Goal: Transaction & Acquisition: Book appointment/travel/reservation

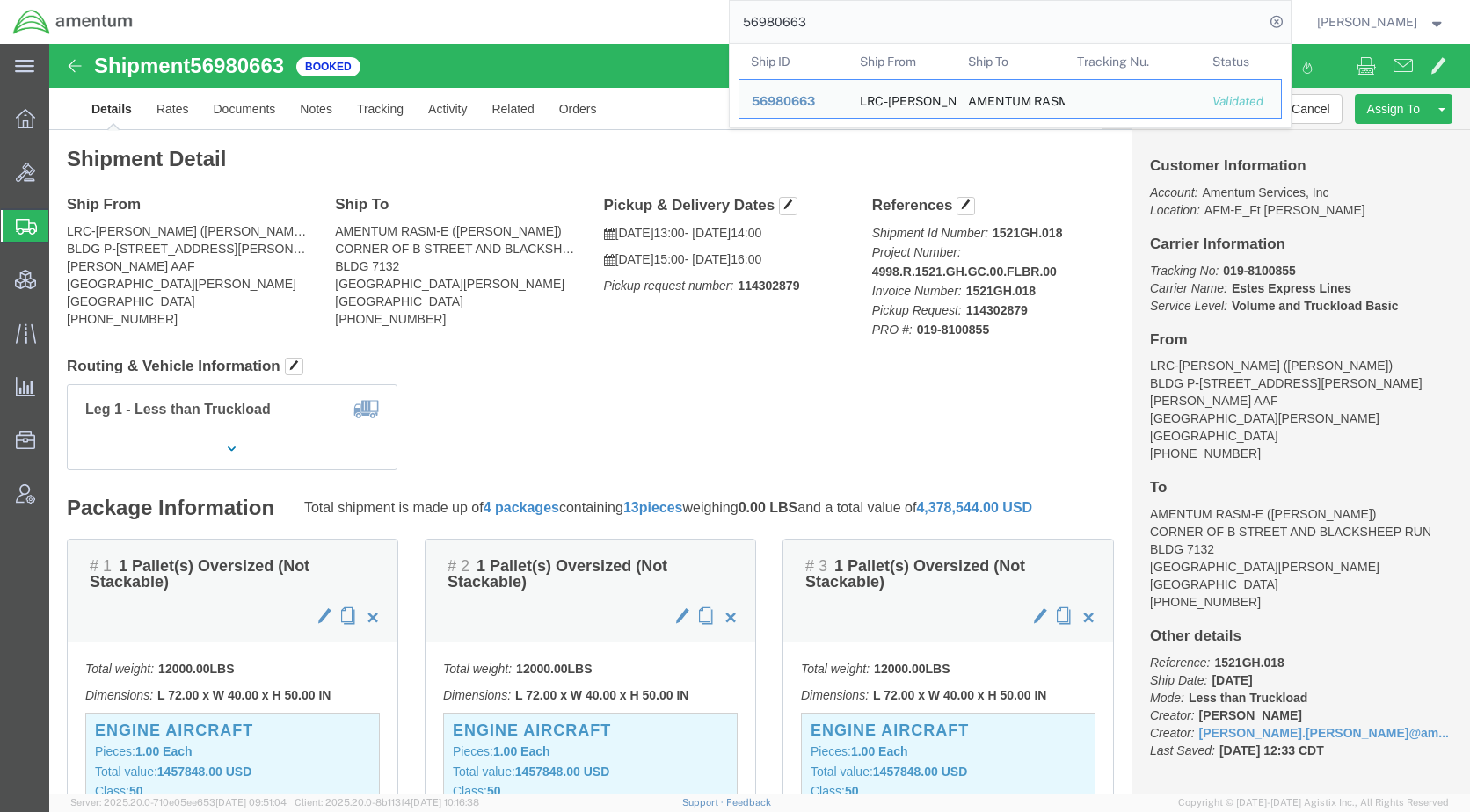
drag, startPoint x: 814, startPoint y: 27, endPoint x: 733, endPoint y: 31, distance: 81.1
click at [733, 31] on div "56980663 Ship ID Ship From Ship To Tracking Nu. Status Ship ID 56980663 Ship Fr…" at bounding box center [718, 22] width 1145 height 44
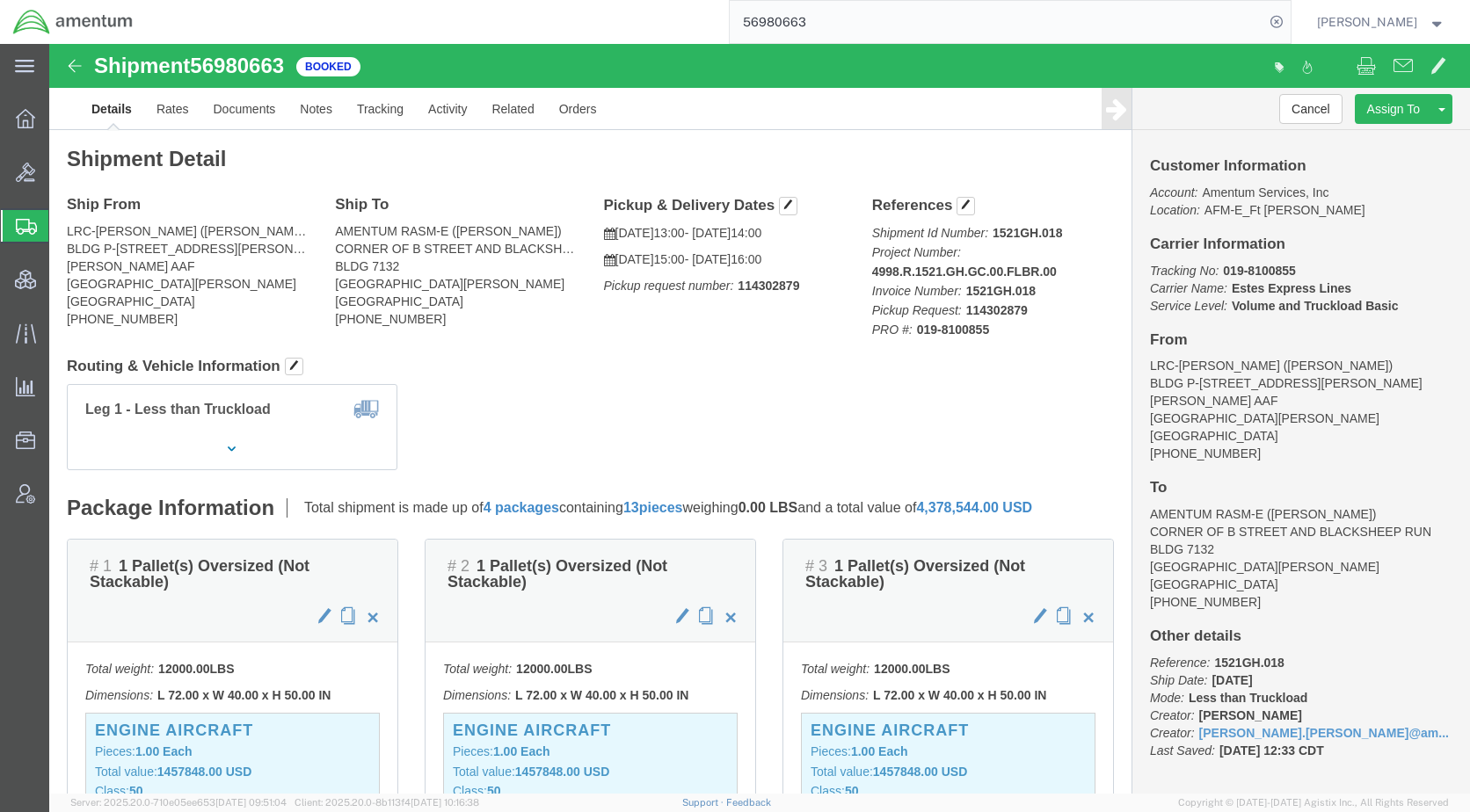
paste input "64240"
click at [1289, 25] on icon at bounding box center [1276, 22] width 25 height 25
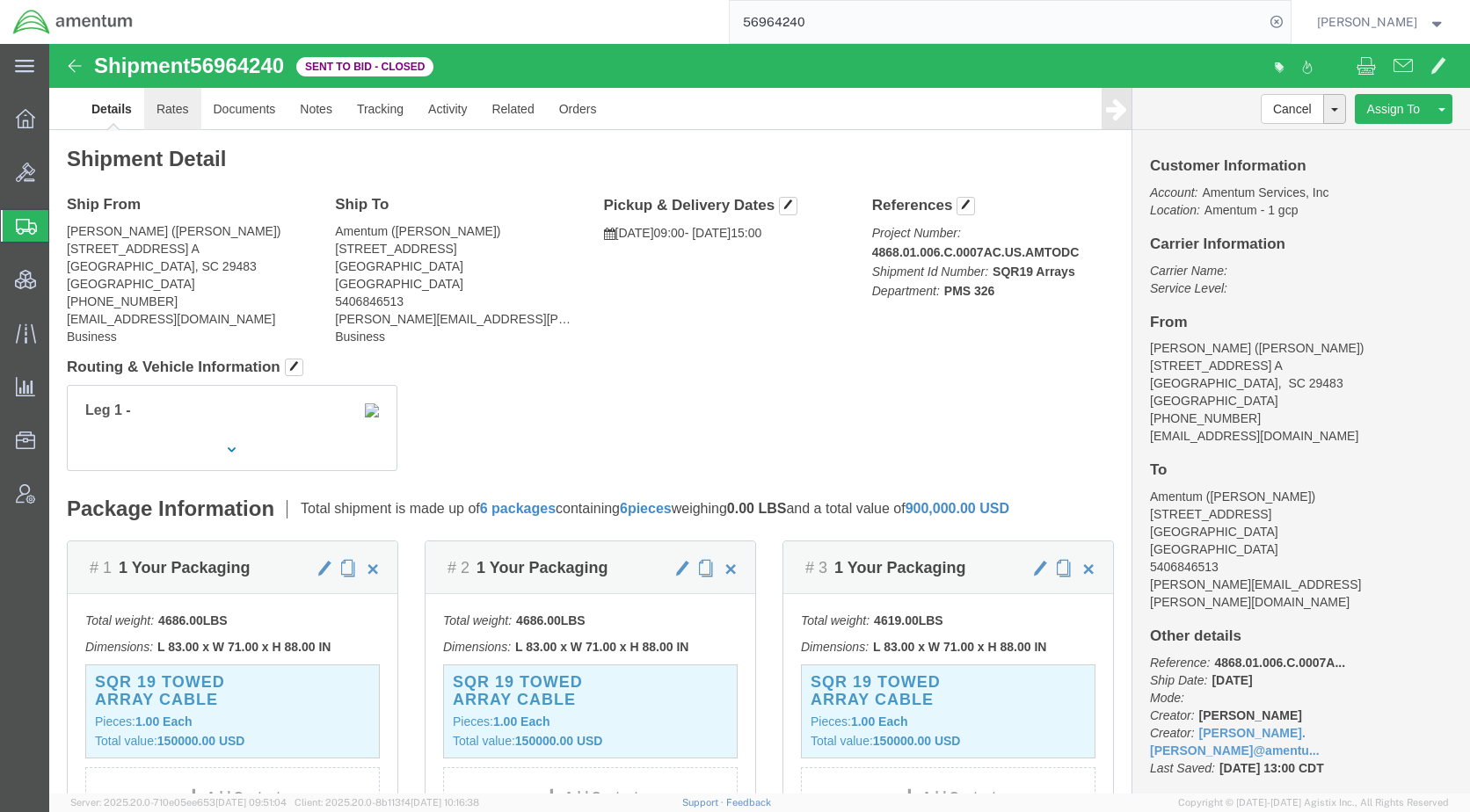
click link "Rates"
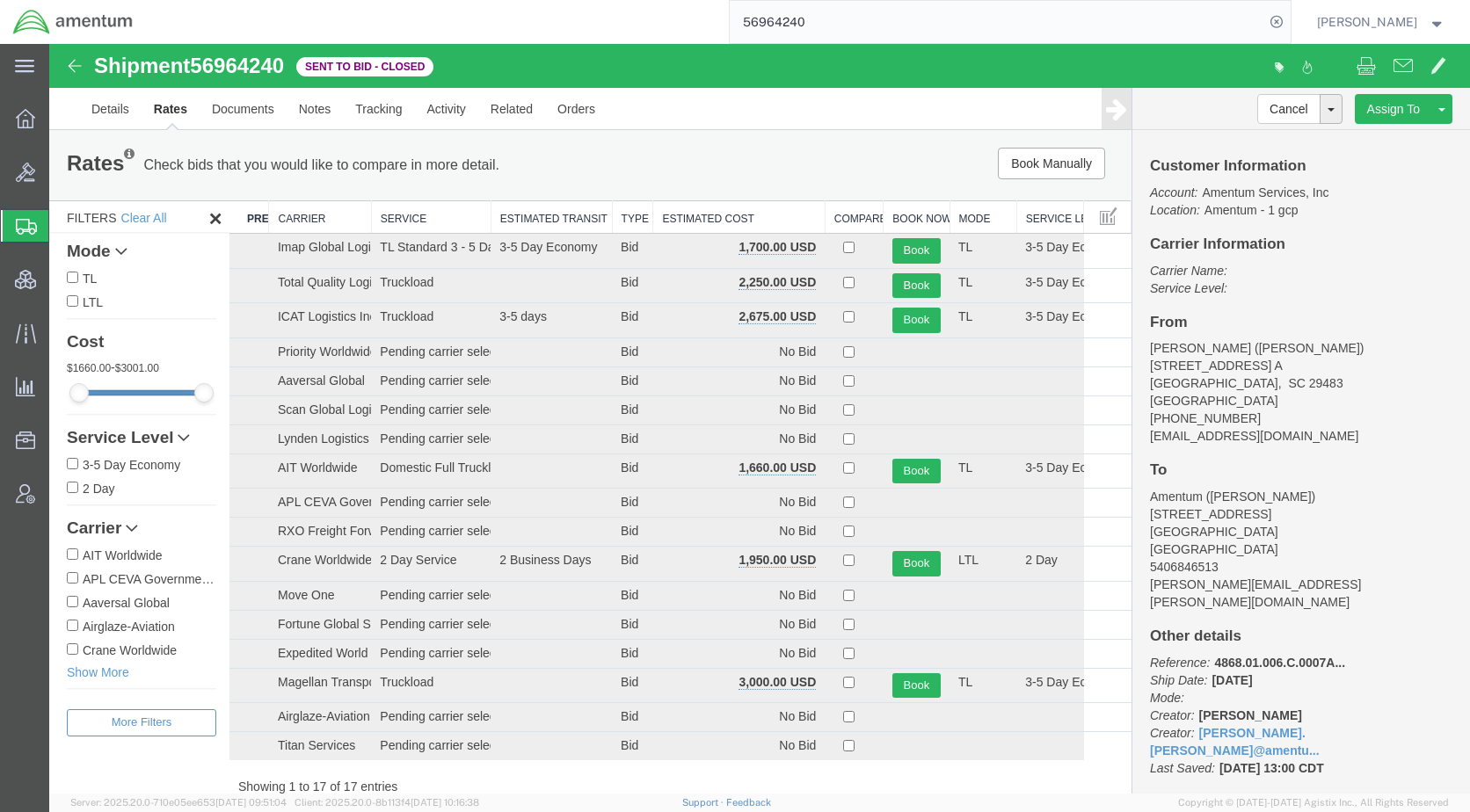
click at [681, 213] on th "Estimated Cost" at bounding box center [739, 217] width 171 height 33
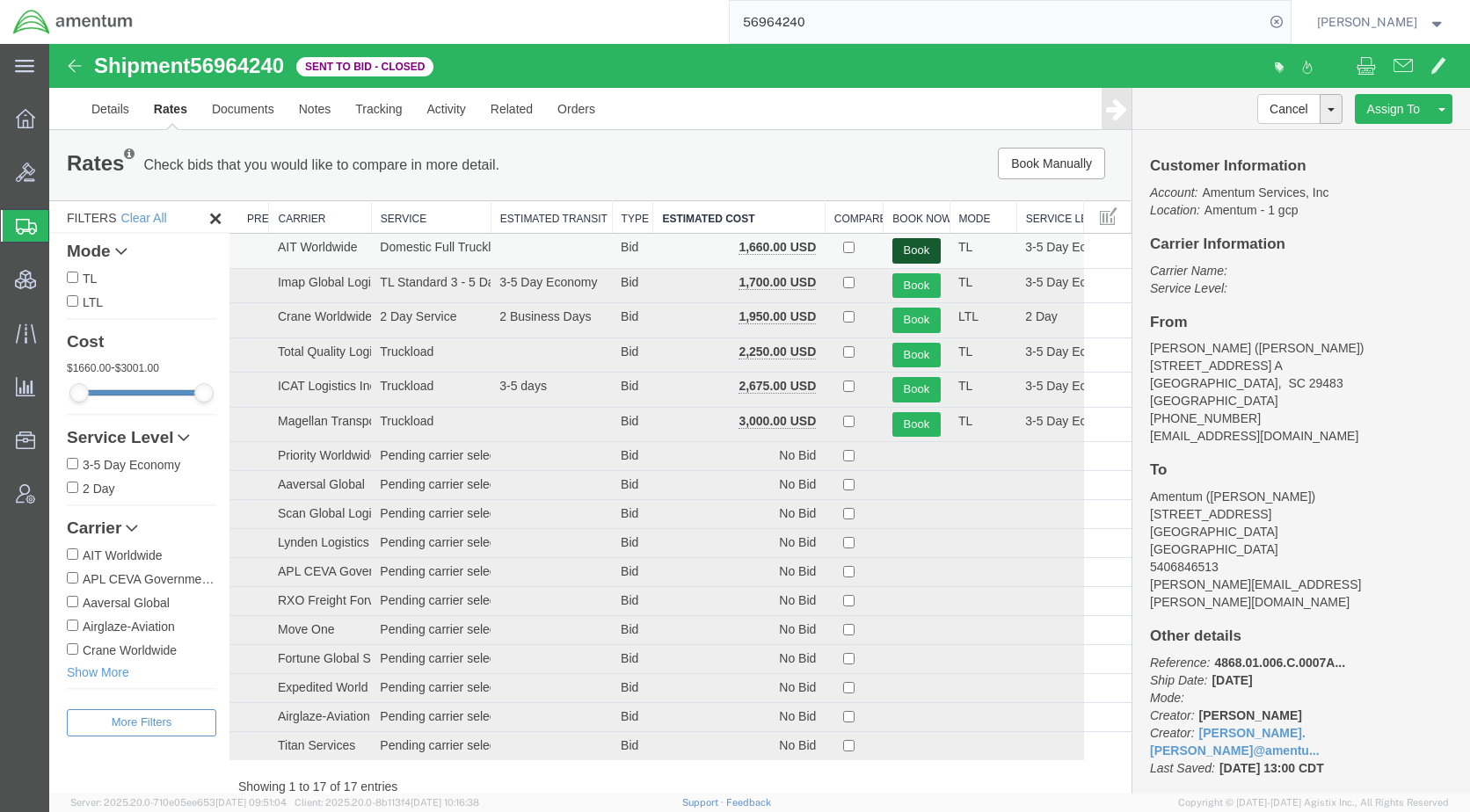
click at [903, 245] on button "Book" at bounding box center [916, 250] width 48 height 26
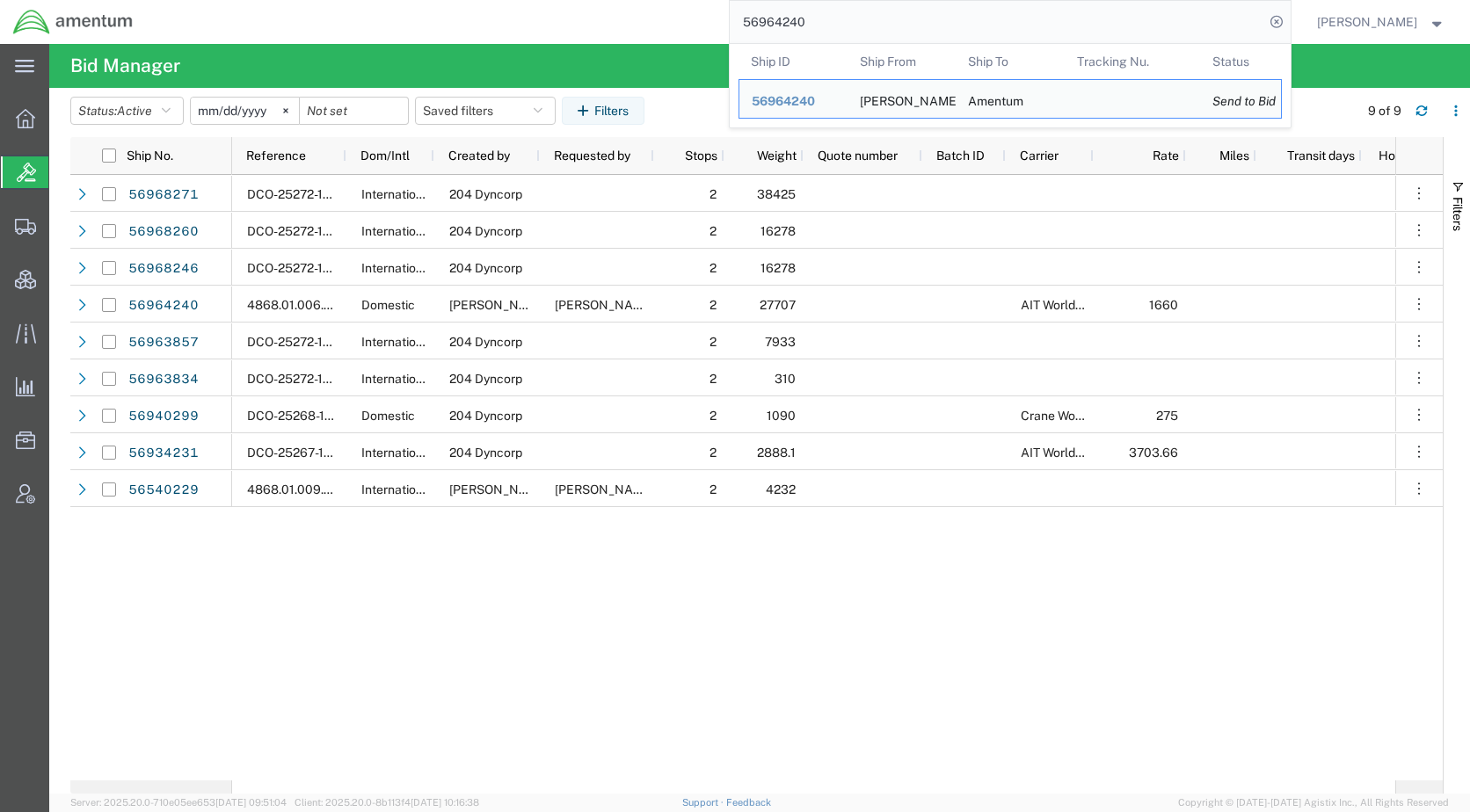
drag, startPoint x: 846, startPoint y: 24, endPoint x: 760, endPoint y: 20, distance: 86.1
click at [760, 20] on input "56964240" at bounding box center [997, 22] width 534 height 43
paste input "S009-25273-1145"
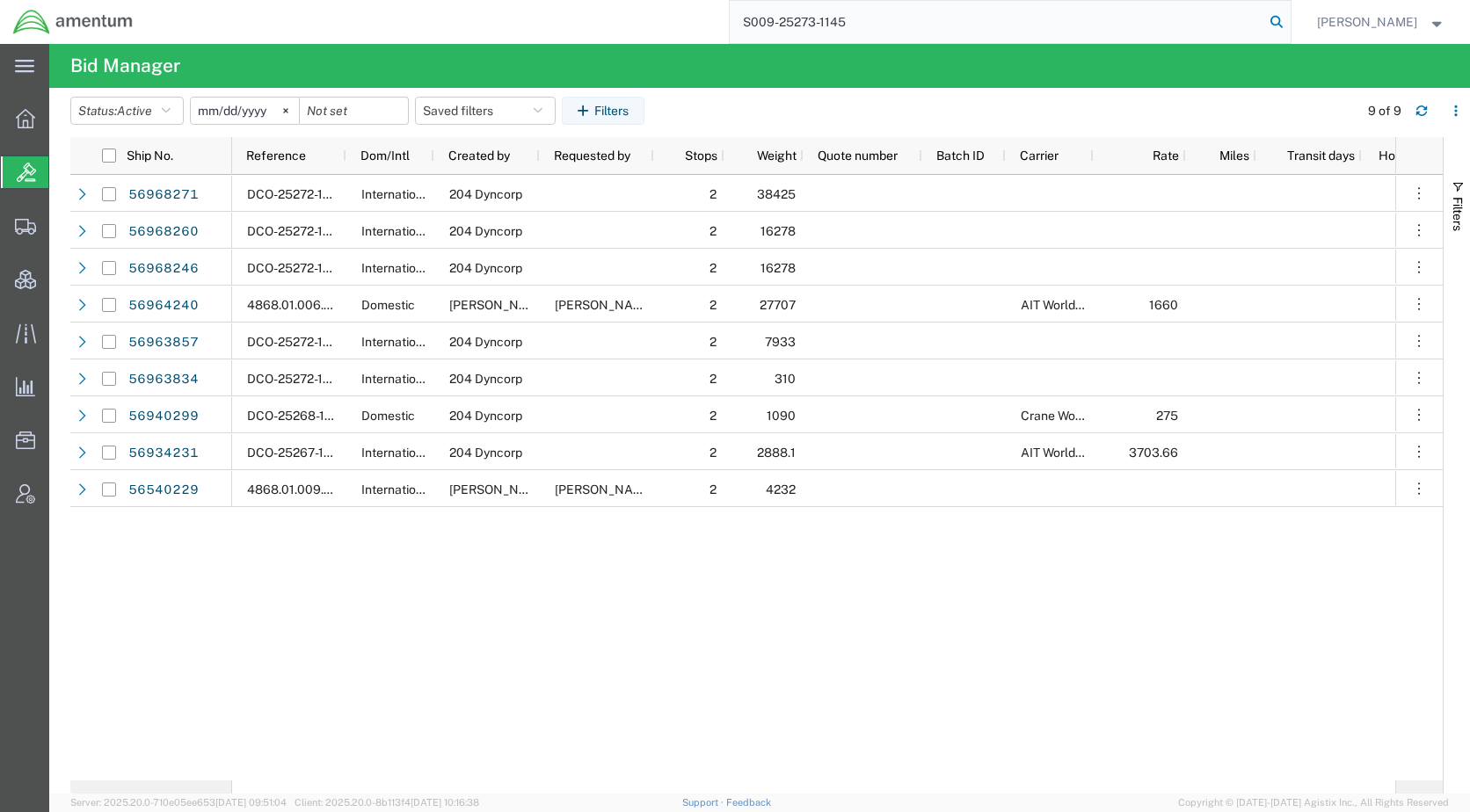
type input "S009-25273-1145"
click at [1289, 20] on icon at bounding box center [1276, 22] width 25 height 25
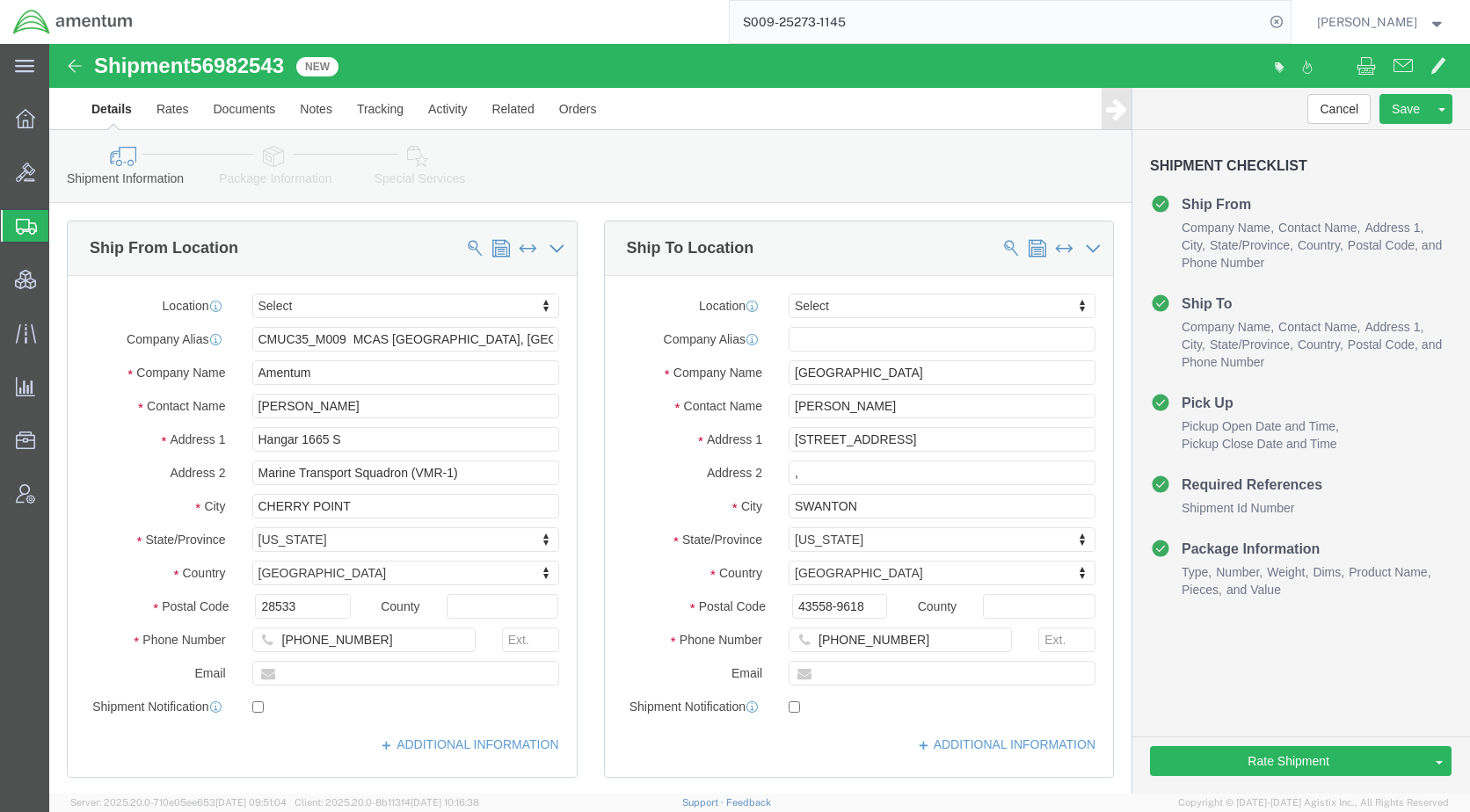
select select
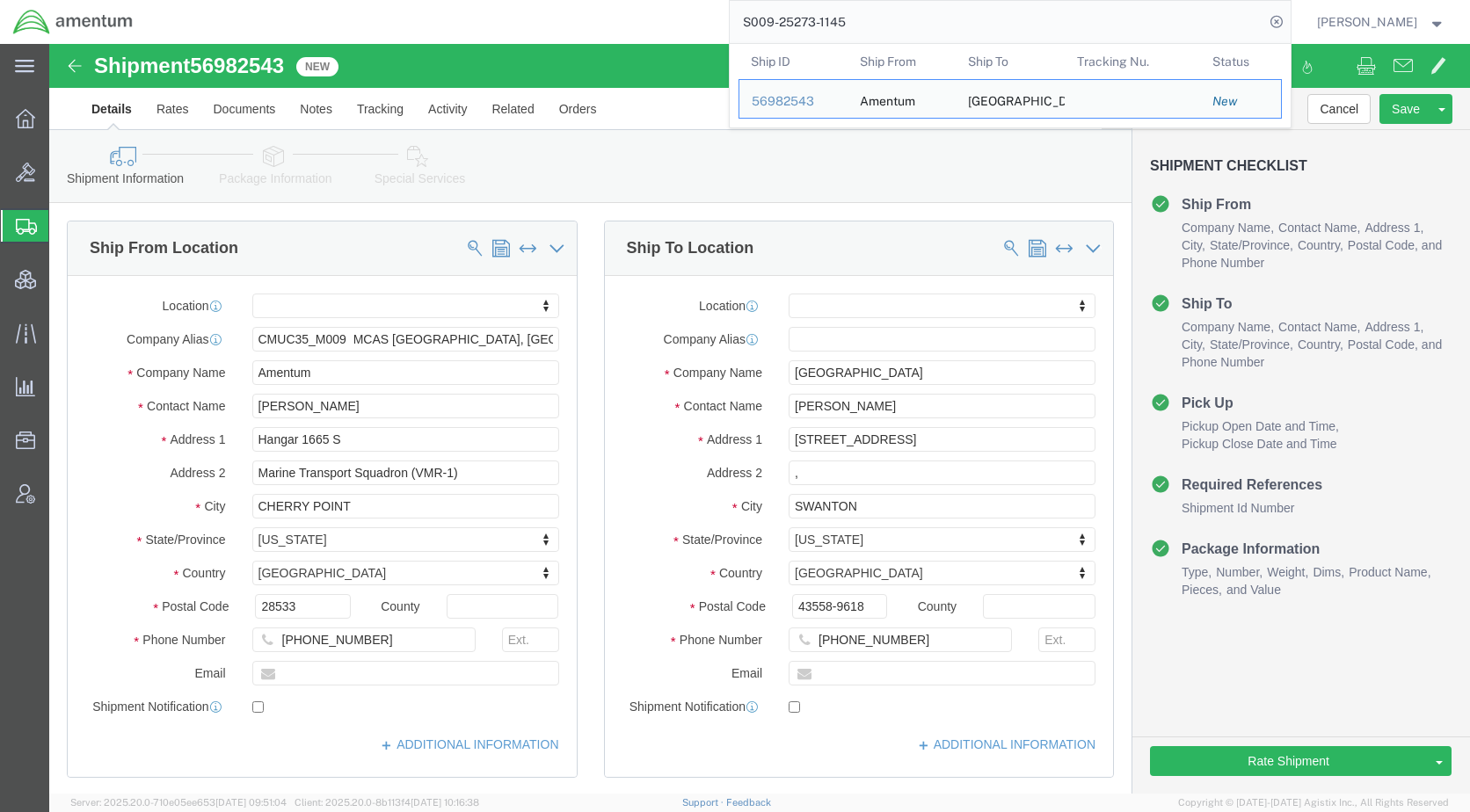
click div "Shipment Information Package Information Special Services Loading Routing"
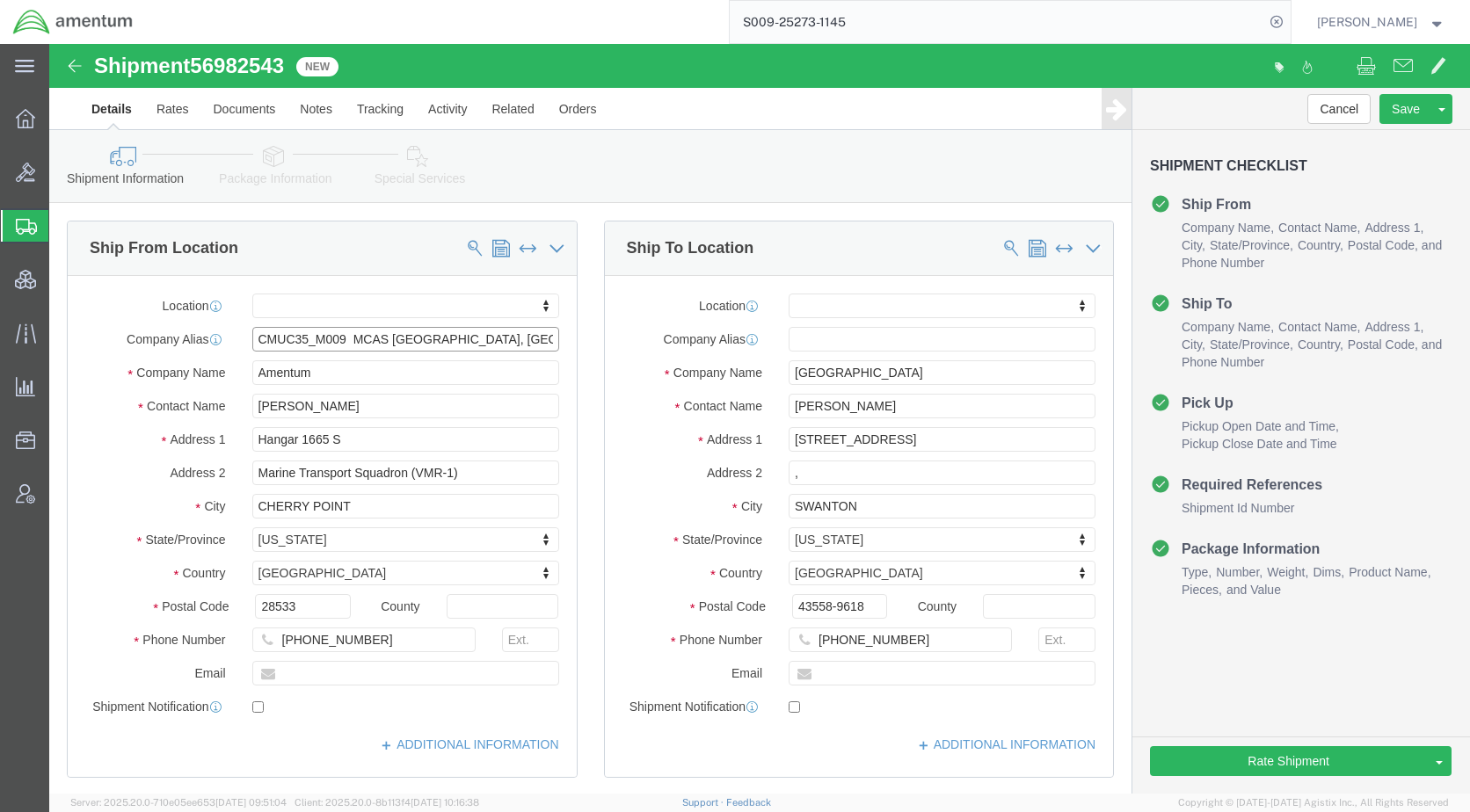
drag, startPoint x: 302, startPoint y: 295, endPoint x: 312, endPoint y: 310, distance: 18.0
click input "CMUC35_M009 MCAS [GEOGRAPHIC_DATA], [GEOGRAPHIC_DATA]"
type input "CMUC35_M009 MCAS [GEOGRAPHIC_DATA], [GEOGRAPHIC_DATA]"
click div "Shipment Information Package Information Special Services Loading Routing"
click button "Save"
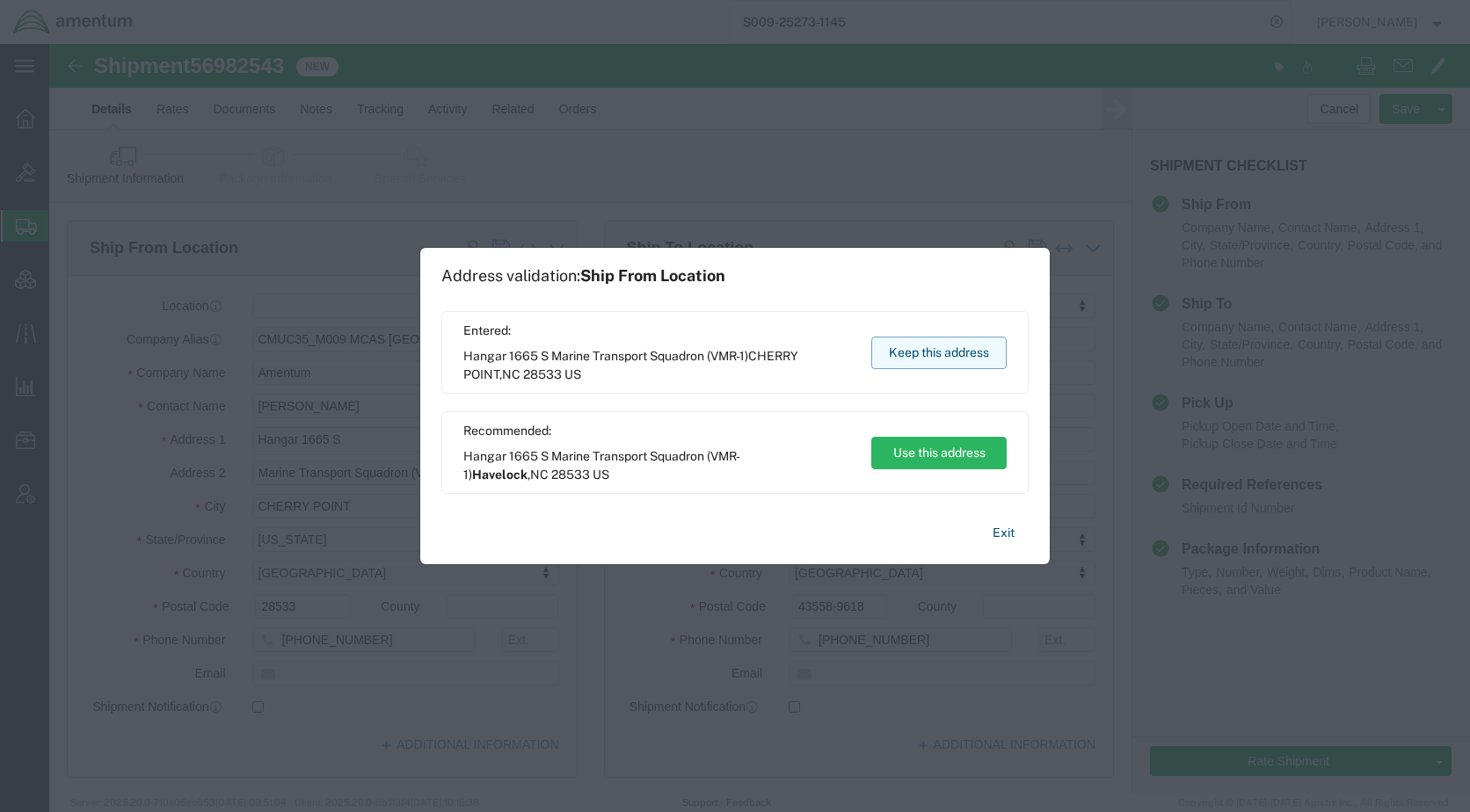
click at [923, 343] on button "Keep this address" at bounding box center [939, 352] width 136 height 33
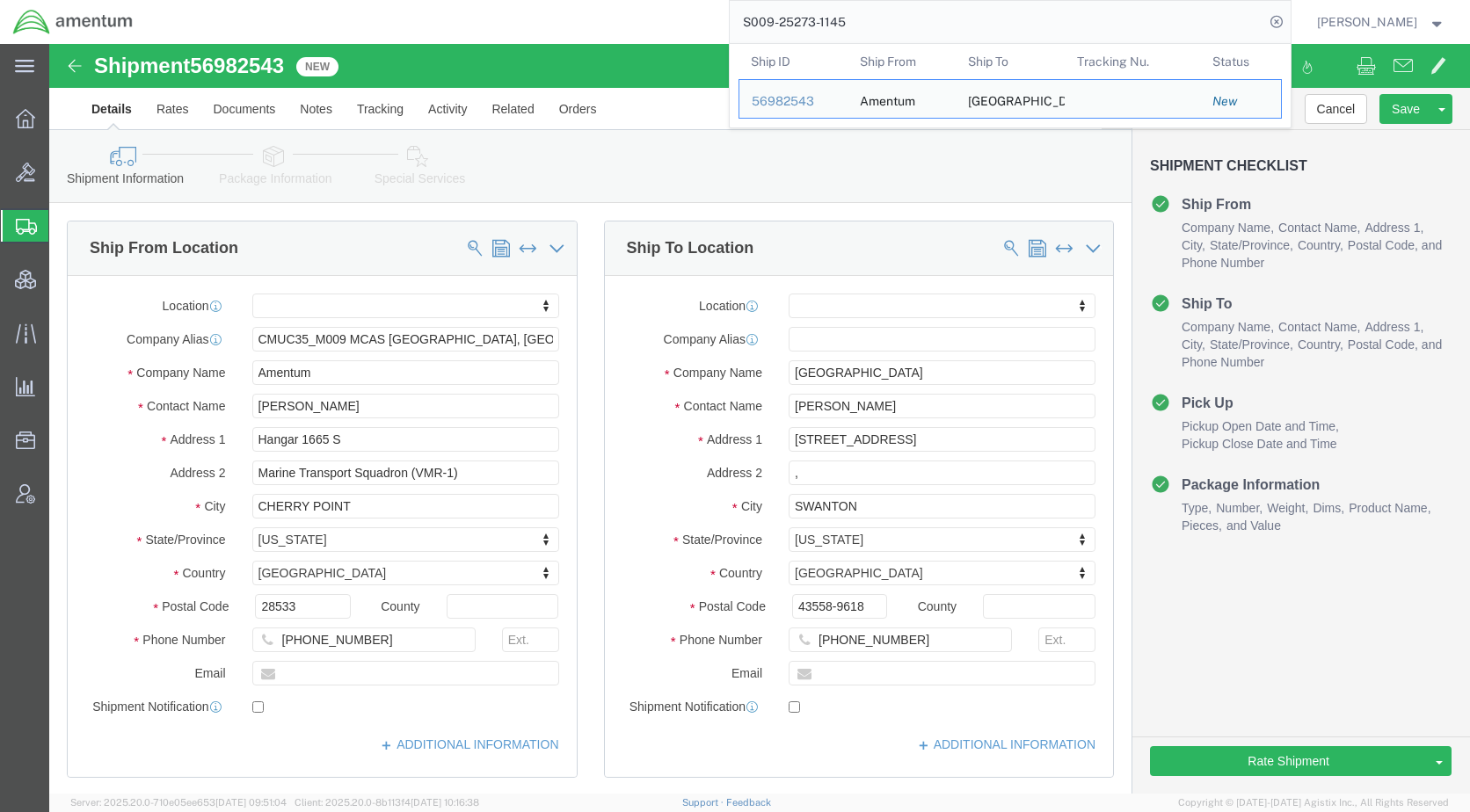
drag, startPoint x: 957, startPoint y: 18, endPoint x: 729, endPoint y: 35, distance: 228.6
click at [729, 35] on div "S009-25273-1145 Ship ID Ship From Ship To Tracking Nu. Status Ship ID 56982543 …" at bounding box center [718, 22] width 1145 height 44
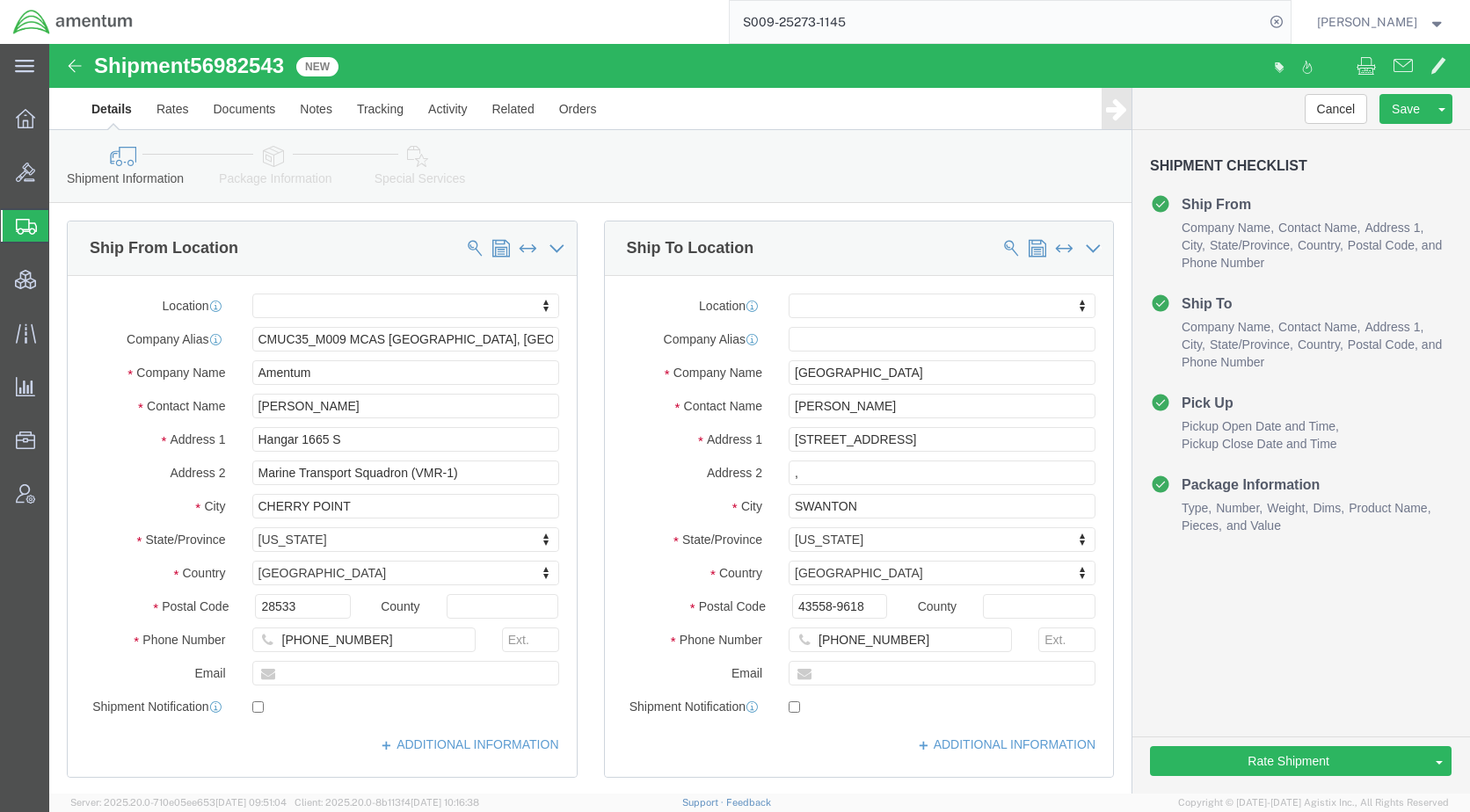
paste input "56983196"
type input "56983196"
click at [1289, 20] on icon at bounding box center [1276, 22] width 25 height 25
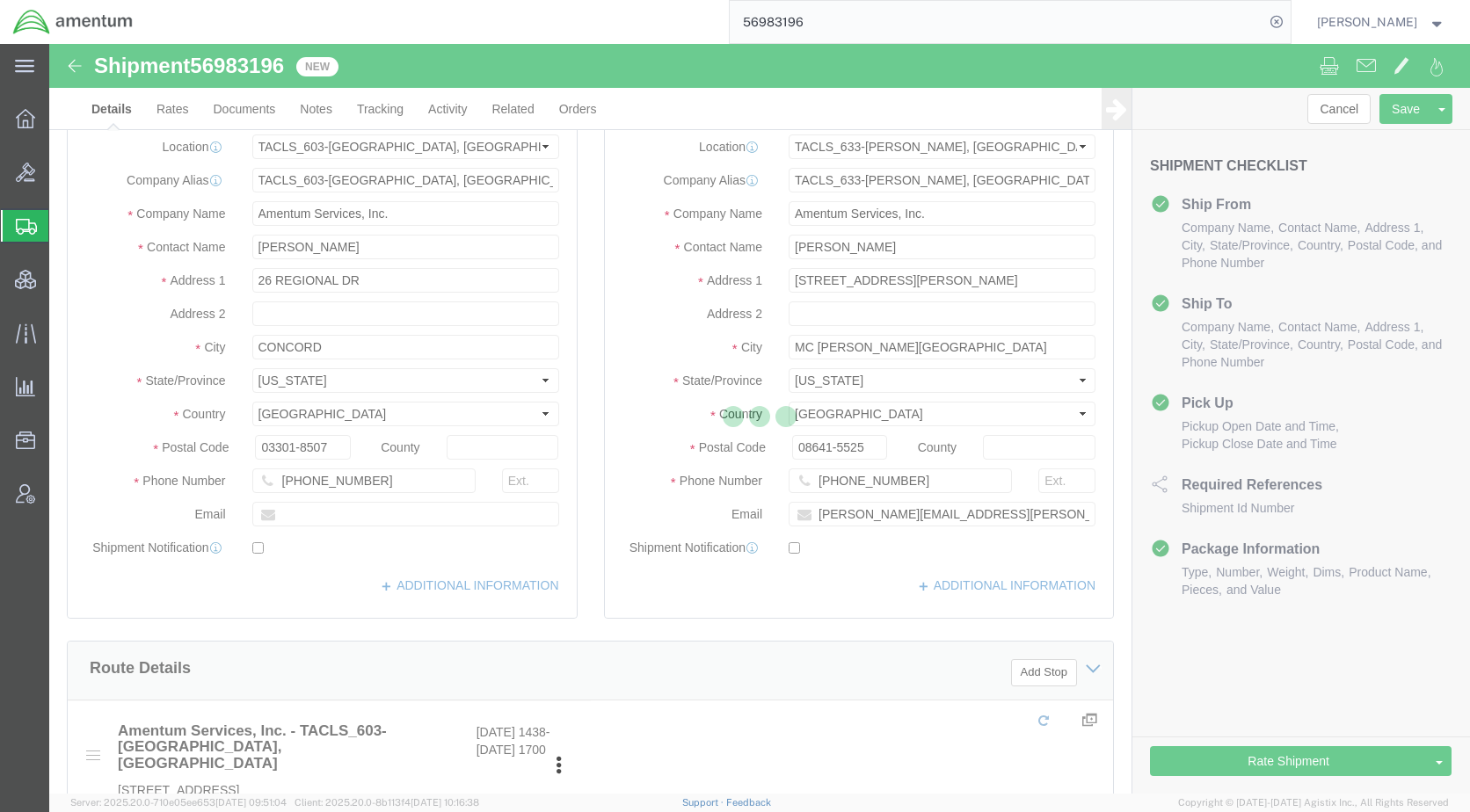
select select "42708"
select select "42718"
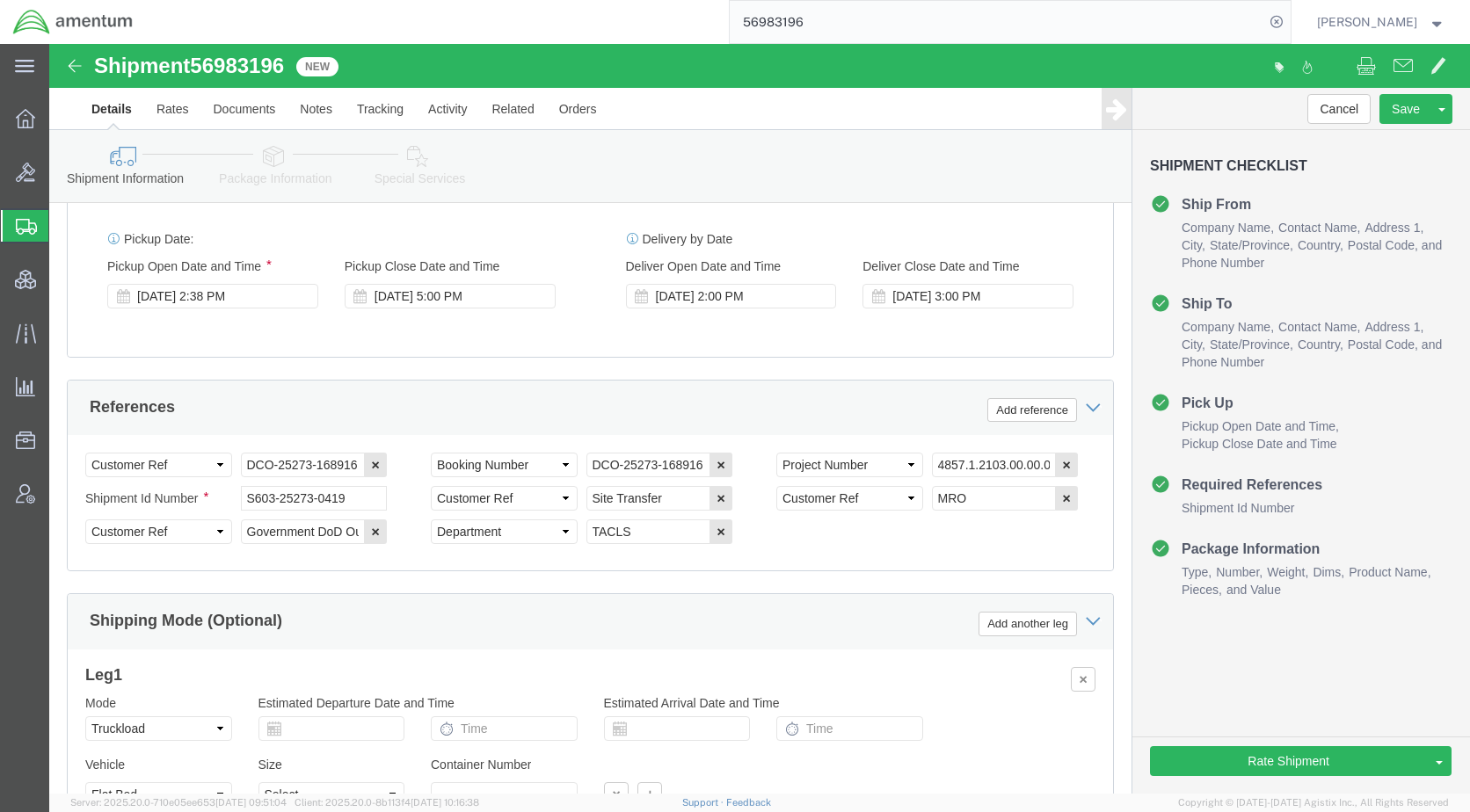
scroll to position [997, 0]
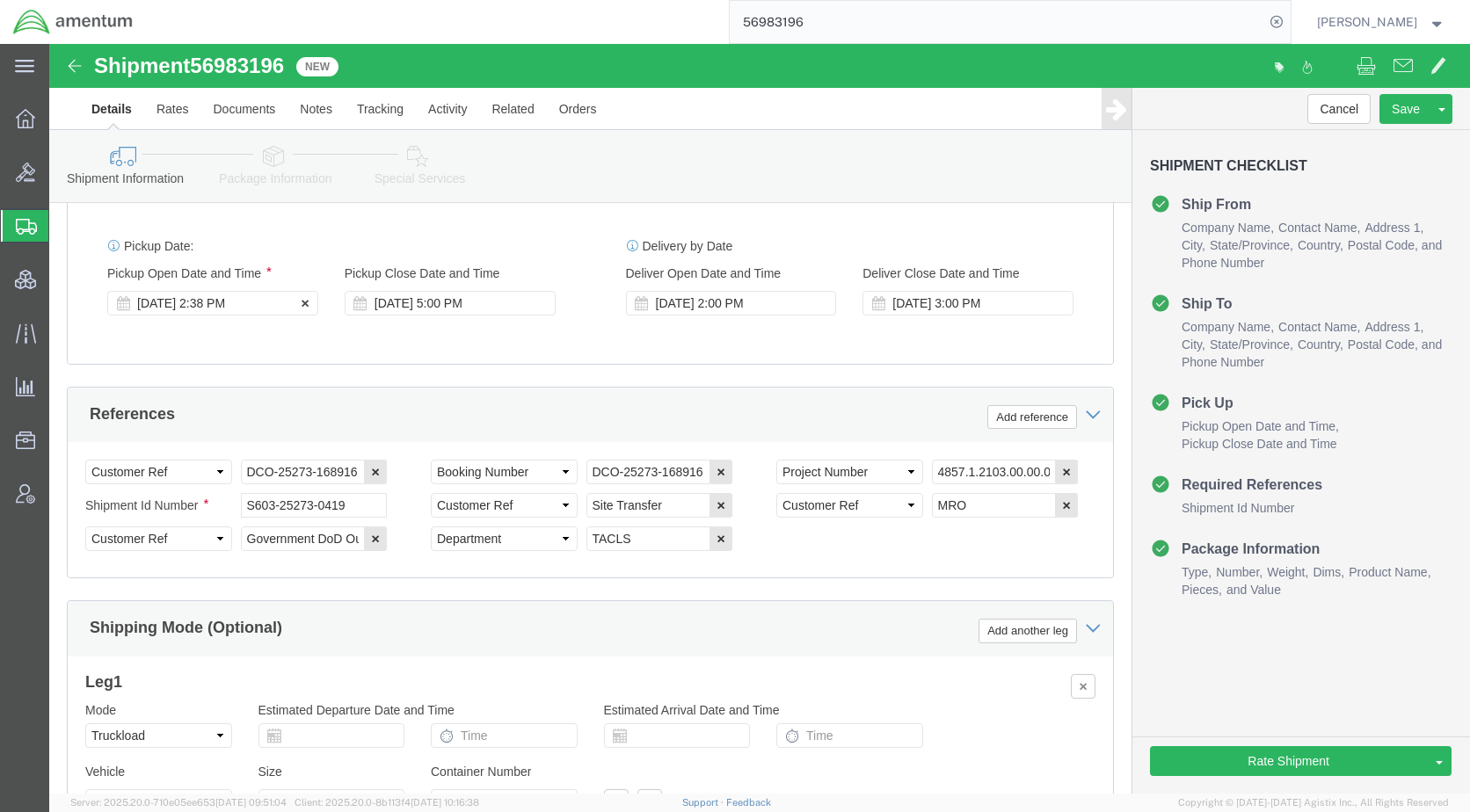
click div "[DATE] 2:38 PM"
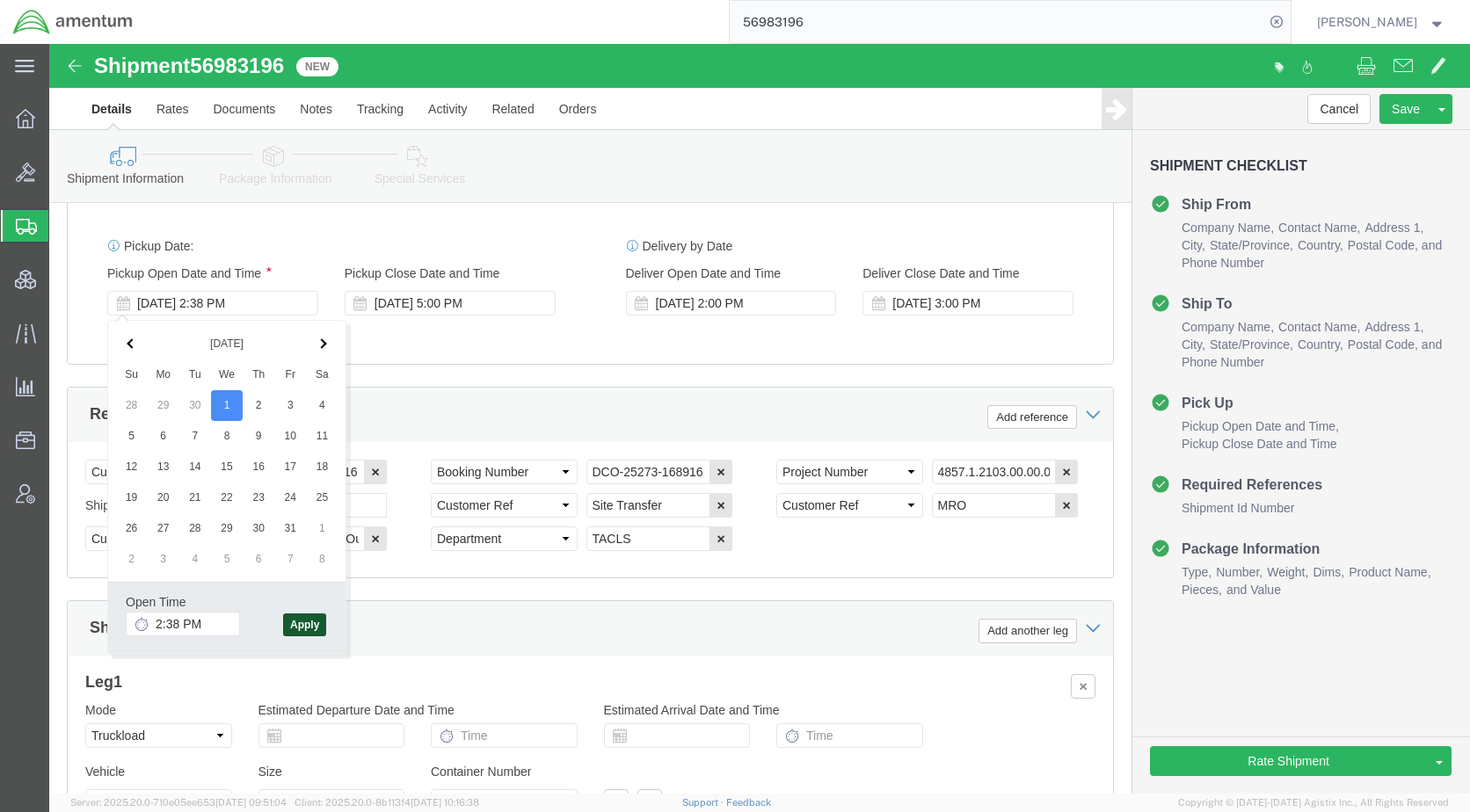
click button "Apply"
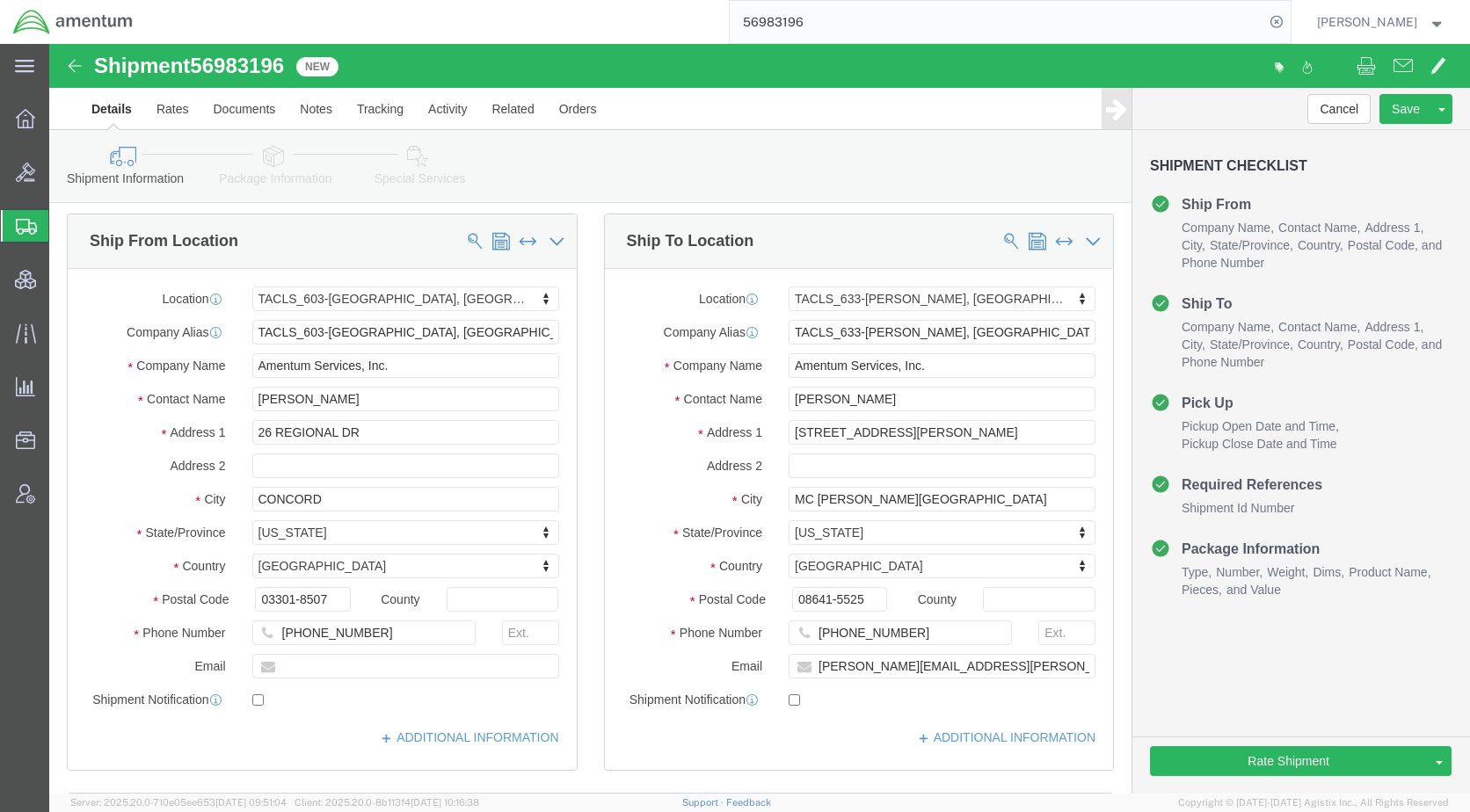
scroll to position [0, 0]
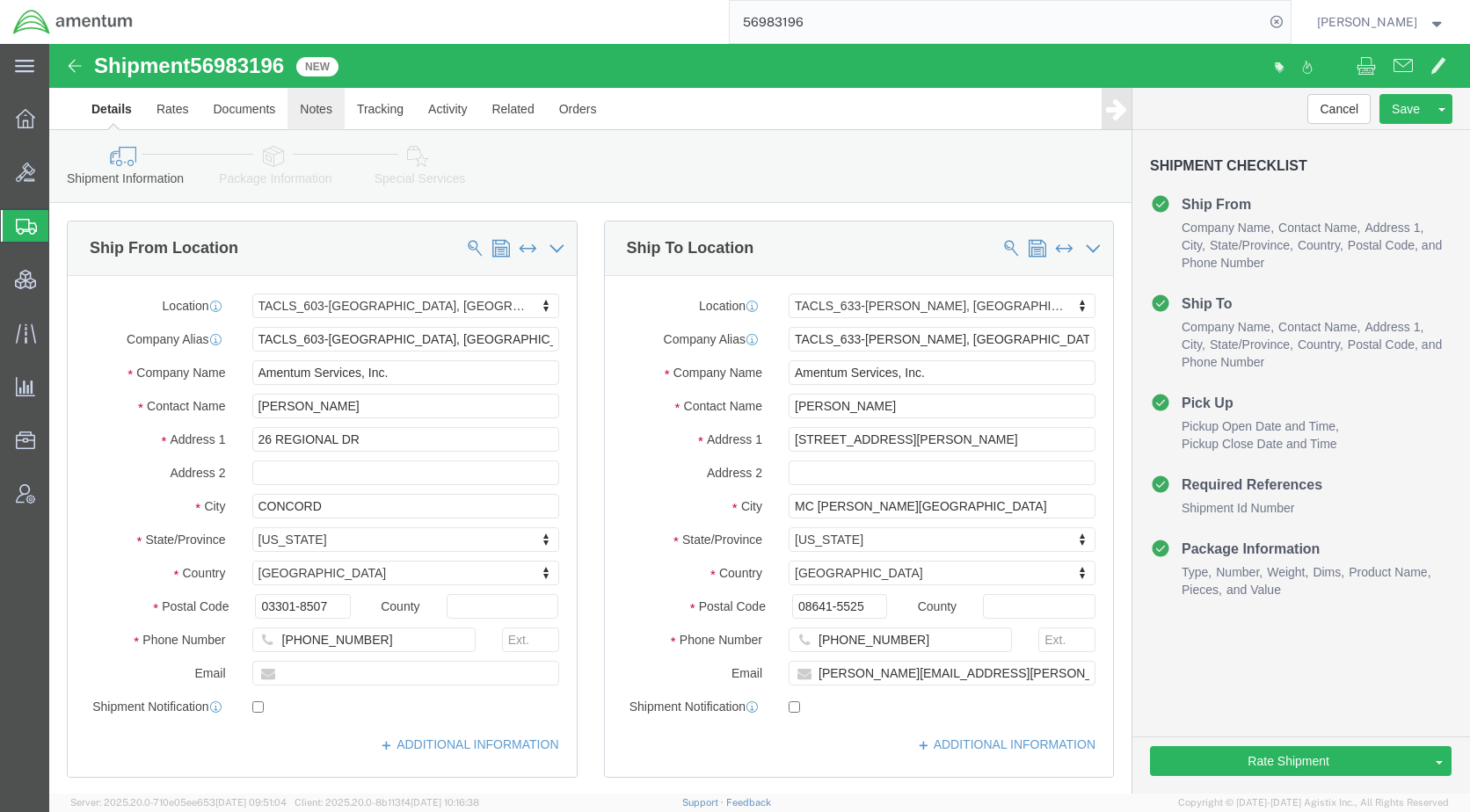
click link "Notes"
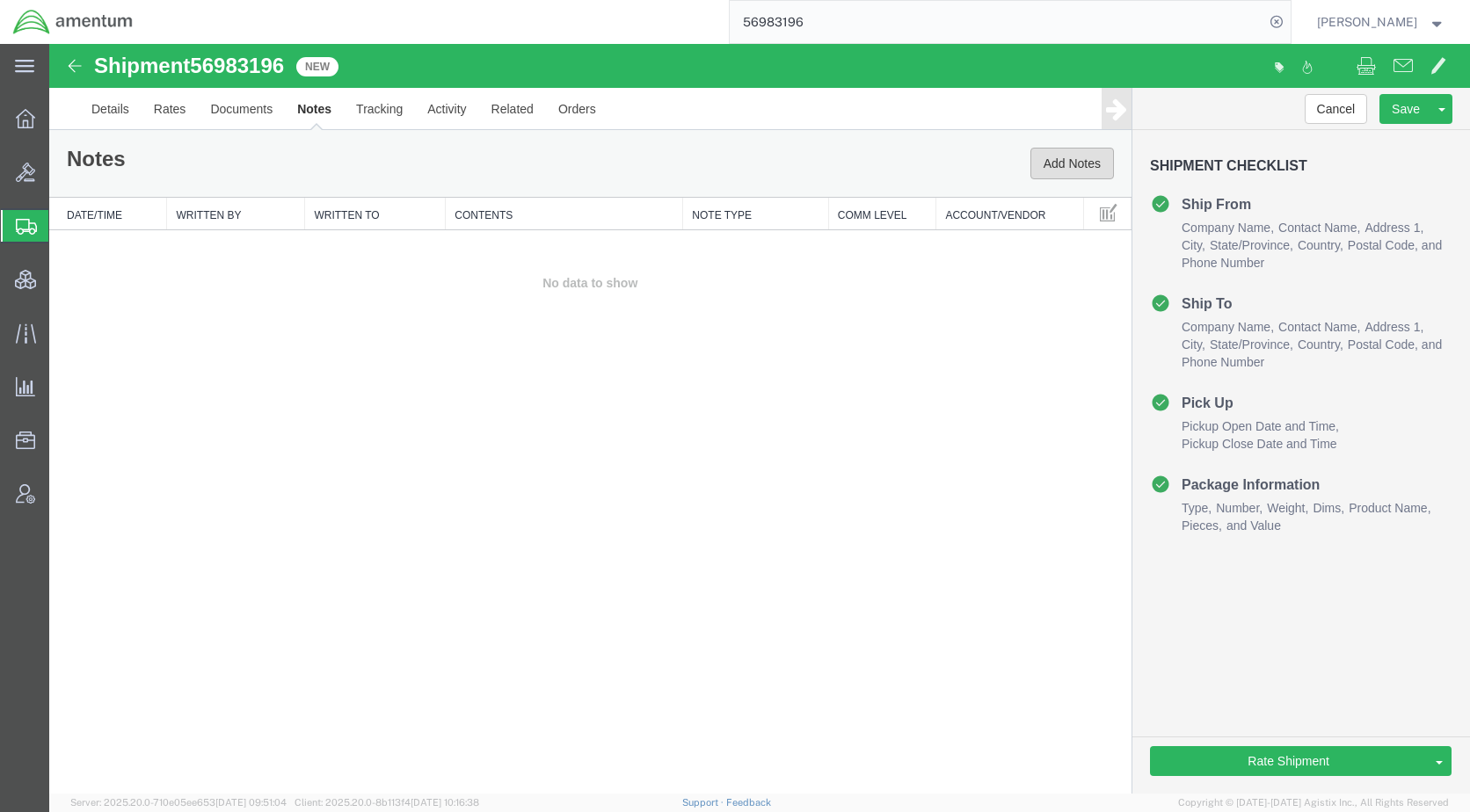
click at [1062, 154] on button "Add Notes" at bounding box center [1072, 163] width 83 height 32
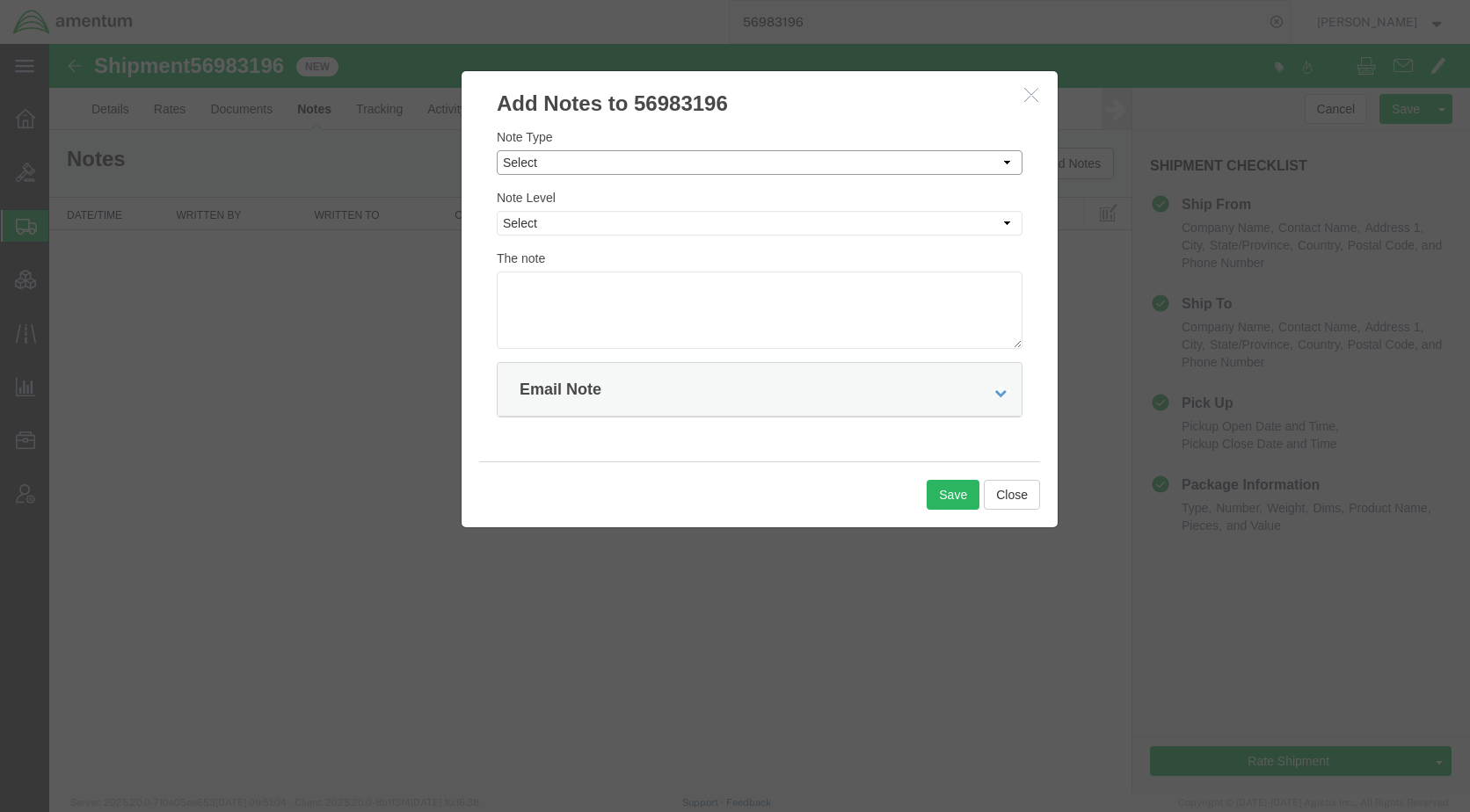
click at [605, 167] on select "Select Approval Bid Notes Carrier Change Notes Claim Notes Content Hazmat Notes…" at bounding box center [760, 162] width 526 height 25
select select "BID_NOTES"
click at [497, 150] on select "Select Approval Bid Notes Carrier Change Notes Claim Notes Content Hazmat Notes…" at bounding box center [760, 162] width 526 height 25
click at [585, 225] on select "Select Private to Account Private to Vendor Public" at bounding box center [760, 224] width 526 height 25
select select "PUBLIC"
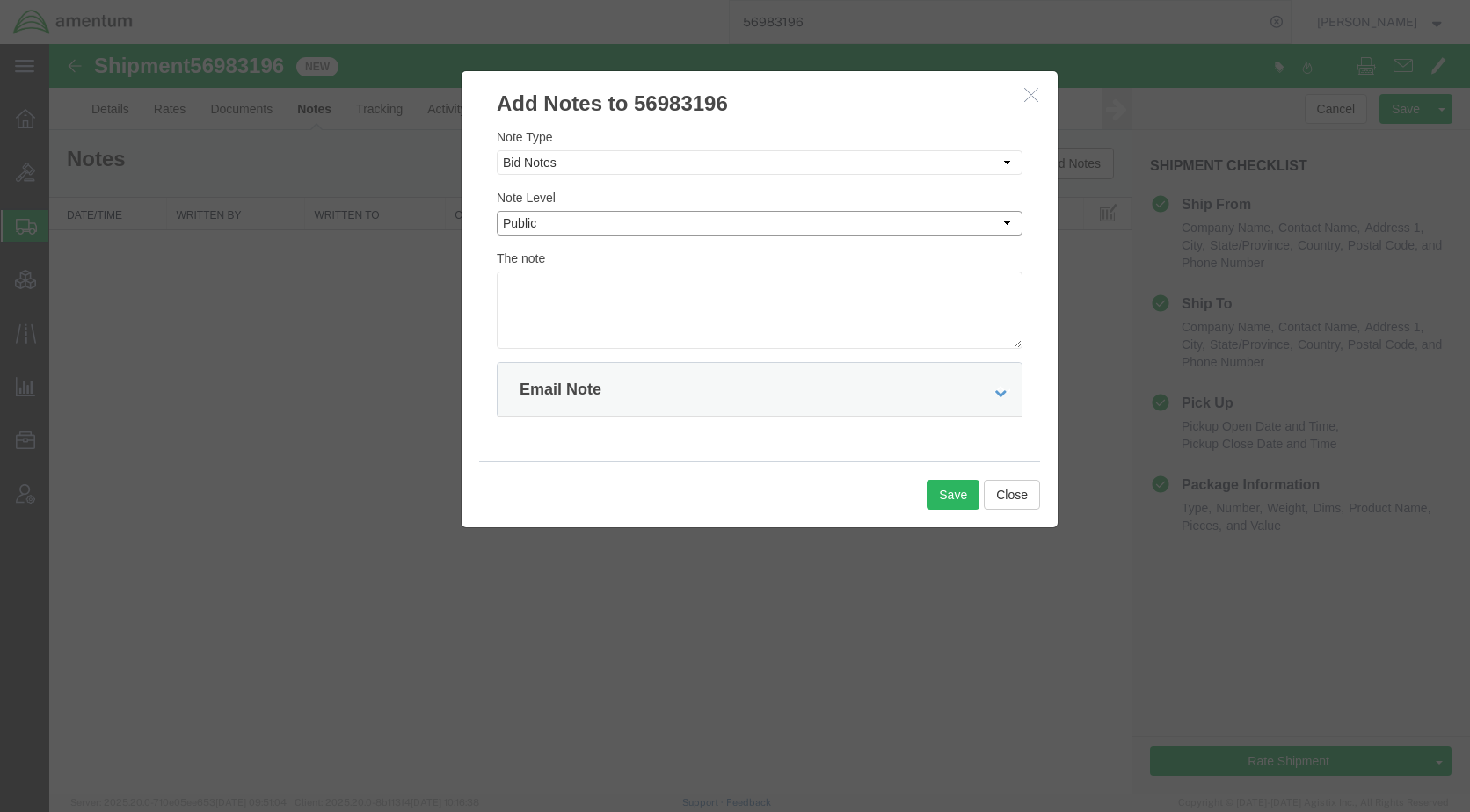
click at [497, 211] on select "Select Private to Account Private to Vendor Public" at bounding box center [760, 224] width 526 height 25
click at [597, 290] on textarea at bounding box center [760, 310] width 526 height 77
type textarea "Flatbed required."
click at [950, 489] on button "Save" at bounding box center [952, 495] width 52 height 30
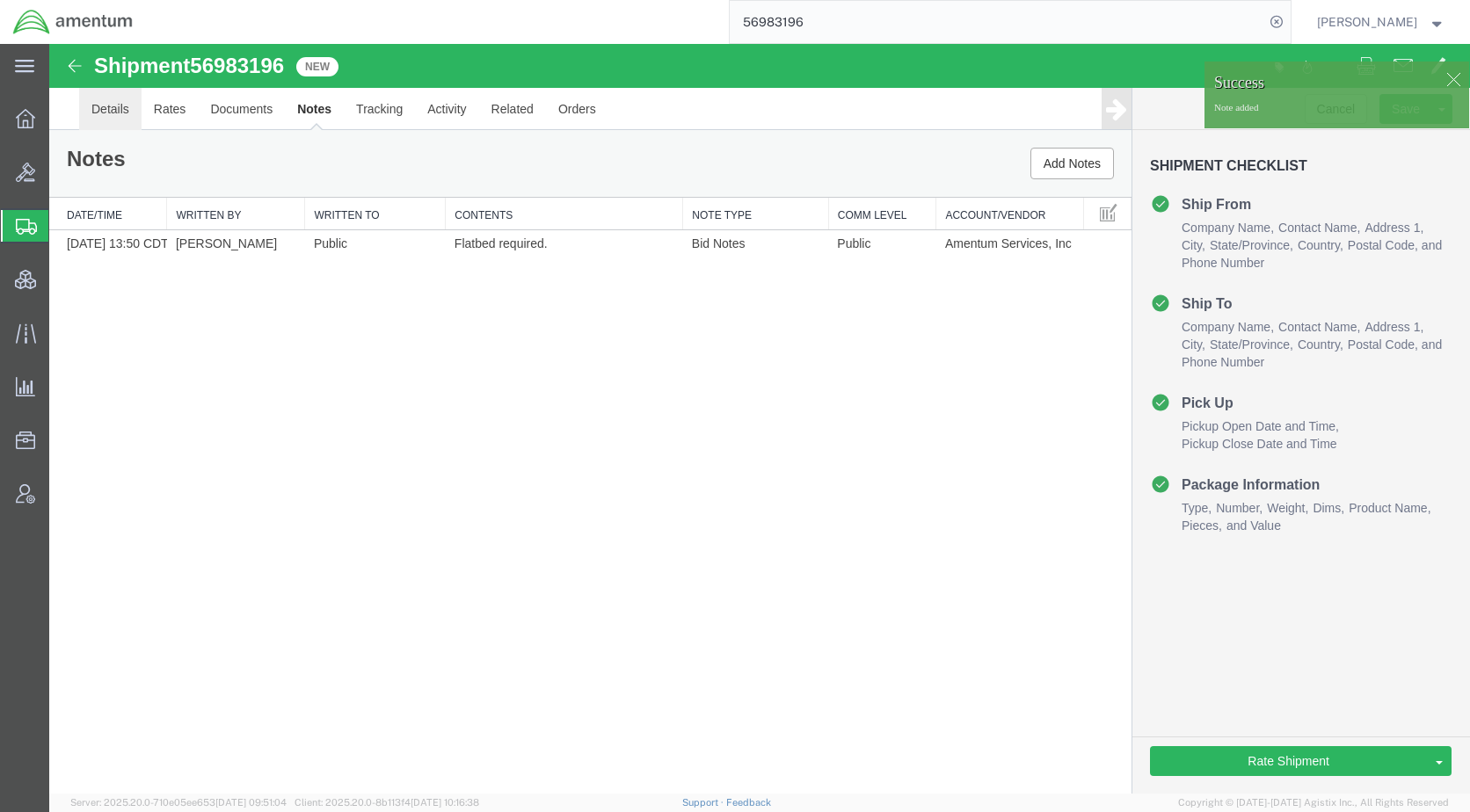
click at [102, 102] on link "Details" at bounding box center [110, 109] width 62 height 43
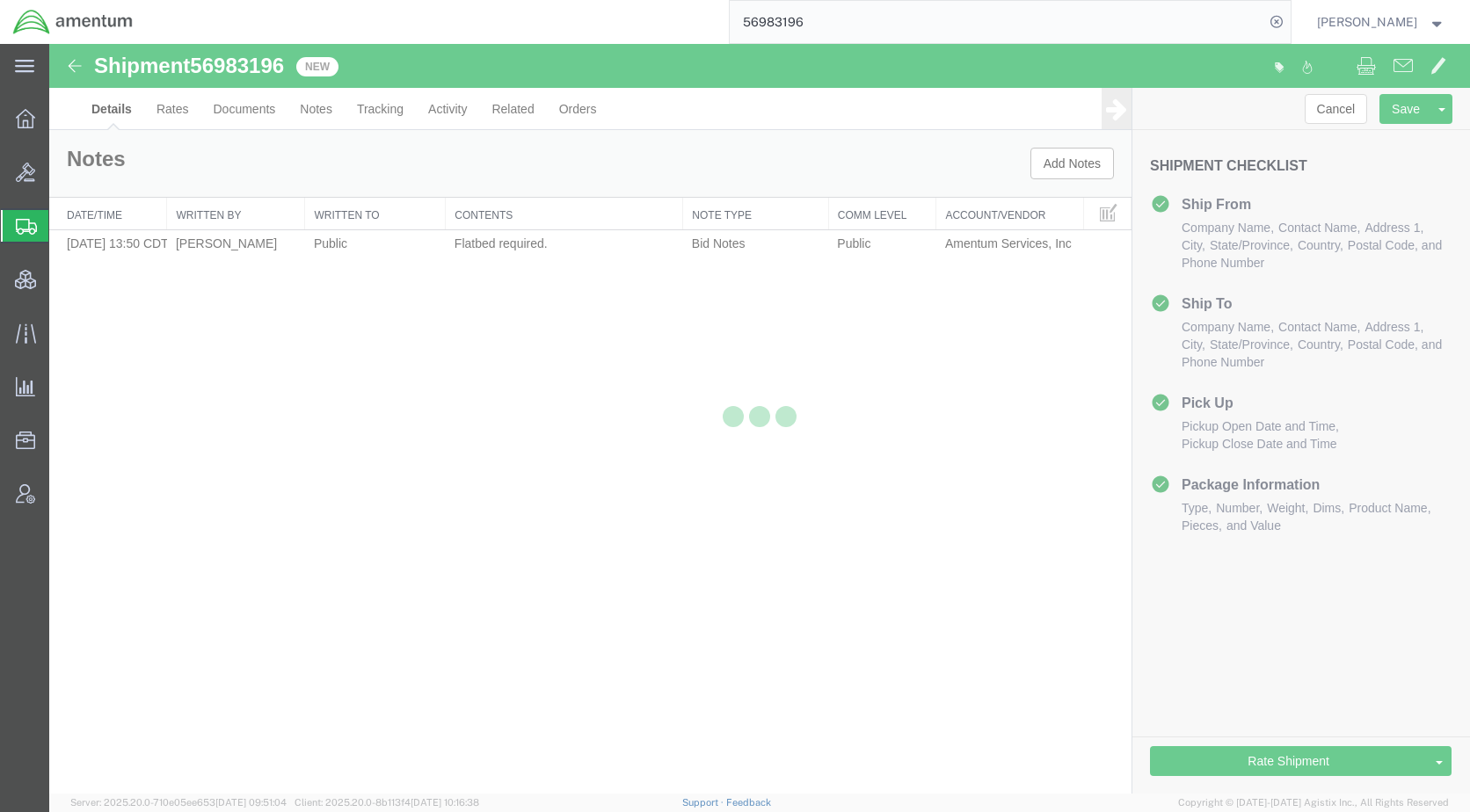
select select "42708"
select select "42718"
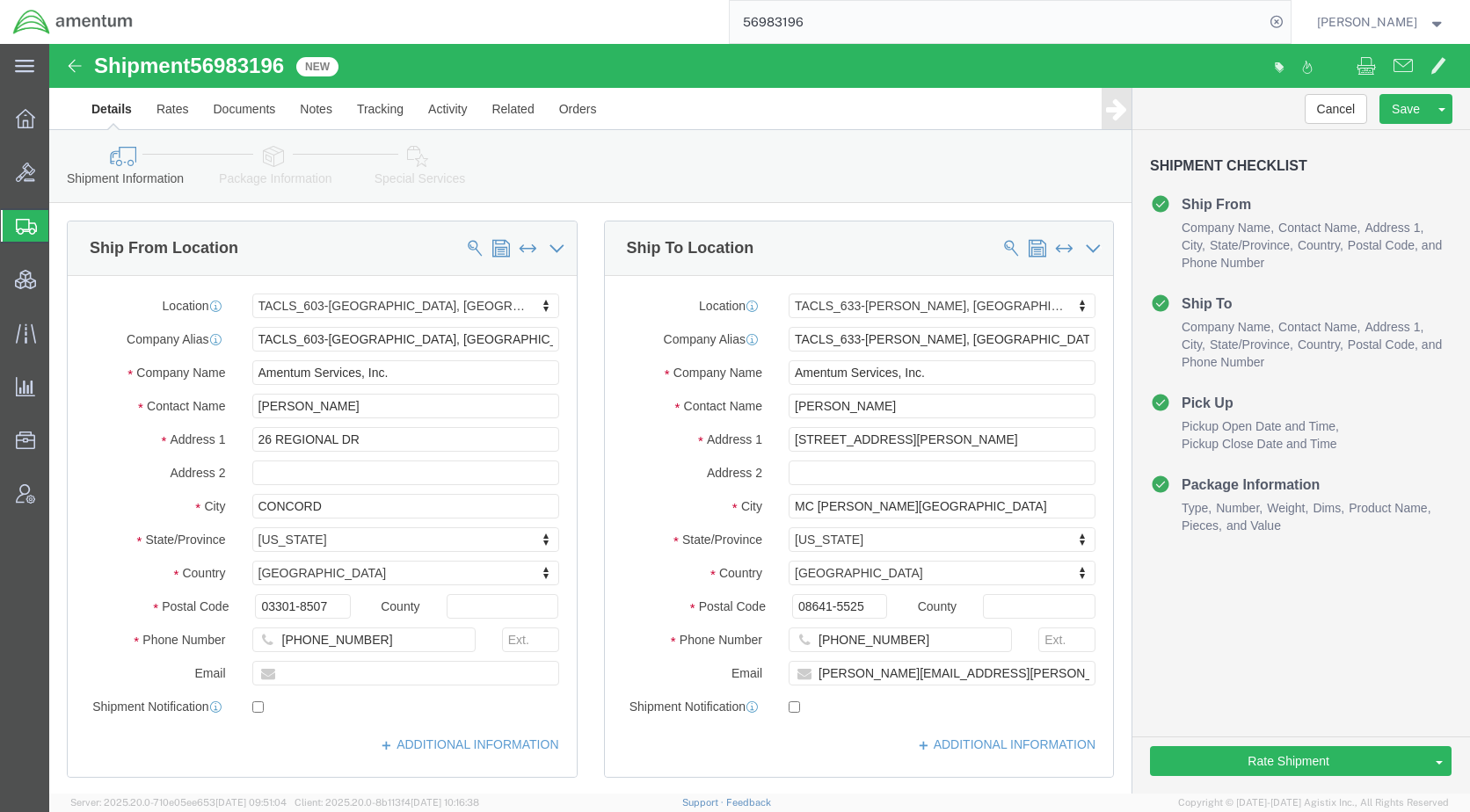
click div "Shipment Information Package Information Special Services Loading Routing"
click link "Special Services"
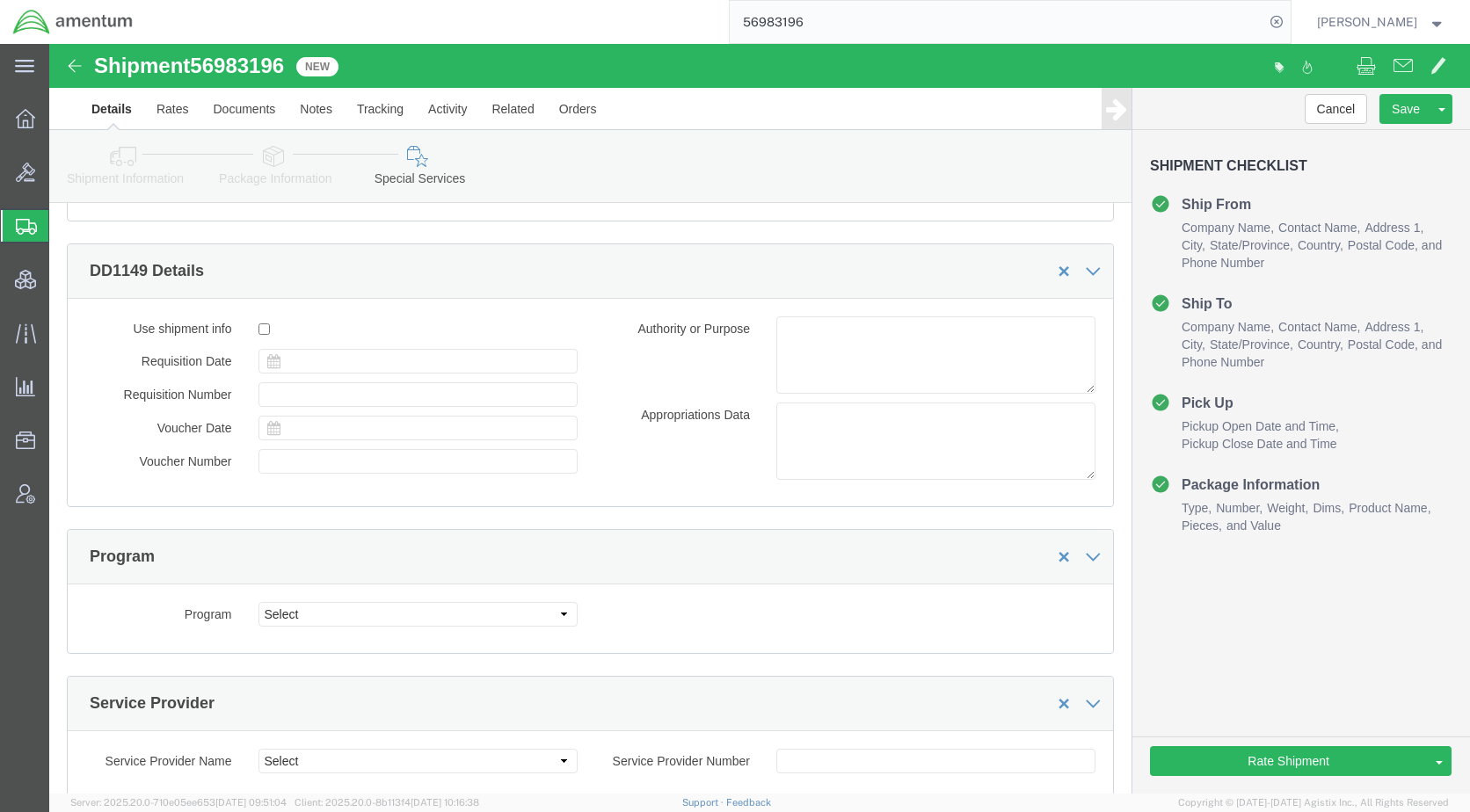
scroll to position [2462, 0]
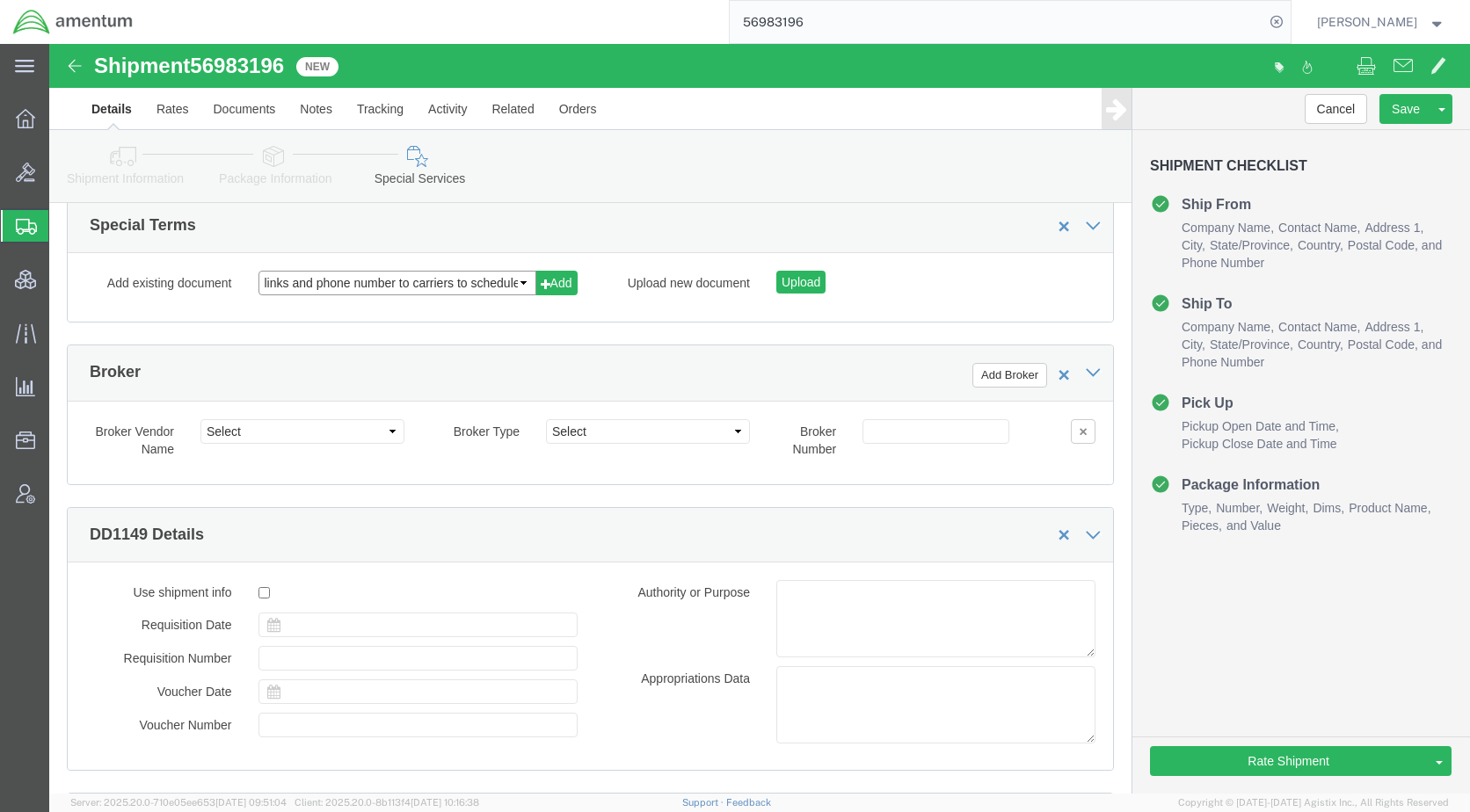
click select "links and phone number to carriers to schedule a pickup instructions for US imp…"
select select "109858247"
click select "links and phone number to carriers to schedule a pickup instructions for US imp…"
click button "Add"
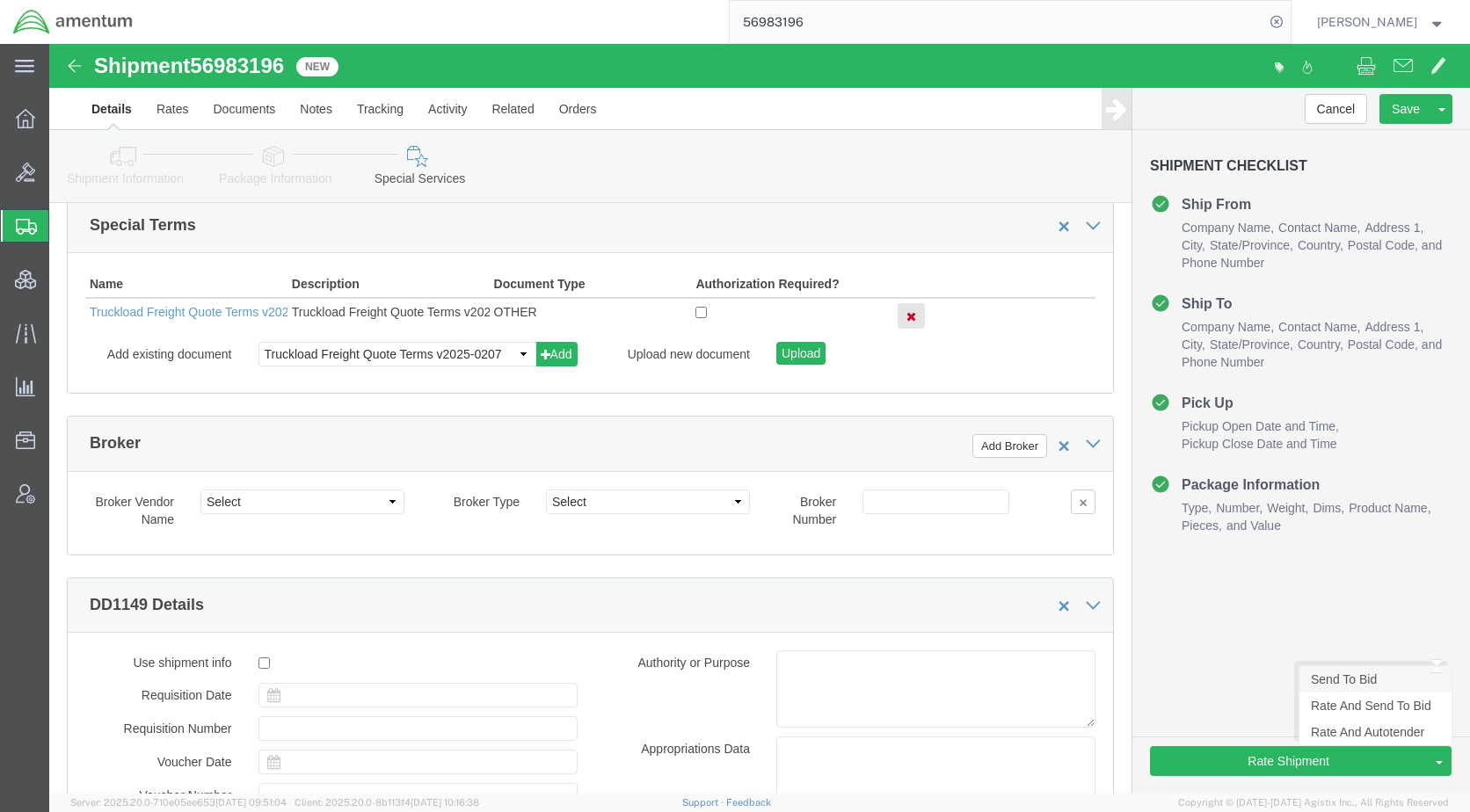
click link "Send To Bid"
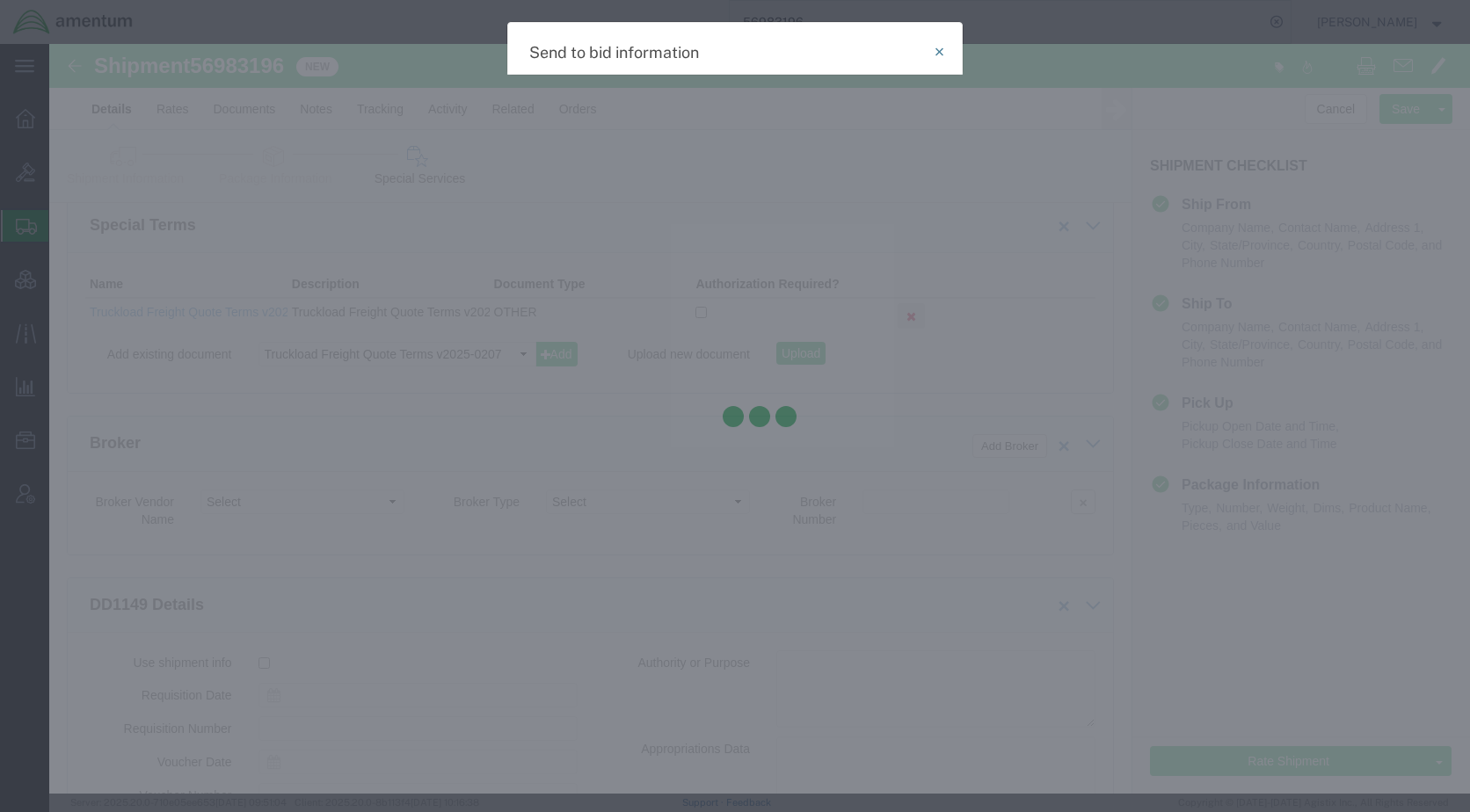
select select "TL"
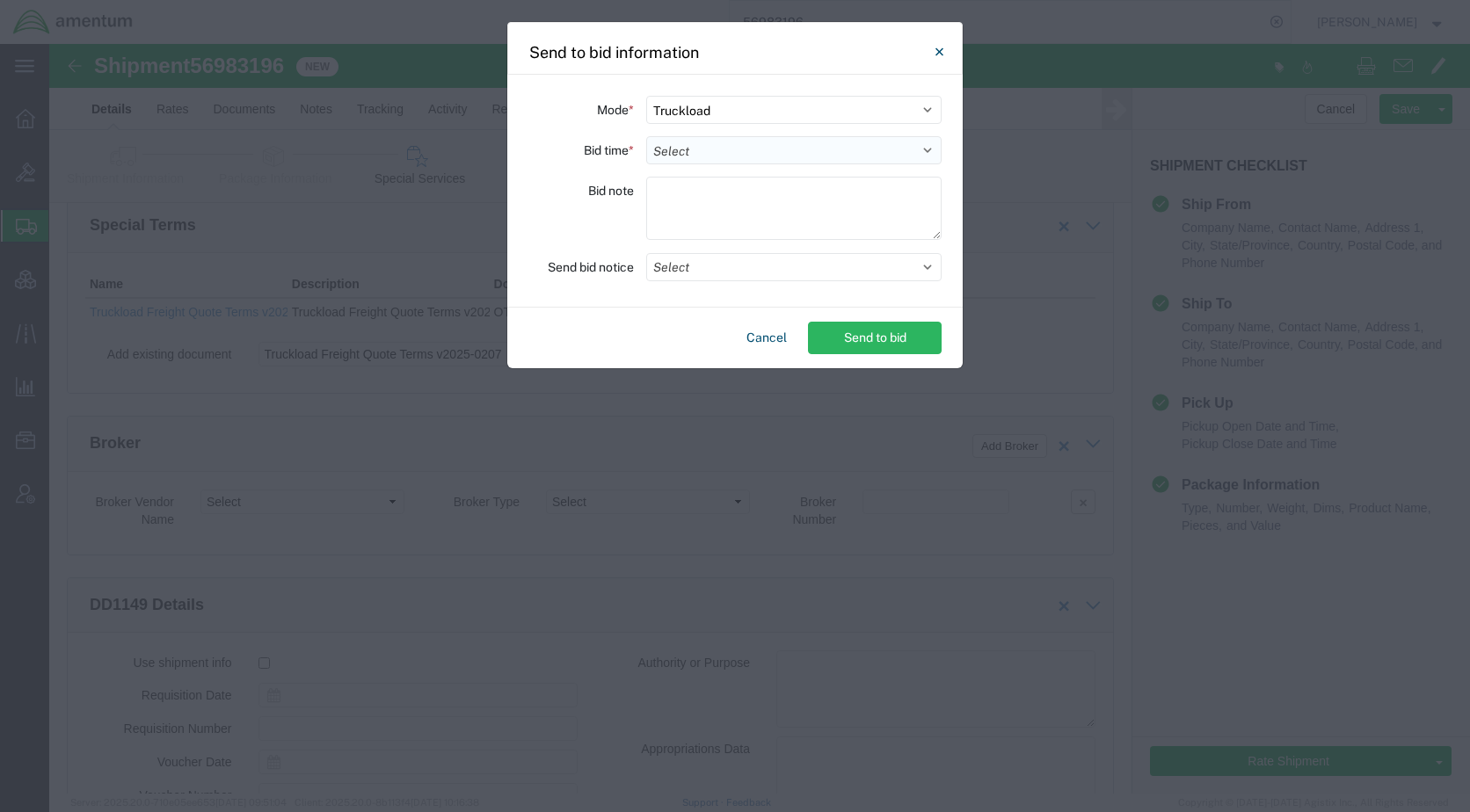
click at [683, 154] on select "Select 30 Min (Rush) 1 Hour (Rush) 2 Hours (Rush) 4 Hours (Rush) 8 Hours (Rush)…" at bounding box center [794, 151] width 296 height 28
select select "24"
click at [646, 137] on select "Select 30 Min (Rush) 1 Hour (Rush) 2 Hours (Rush) 4 Hours (Rush) 8 Hours (Rush)…" at bounding box center [794, 151] width 296 height 28
click at [719, 271] on button "Select" at bounding box center [794, 267] width 296 height 28
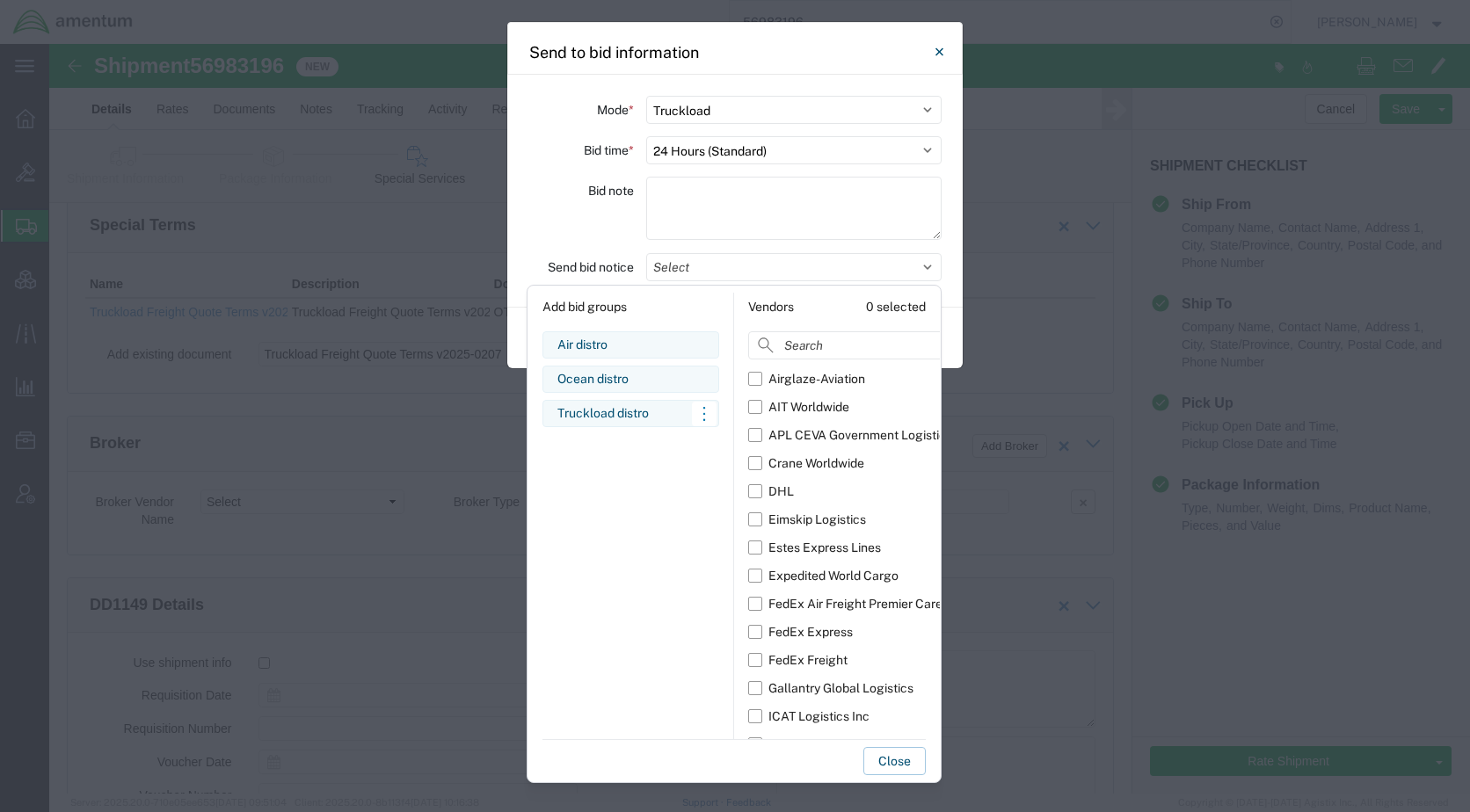
click at [643, 408] on div "Truckload distro" at bounding box center [630, 414] width 146 height 19
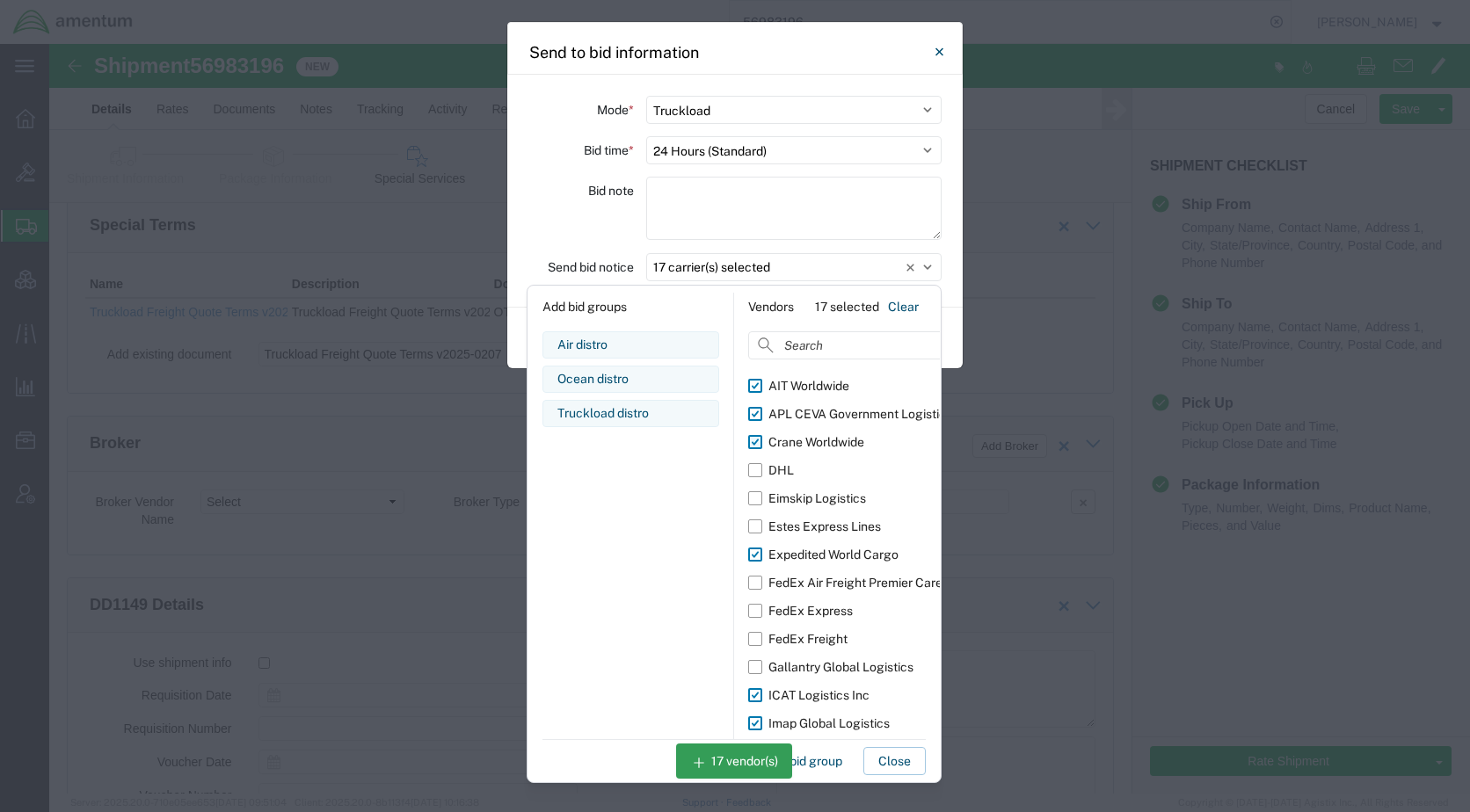
scroll to position [32, 0]
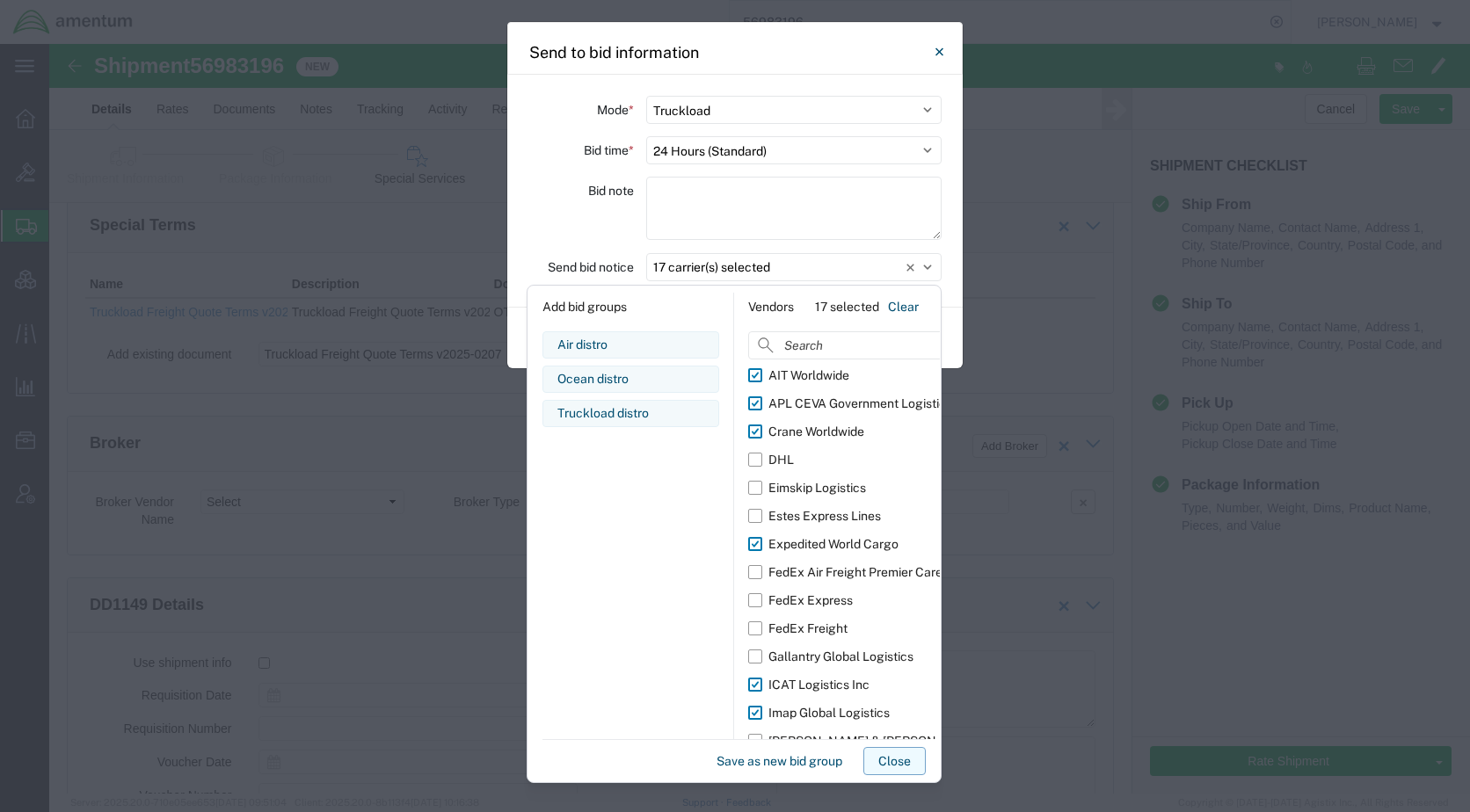
click at [895, 756] on button "Close" at bounding box center [895, 761] width 62 height 28
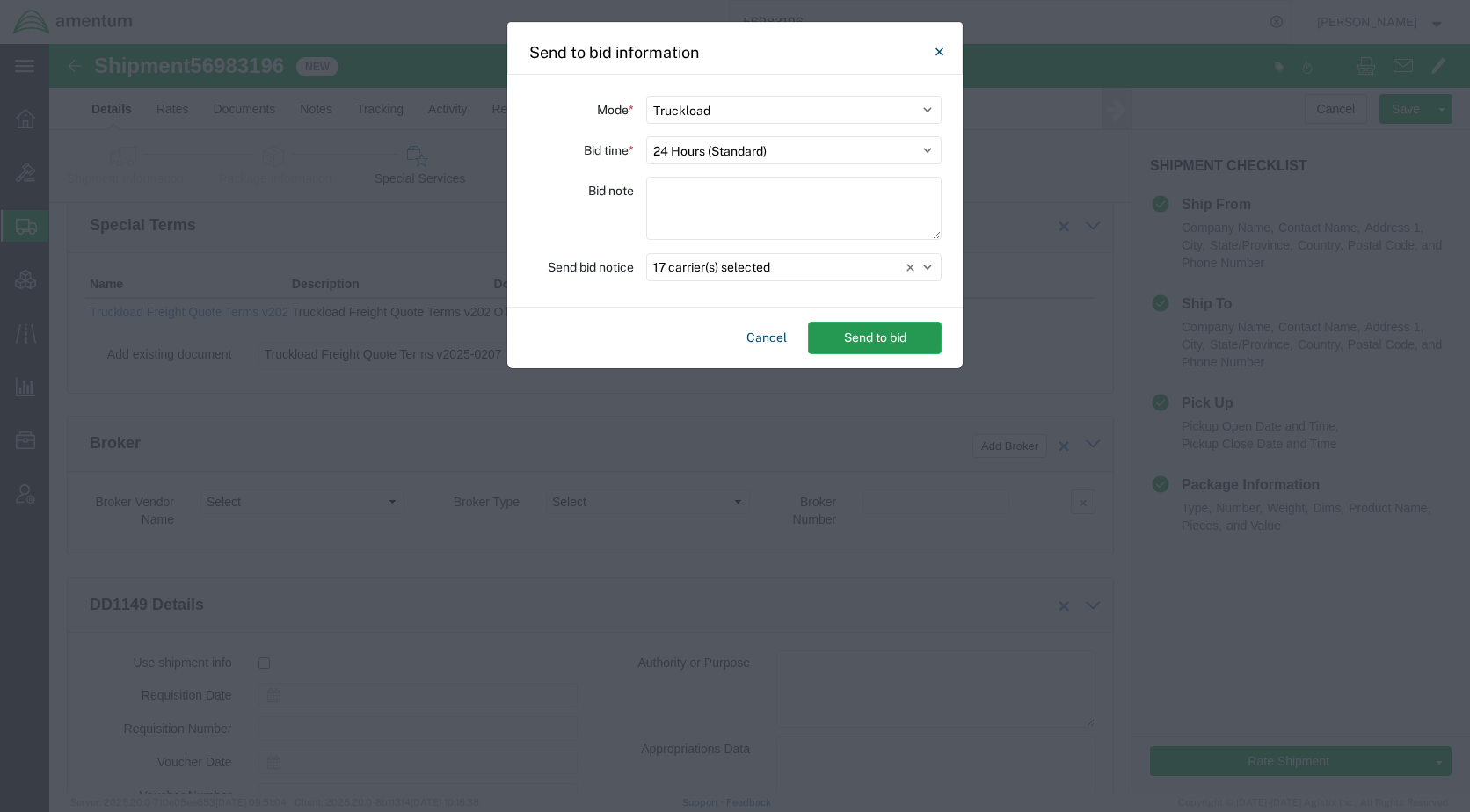
click at [896, 341] on button "Send to bid" at bounding box center [874, 338] width 134 height 33
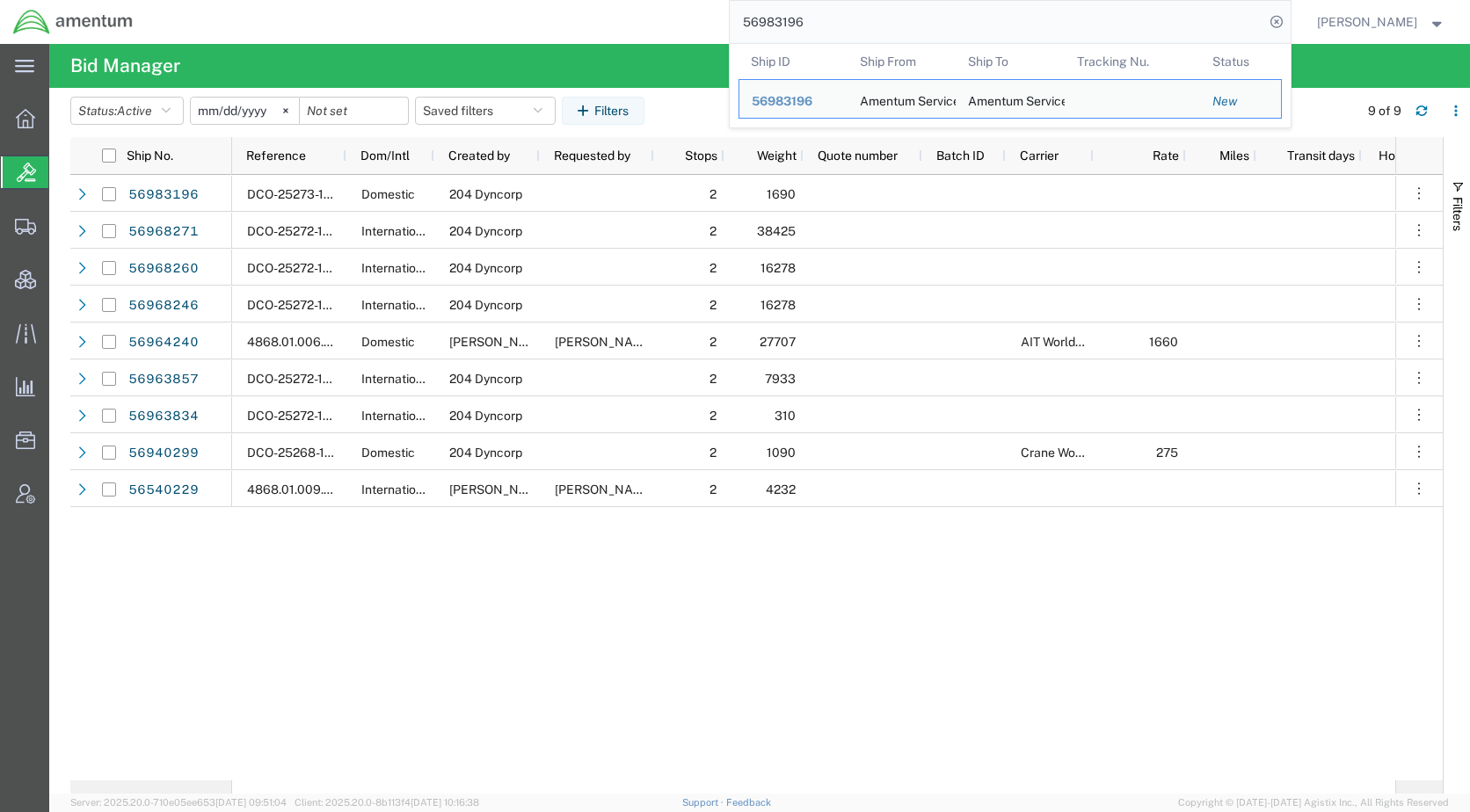
drag, startPoint x: 917, startPoint y: 33, endPoint x: 701, endPoint y: 46, distance: 216.4
click at [701, 46] on div "main_menu Created with Sketch. Collapse Menu Overview Bids Shipments Shipment M…" at bounding box center [735, 429] width 1470 height 769
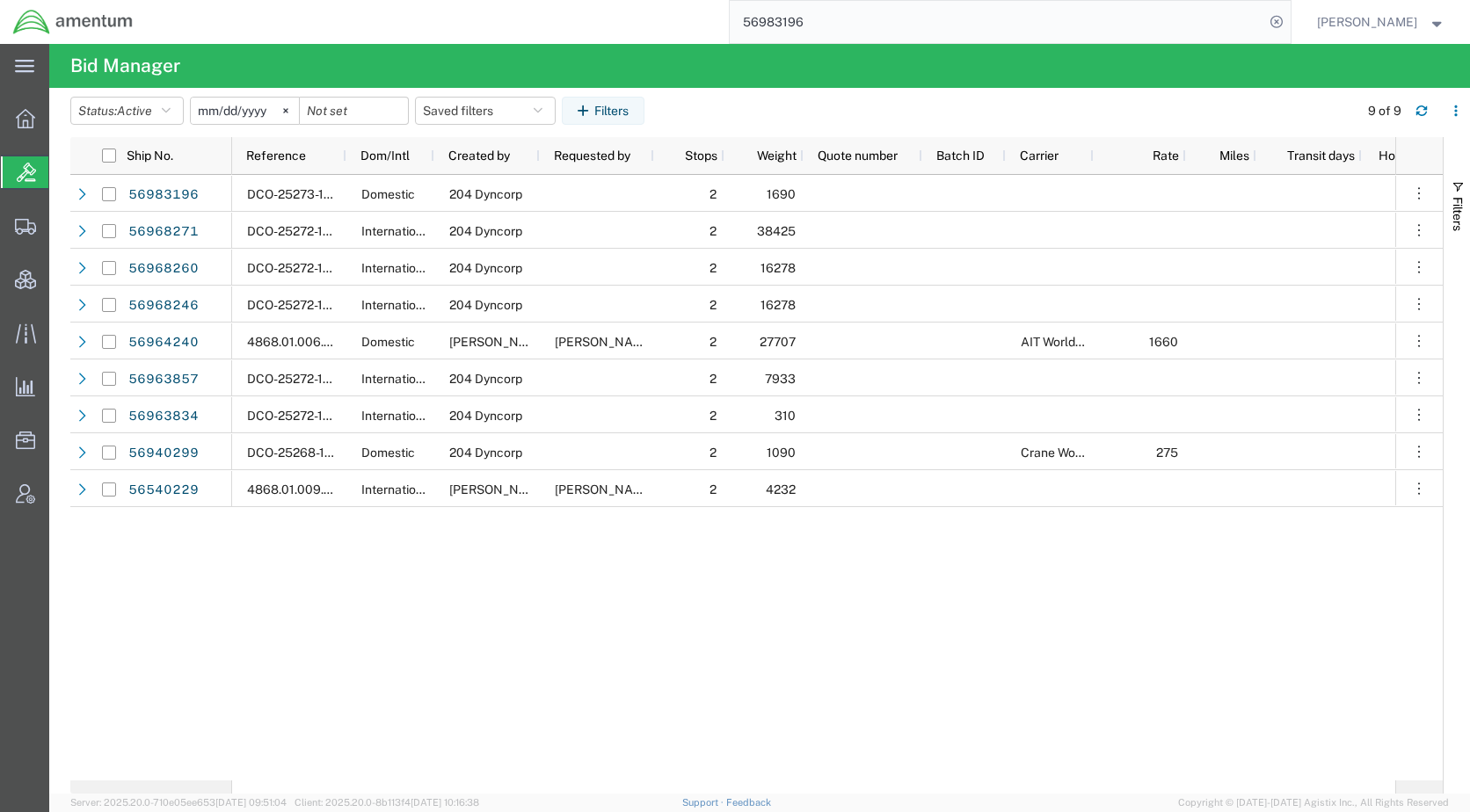
paste input "892165"
type input "56892165"
click at [1289, 20] on icon at bounding box center [1276, 22] width 25 height 25
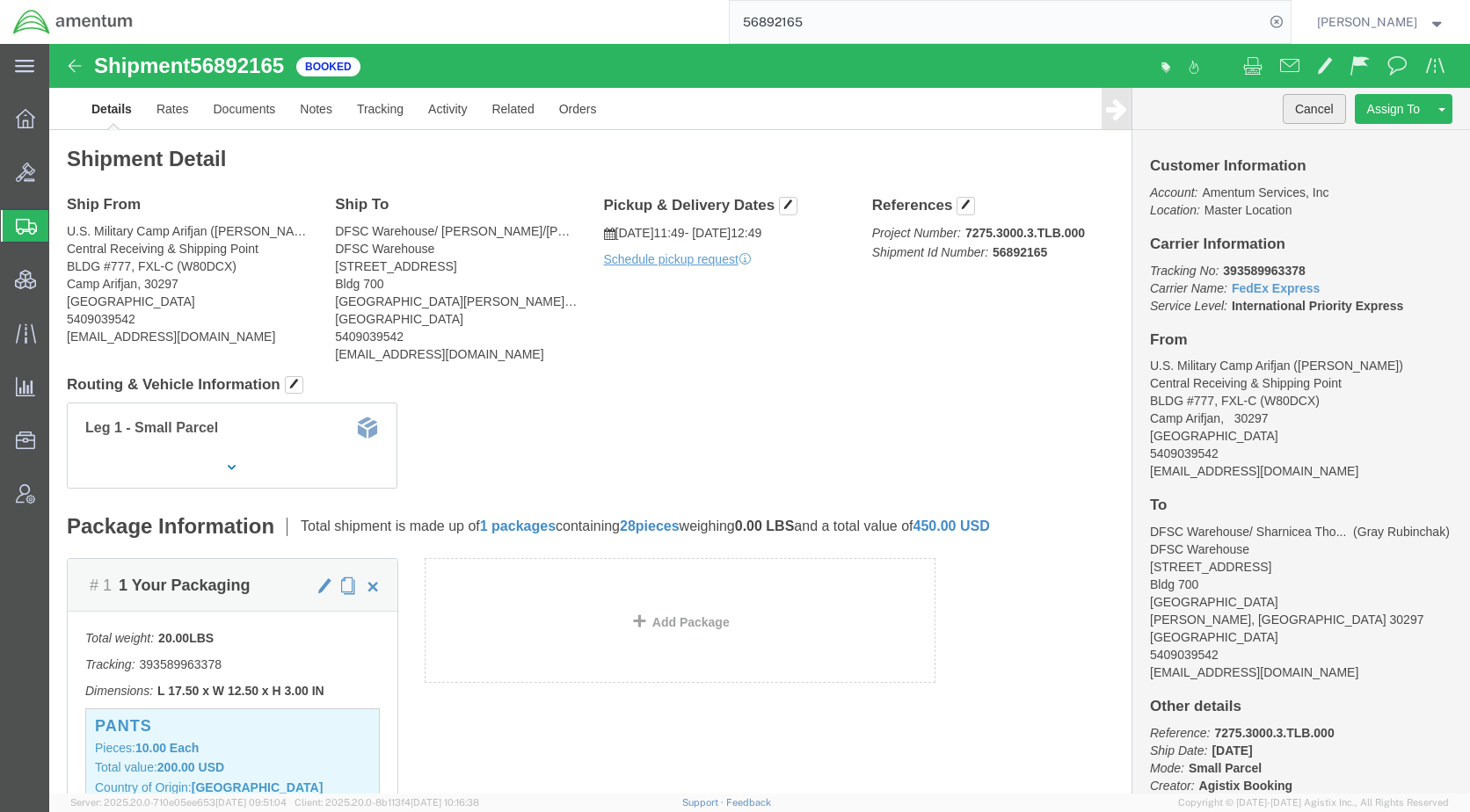
click button "Cancel"
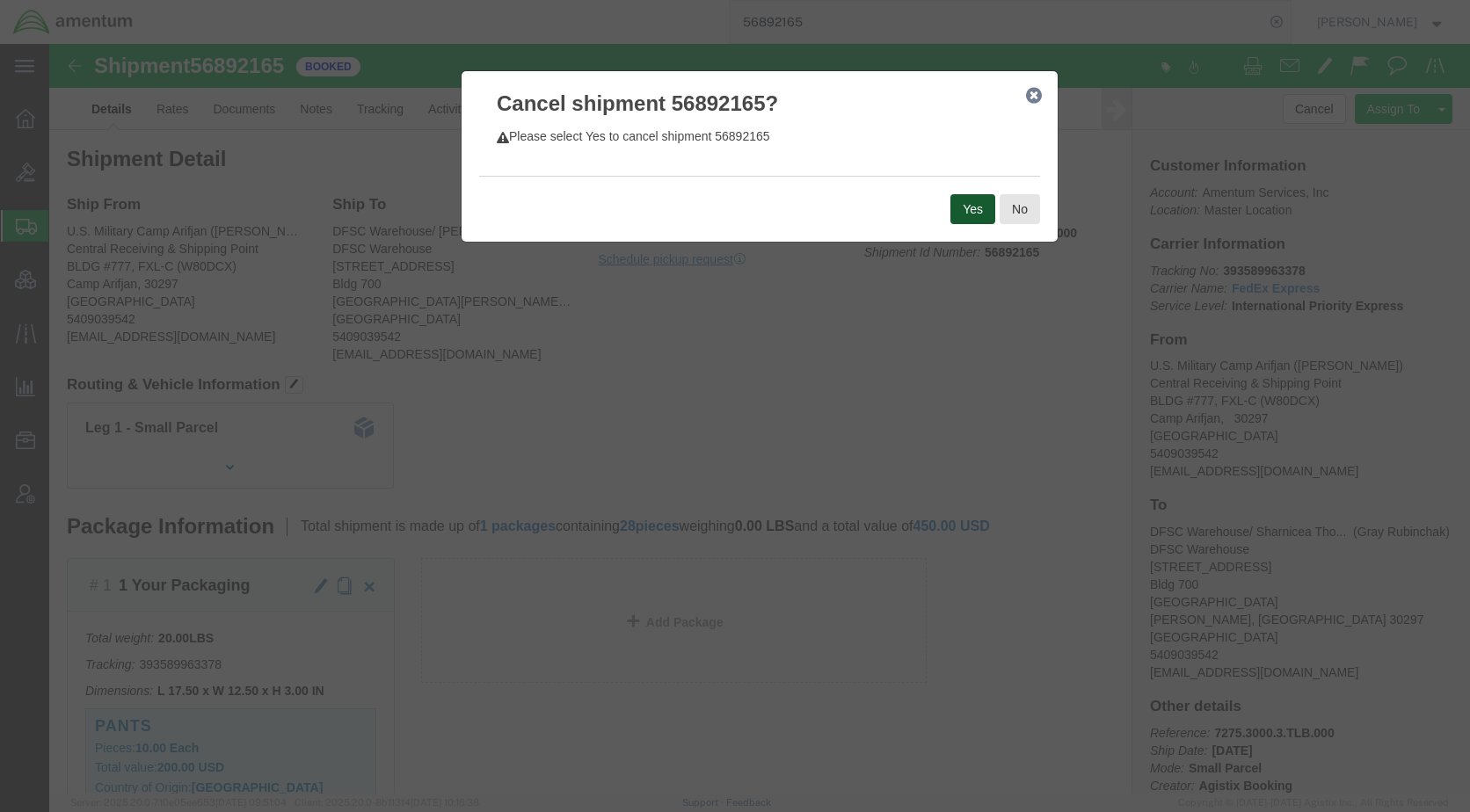
click button "Yes"
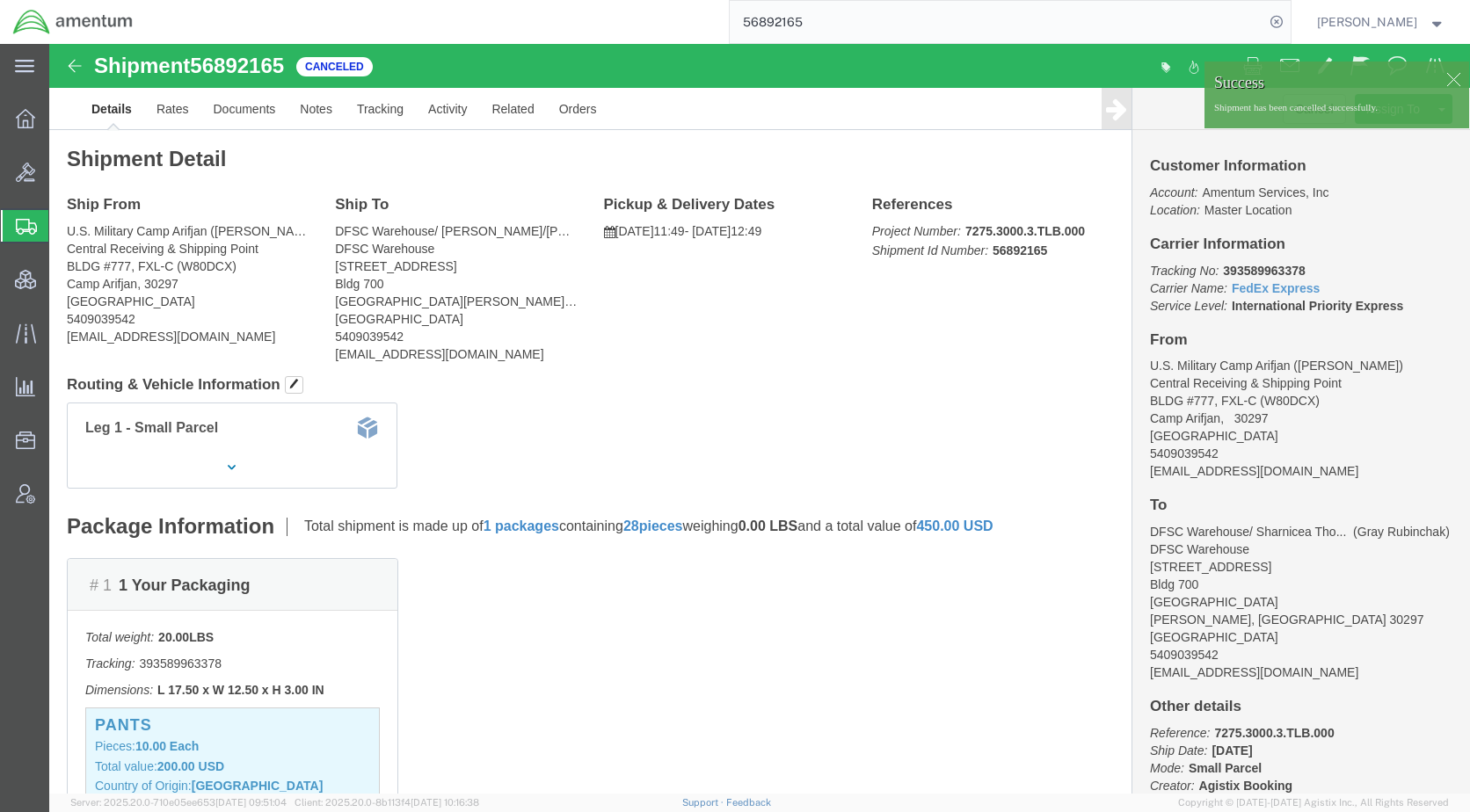
click div
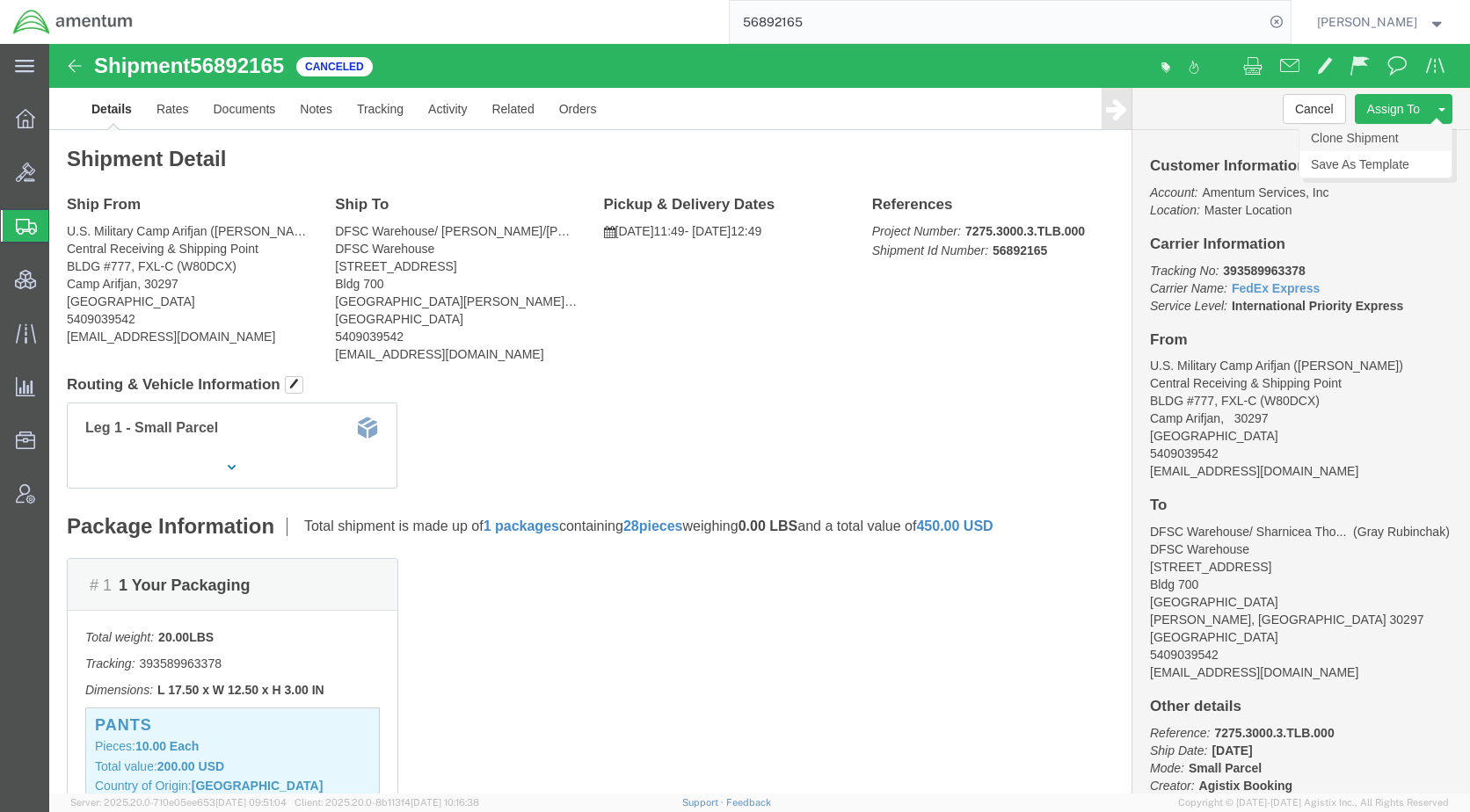
click link "Clone Shipment"
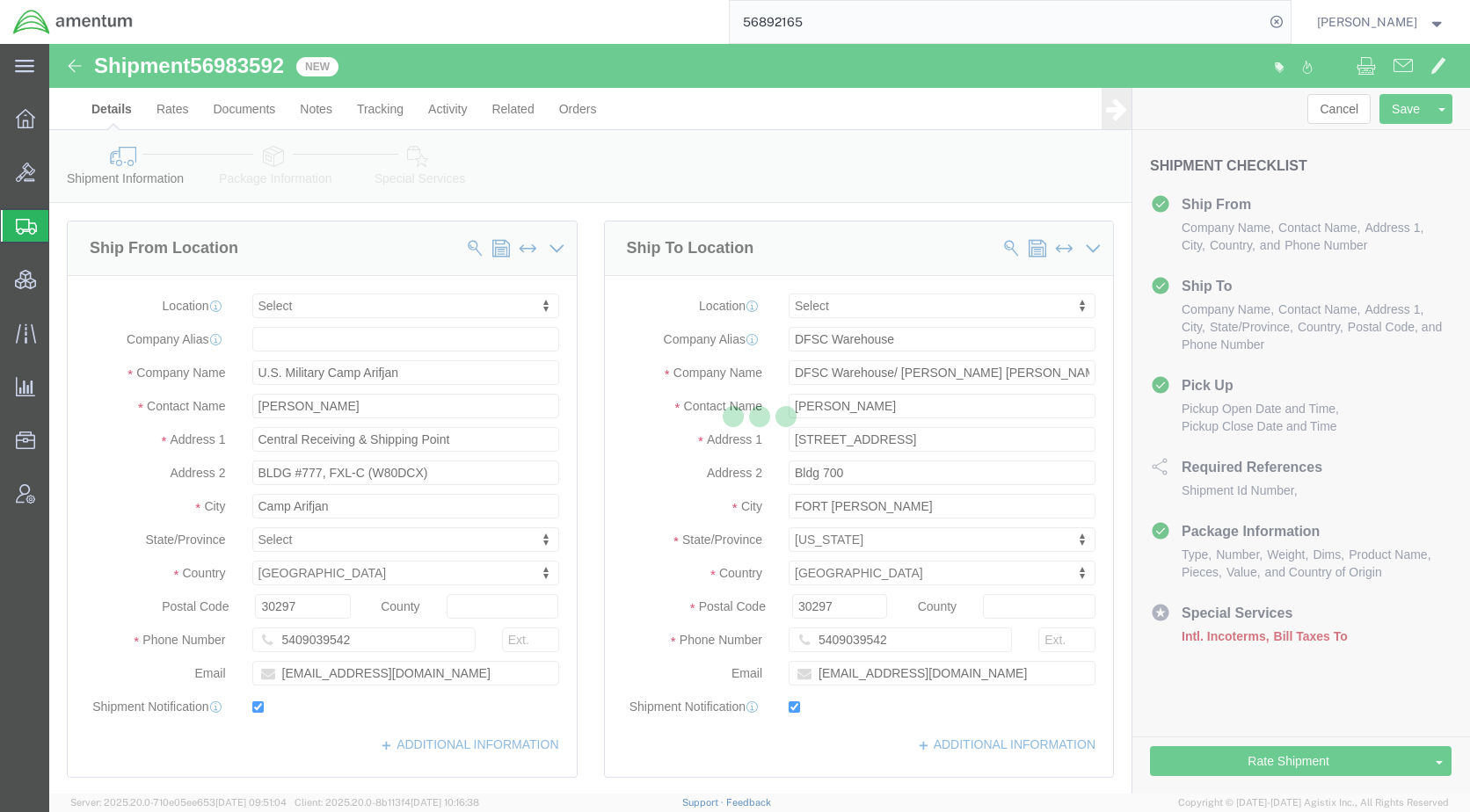
select select
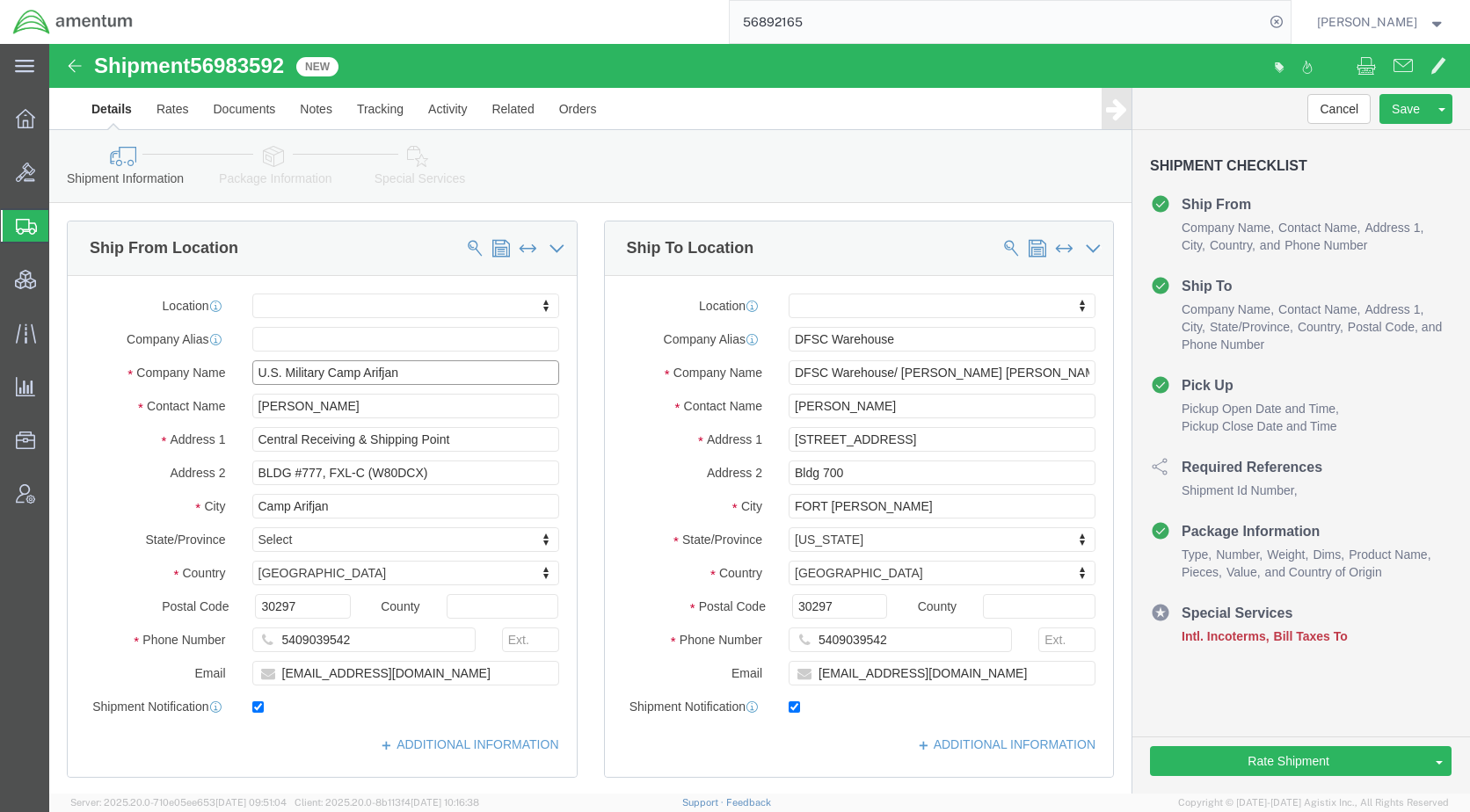
drag, startPoint x: 383, startPoint y: 335, endPoint x: 195, endPoint y: 327, distance: 188.2
click div "U.S. Military Camp Arifjan"
paste input "JTFAC"
type input "JTFAC"
drag, startPoint x: 249, startPoint y: 407, endPoint x: 196, endPoint y: 404, distance: 53.1
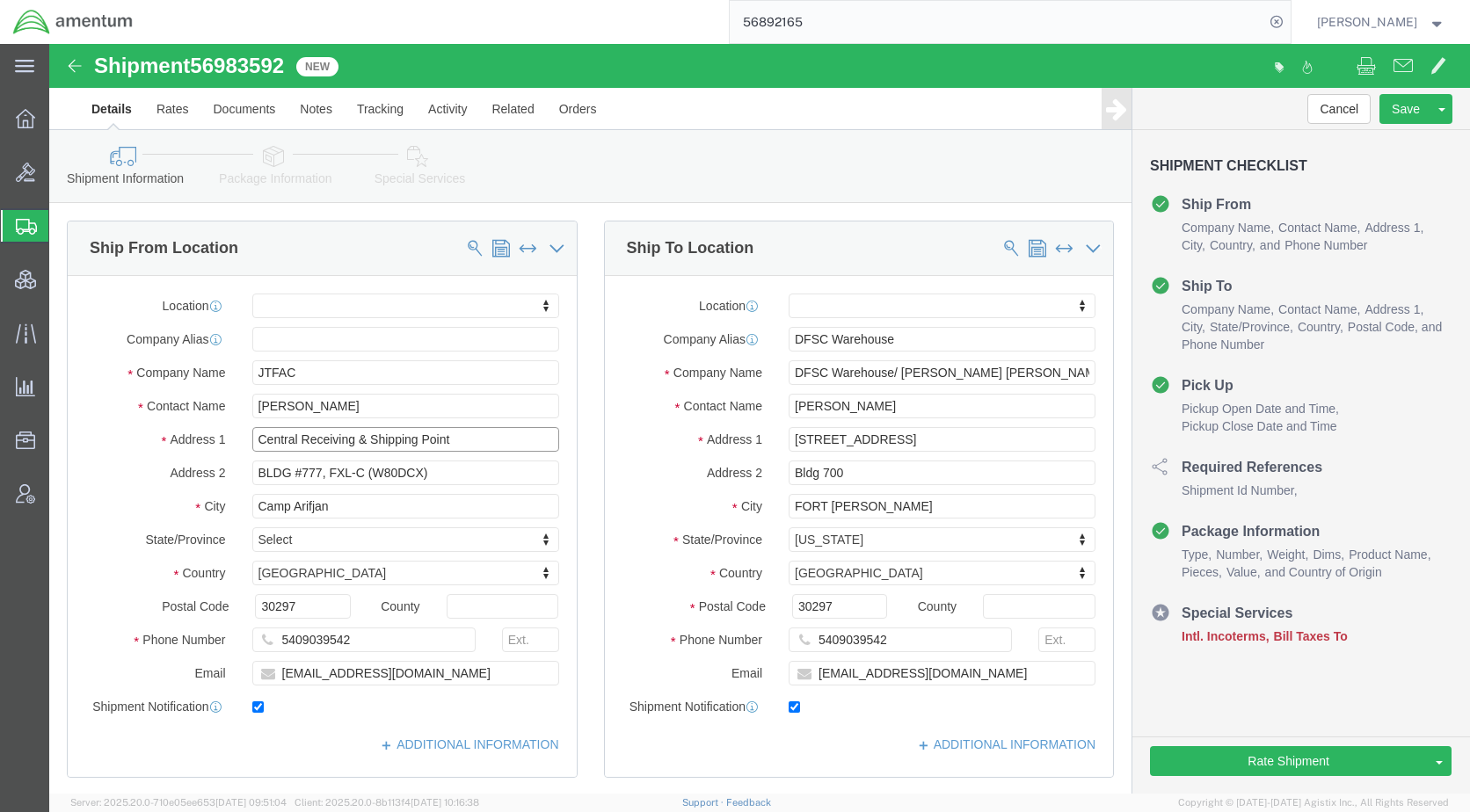
click div "Central Receiving & Shipping Point"
paste input "text"
type input "Central Receiving Point"
select select
drag, startPoint x: 352, startPoint y: 364, endPoint x: 198, endPoint y: 365, distance: 154.0
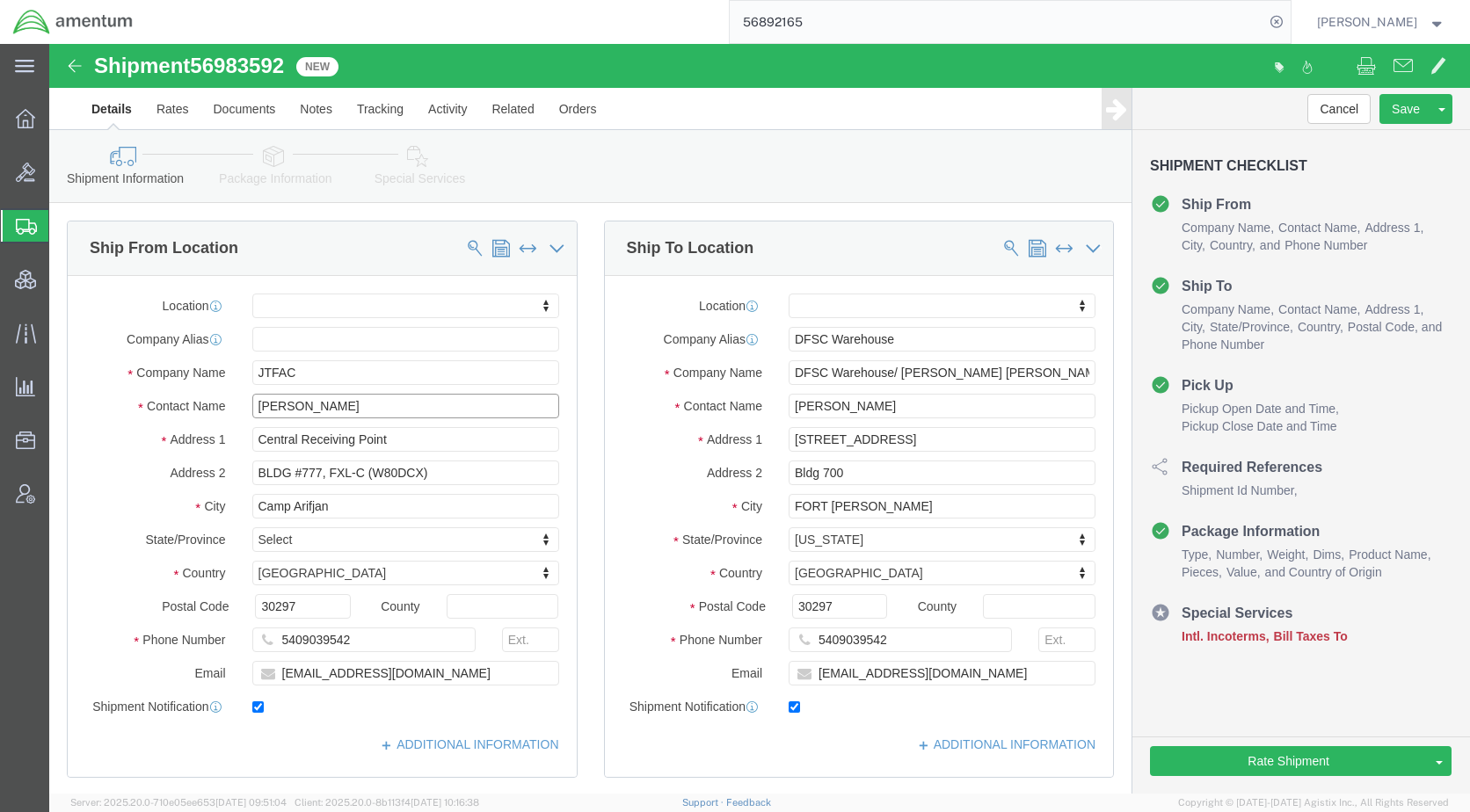
click div "[PERSON_NAME]"
paste input "urrent Lab Manager/POC"
type input "Current Lab Manager/POC"
drag, startPoint x: 407, startPoint y: 426, endPoint x: 204, endPoint y: 423, distance: 203.0
click input "BLDG #777, FXL-C (W80DCX)"
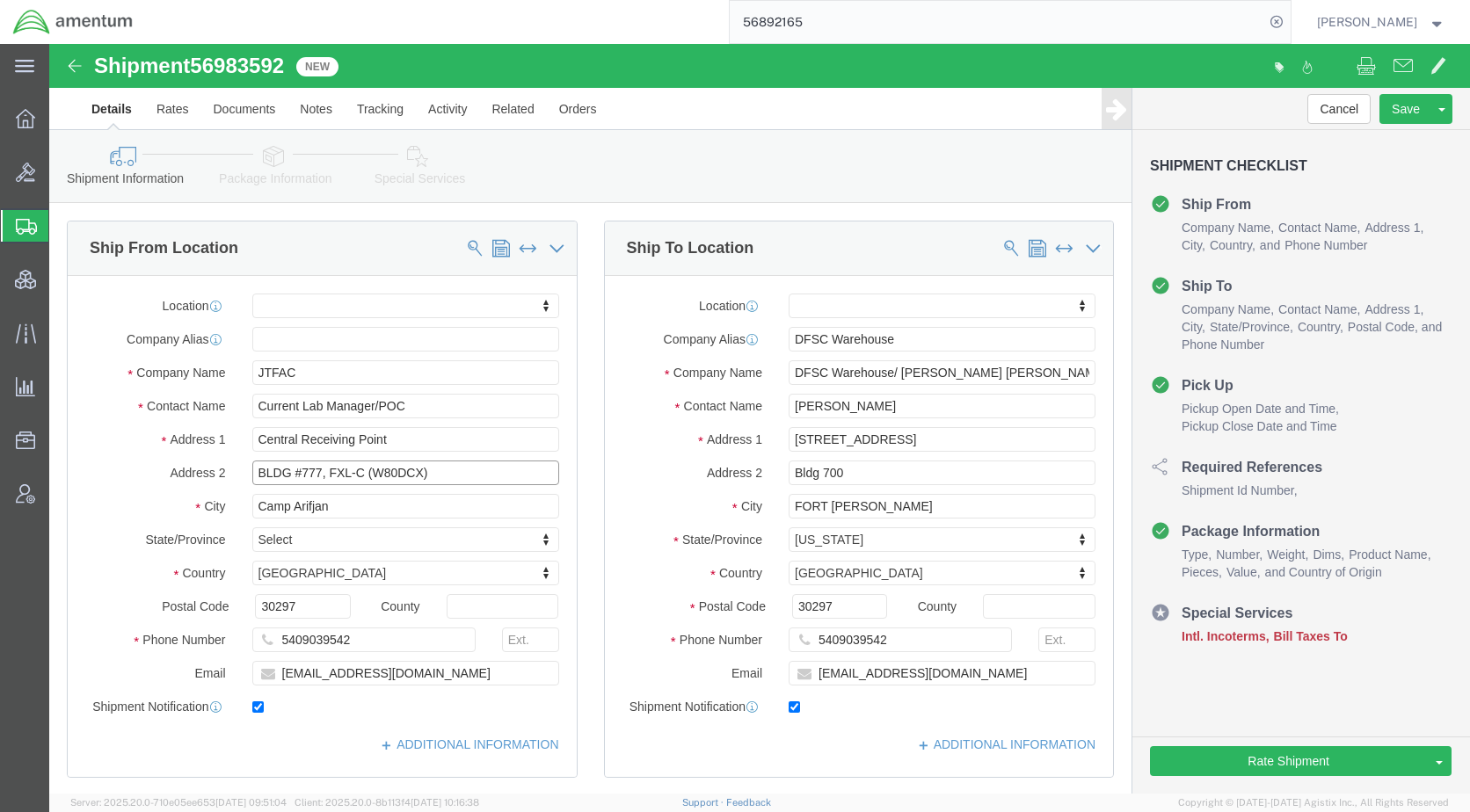
paste input "uilding [STREET_ADDRESS]"
type input "Building [STREET_ADDRESS]"
drag, startPoint x: 266, startPoint y: 466, endPoint x: 206, endPoint y: 466, distance: 60.0
click input "Camp Arifjan"
paste input "Lemonnier"
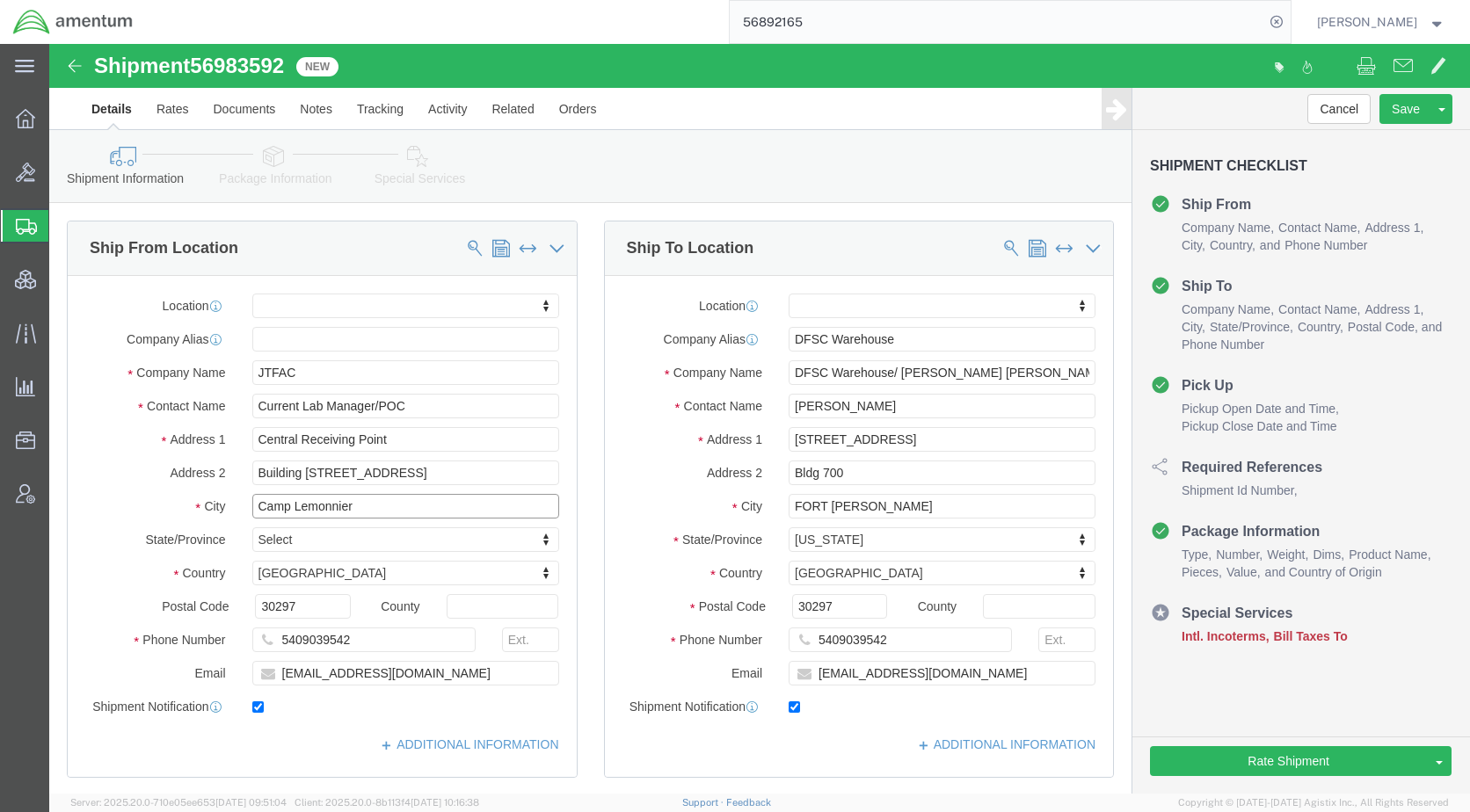
type input "Camp Lemonnier"
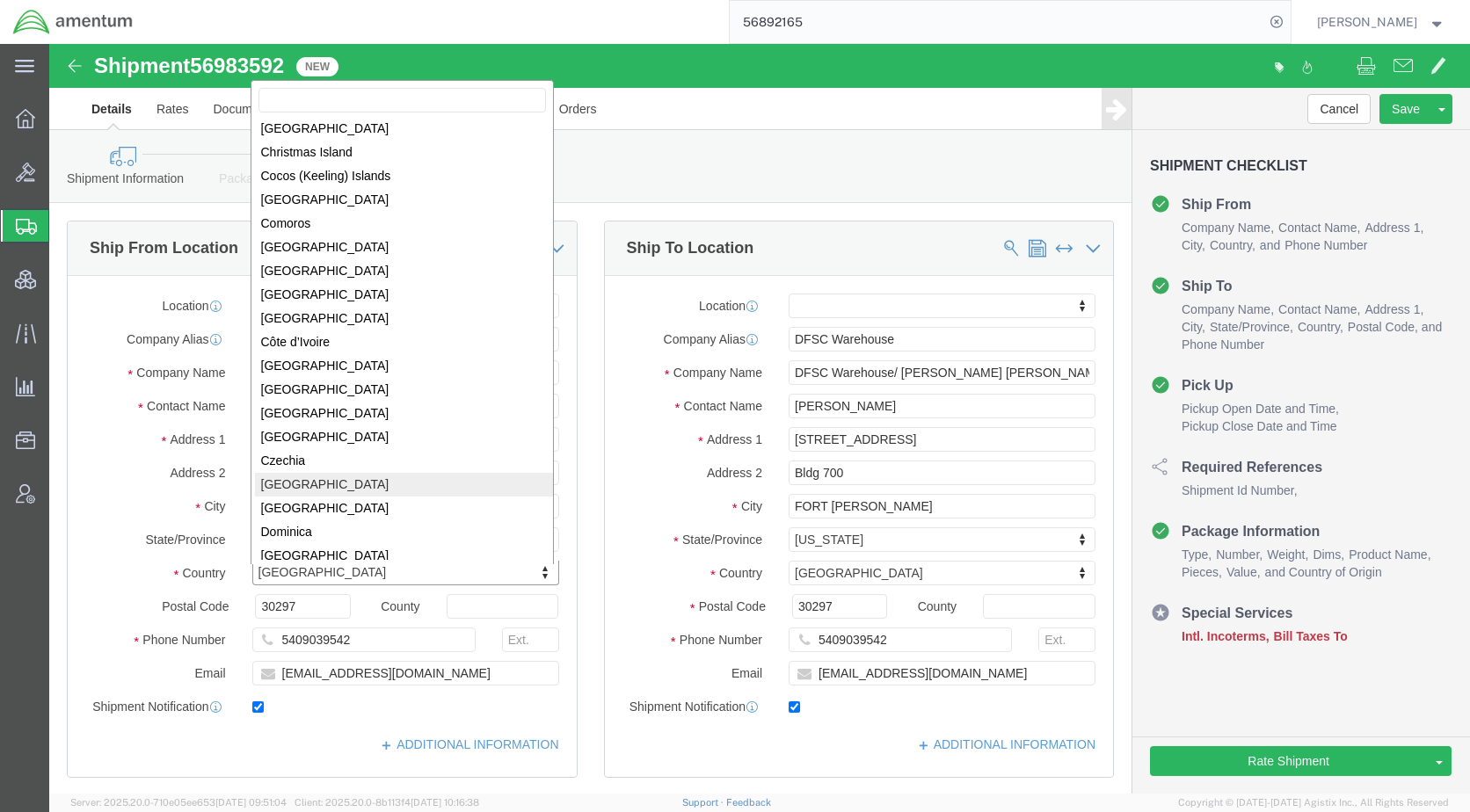
scroll to position [1153, 0]
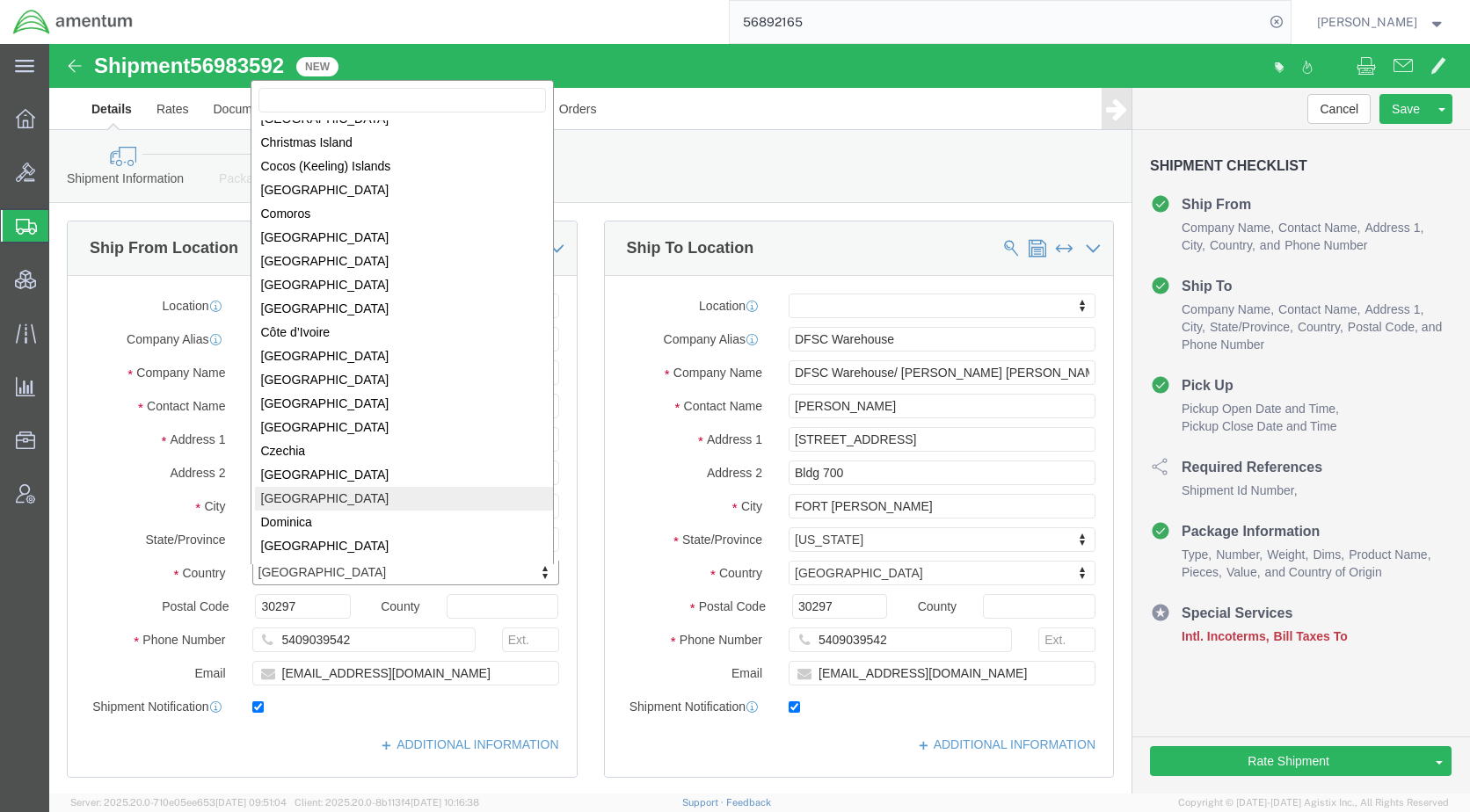
select select
select select "DJ"
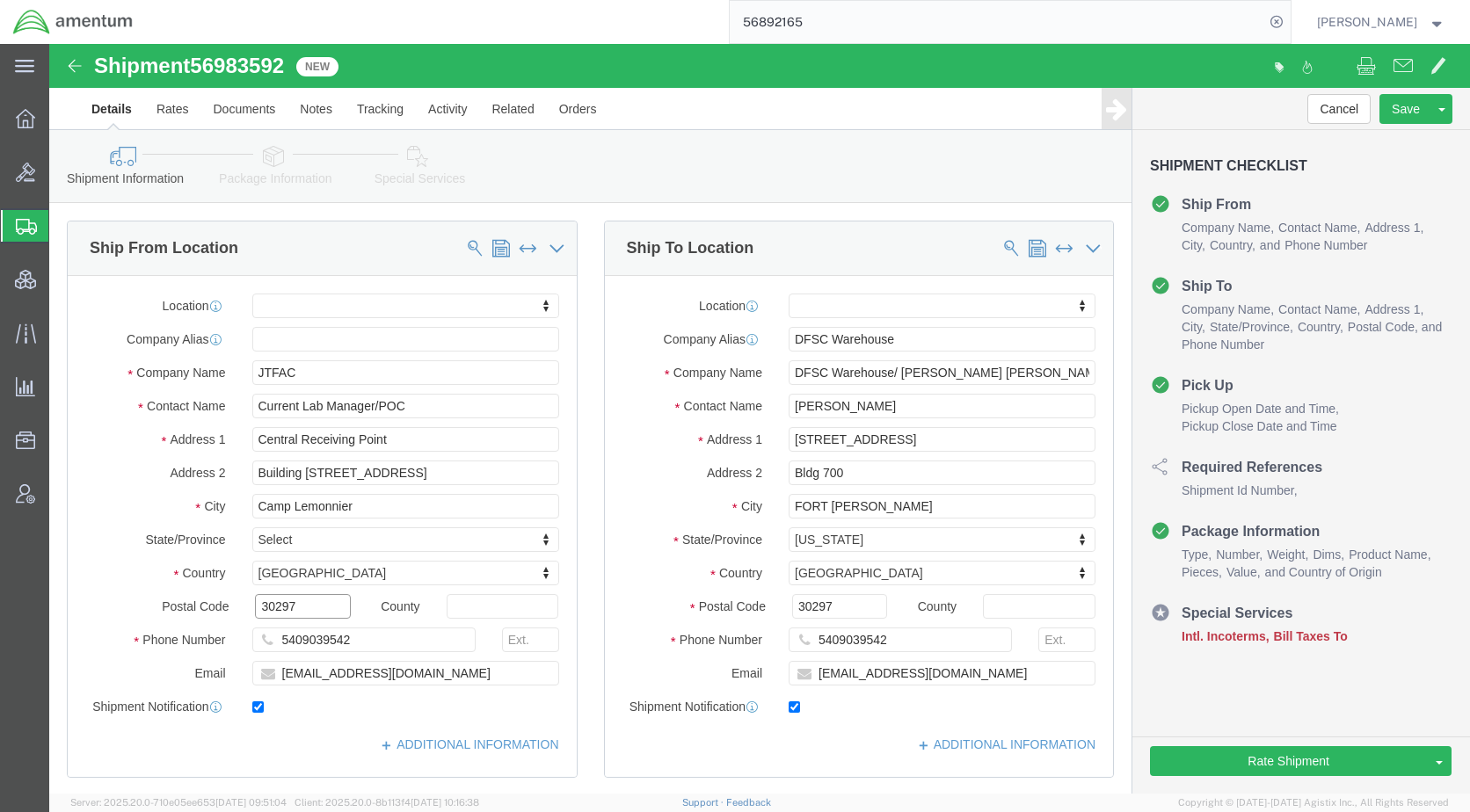
drag, startPoint x: 267, startPoint y: 566, endPoint x: 153, endPoint y: 572, distance: 114.2
click div "Postal Code 30297"
type input "03302"
select select
click link "Package Information"
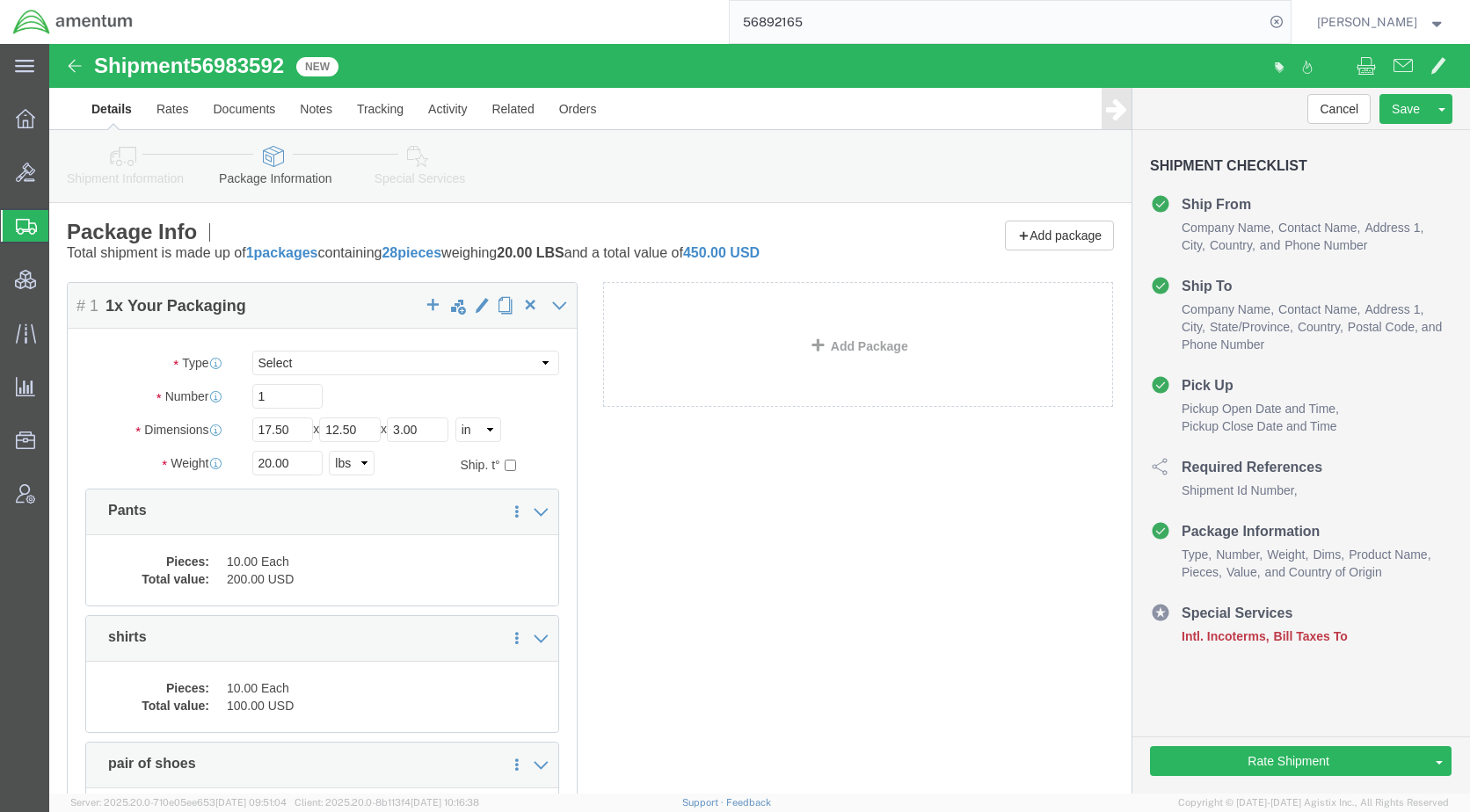
click link "Special Services"
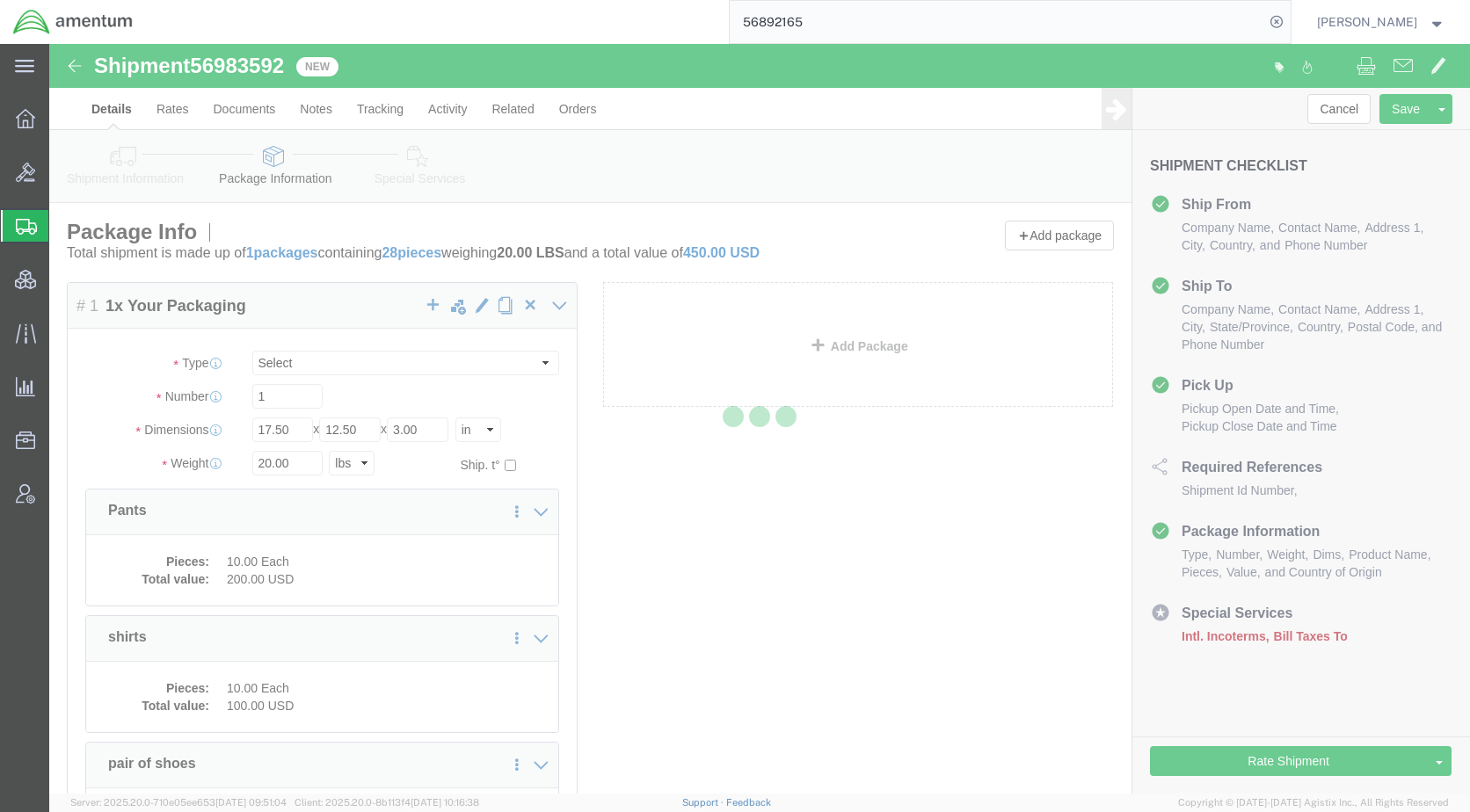
select select
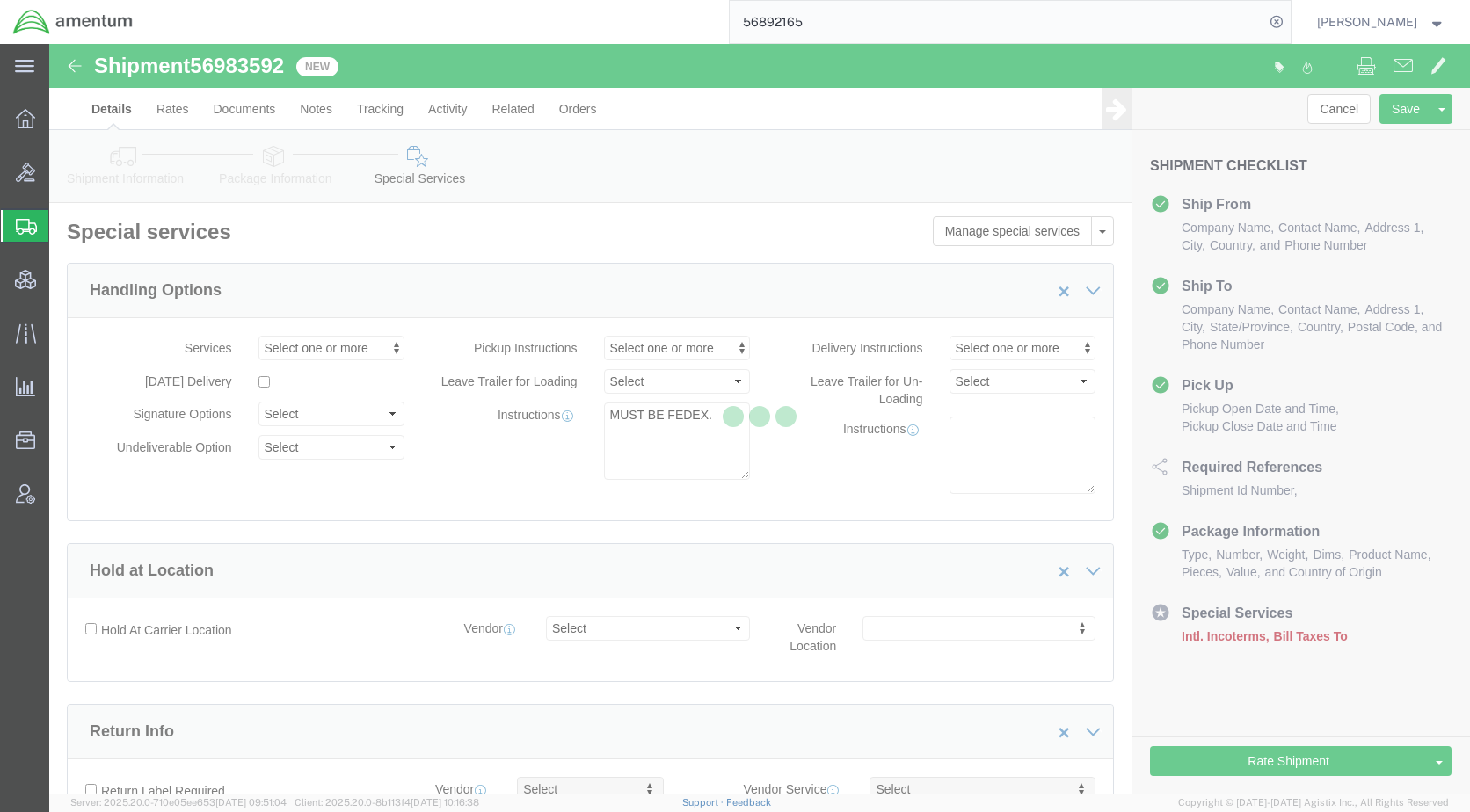
select select "COSTCENTER"
select select "DEPARTMENT"
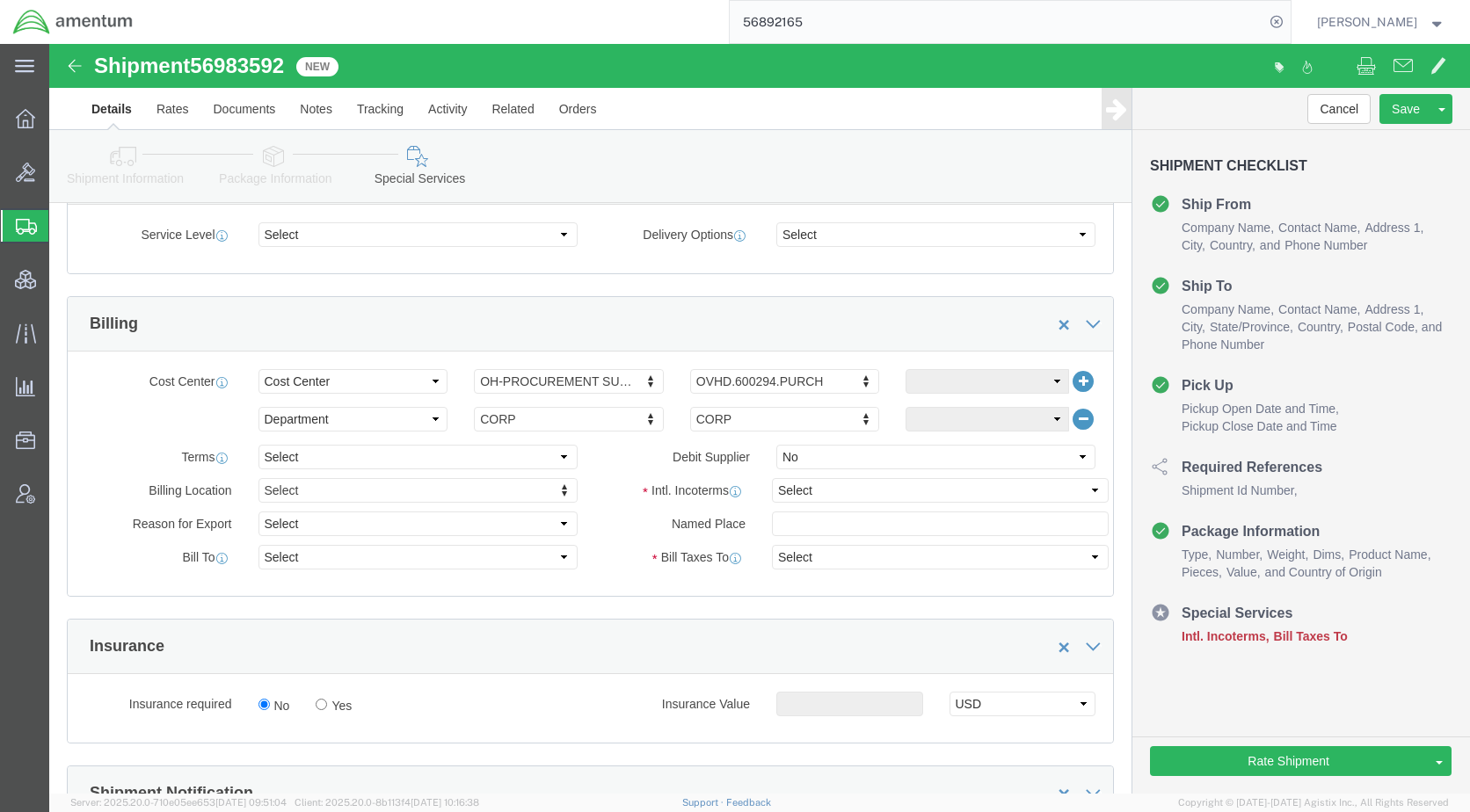
scroll to position [703, 0]
drag, startPoint x: 873, startPoint y: 489, endPoint x: 823, endPoint y: 445, distance: 66.6
click select "Select Carriage Insurance Paid Carriage Paid To Cost and Freight Cost Insurance…"
select select "DDP"
click select "Select Carriage Insurance Paid Carriage Paid To Cost and Freight Cost Insurance…"
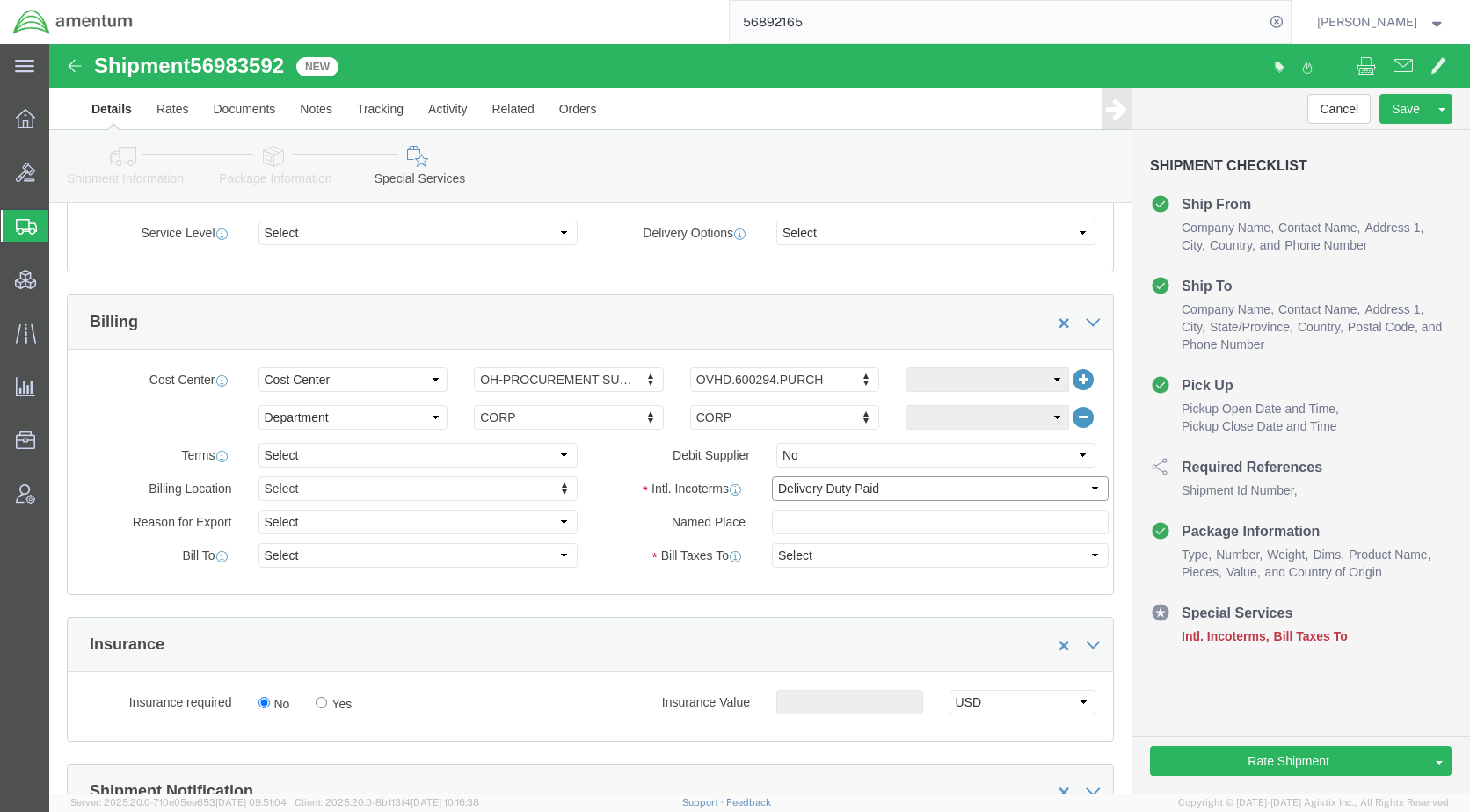
select select "SHIP"
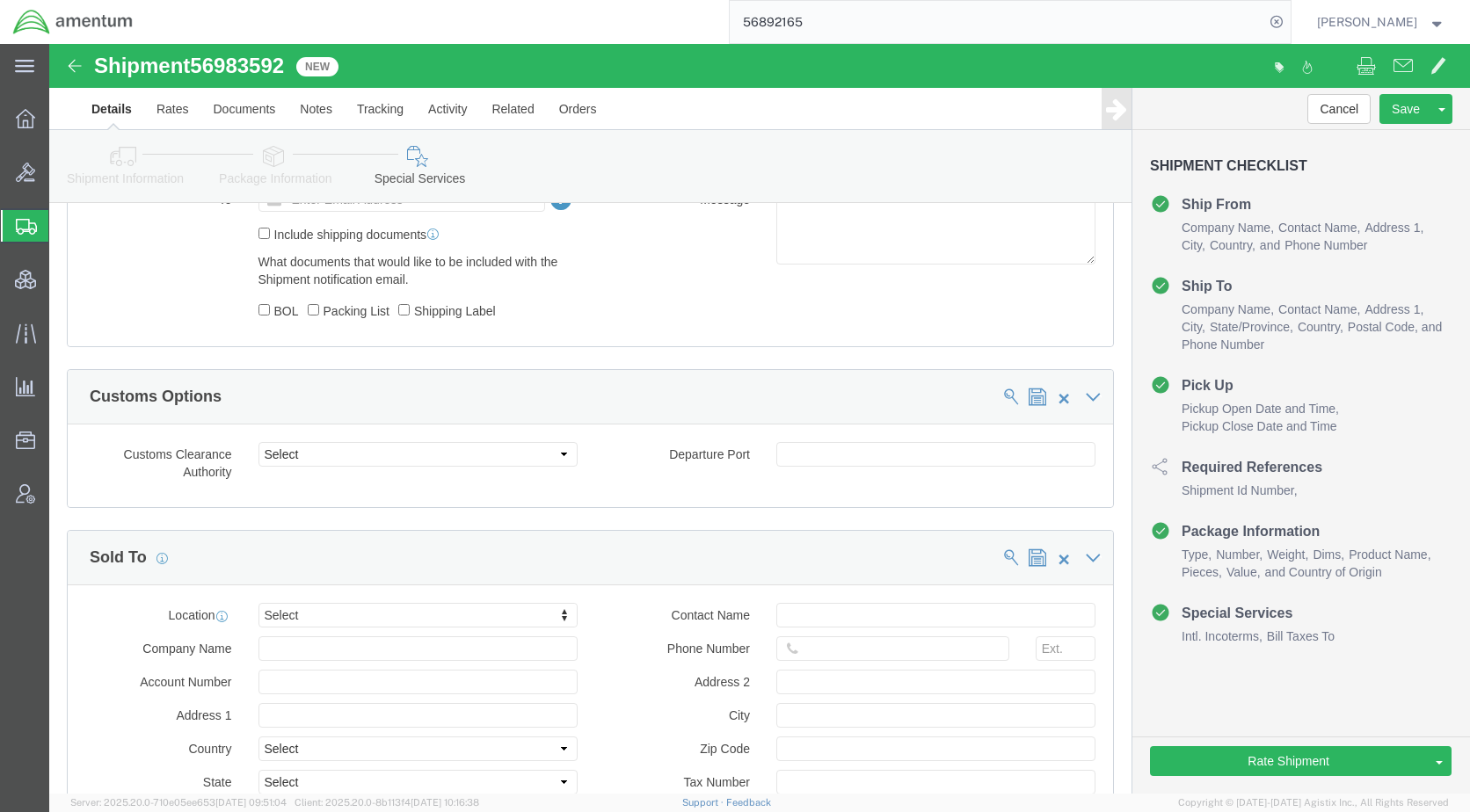
scroll to position [1407, 0]
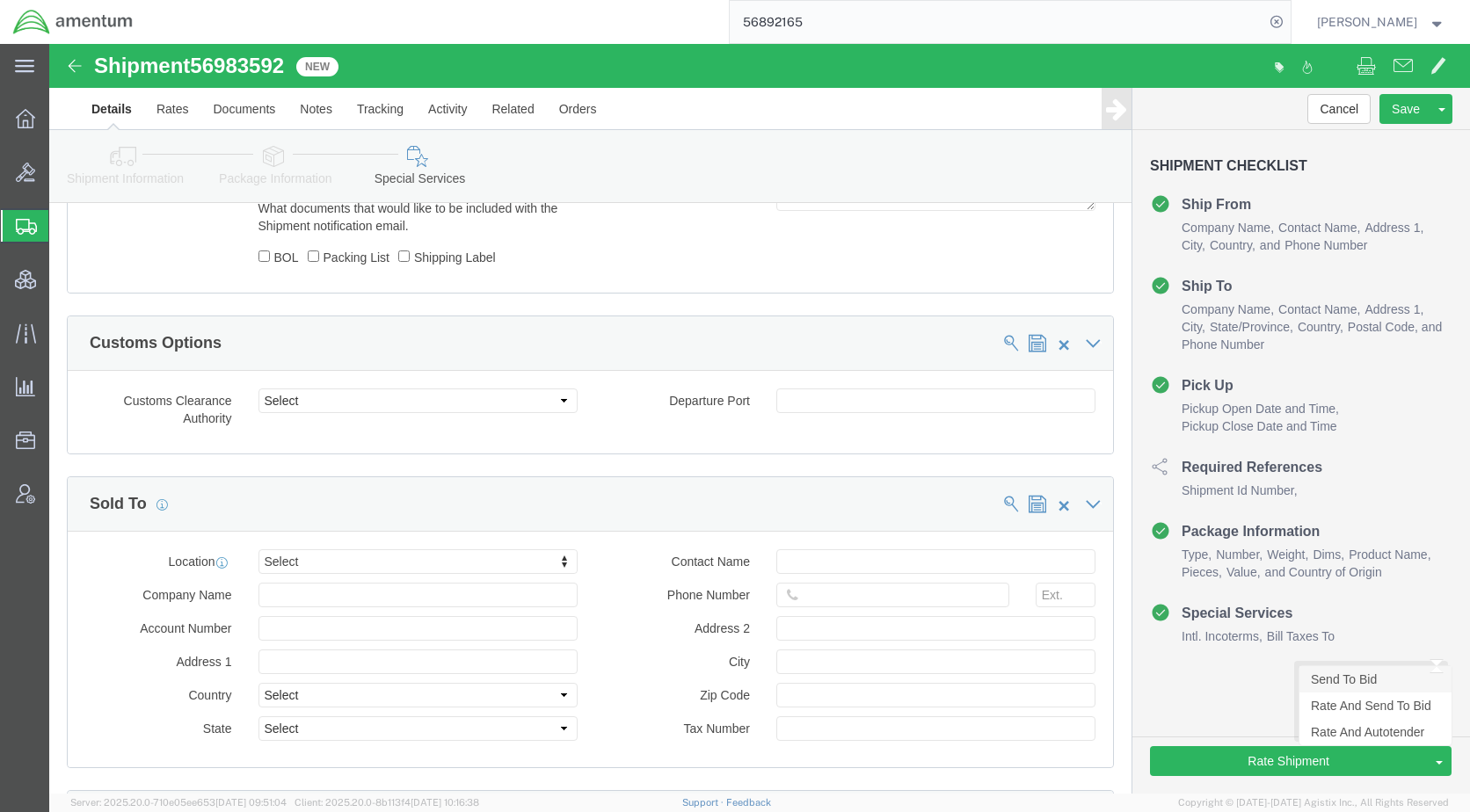
click link "Send To Bid"
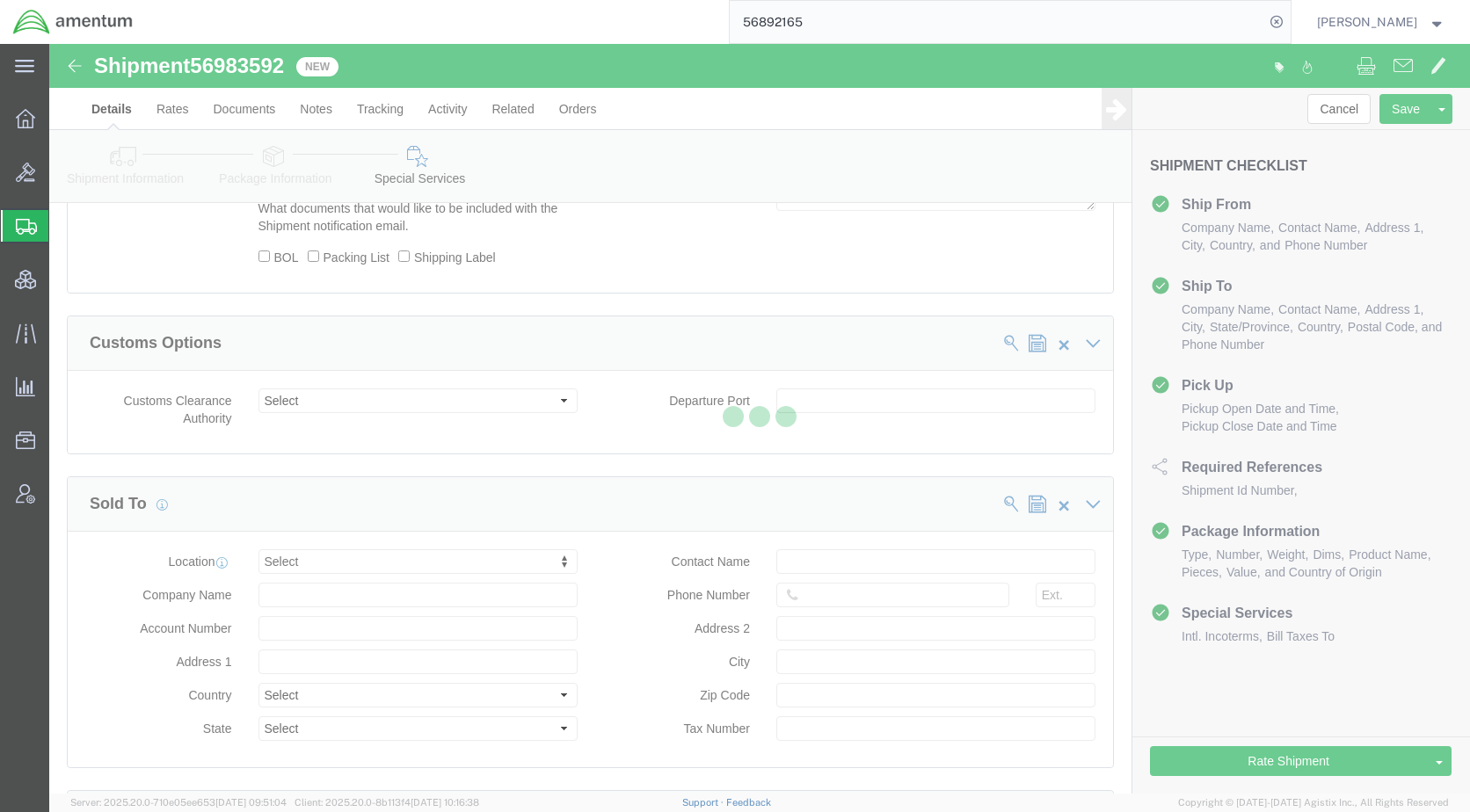
select select "SMAL"
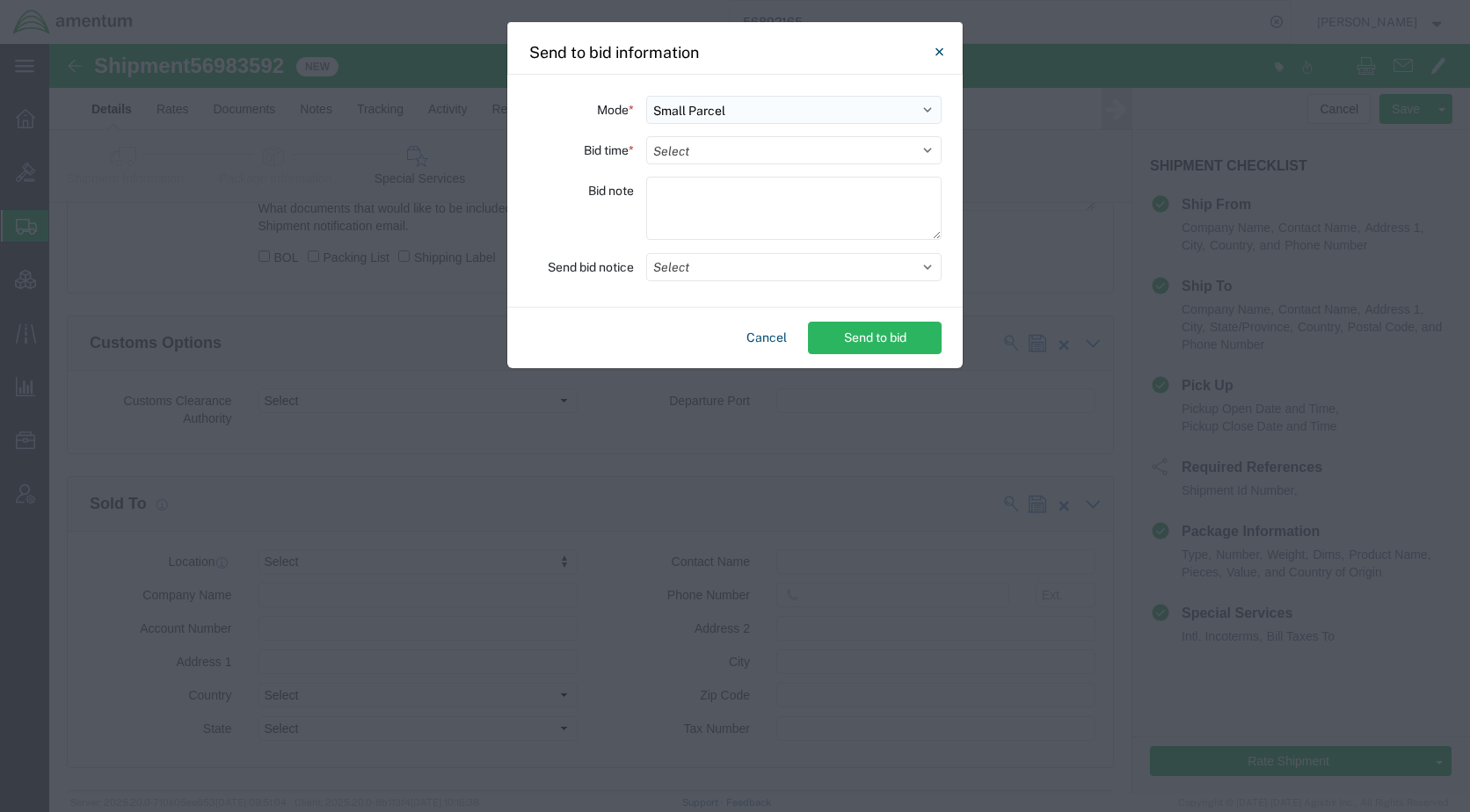
click at [720, 114] on select "Select Small Parcel Truckload Air Rail Less than Truckload Ocean Freight Multi-…" at bounding box center [794, 110] width 296 height 28
click at [593, 125] on div "Mode * Select Small Parcel Truckload Air Rail Less than Truckload Ocean Freight…" at bounding box center [735, 191] width 455 height 233
click at [722, 146] on select "Select 30 Min (Rush) 1 Hour (Rush) 2 Hours (Rush) 4 Hours (Rush) 8 Hours (Rush)…" at bounding box center [794, 151] width 296 height 28
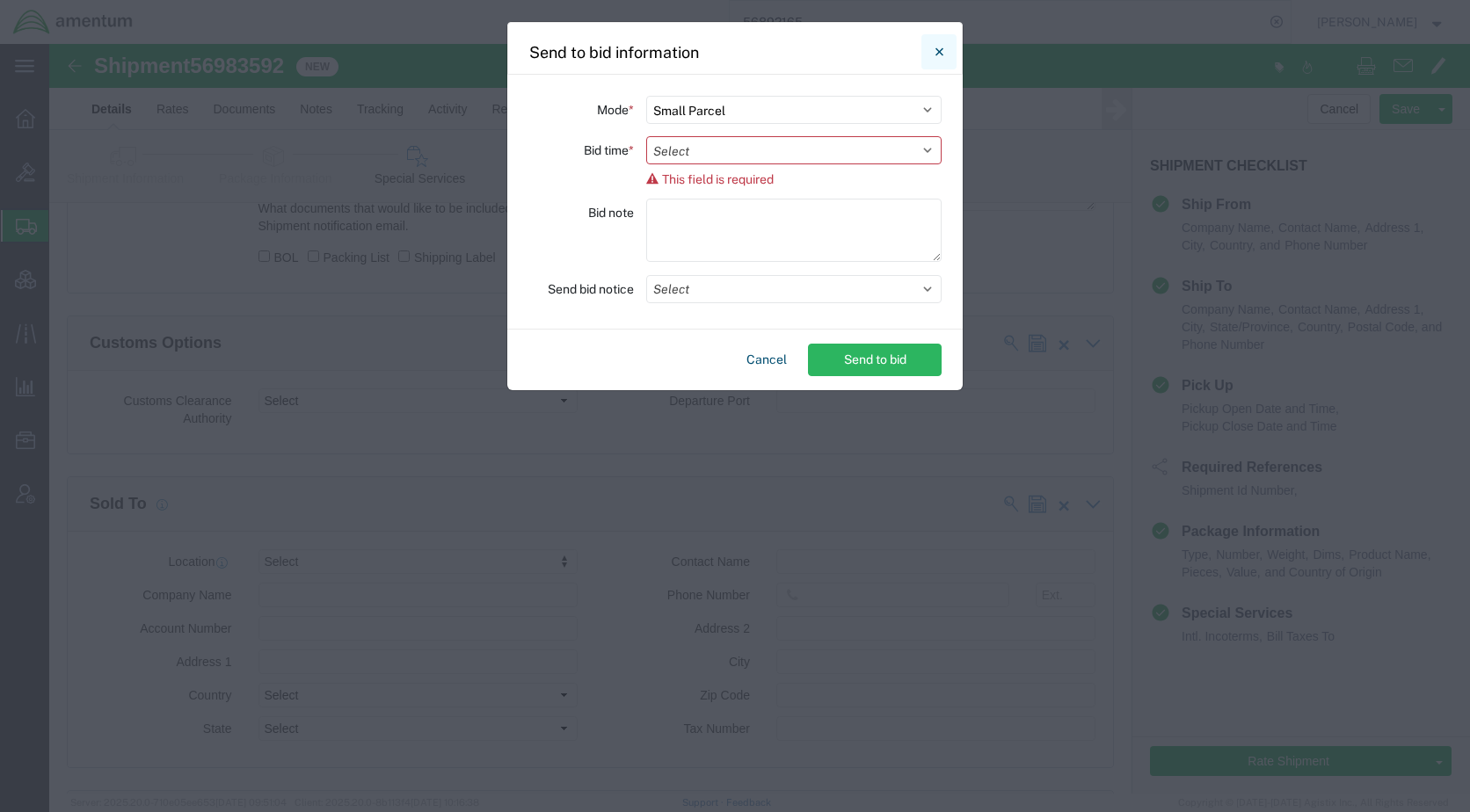
drag, startPoint x: 942, startPoint y: 51, endPoint x: 936, endPoint y: 78, distance: 27.7
click at [942, 51] on icon "Close" at bounding box center [939, 52] width 8 height 21
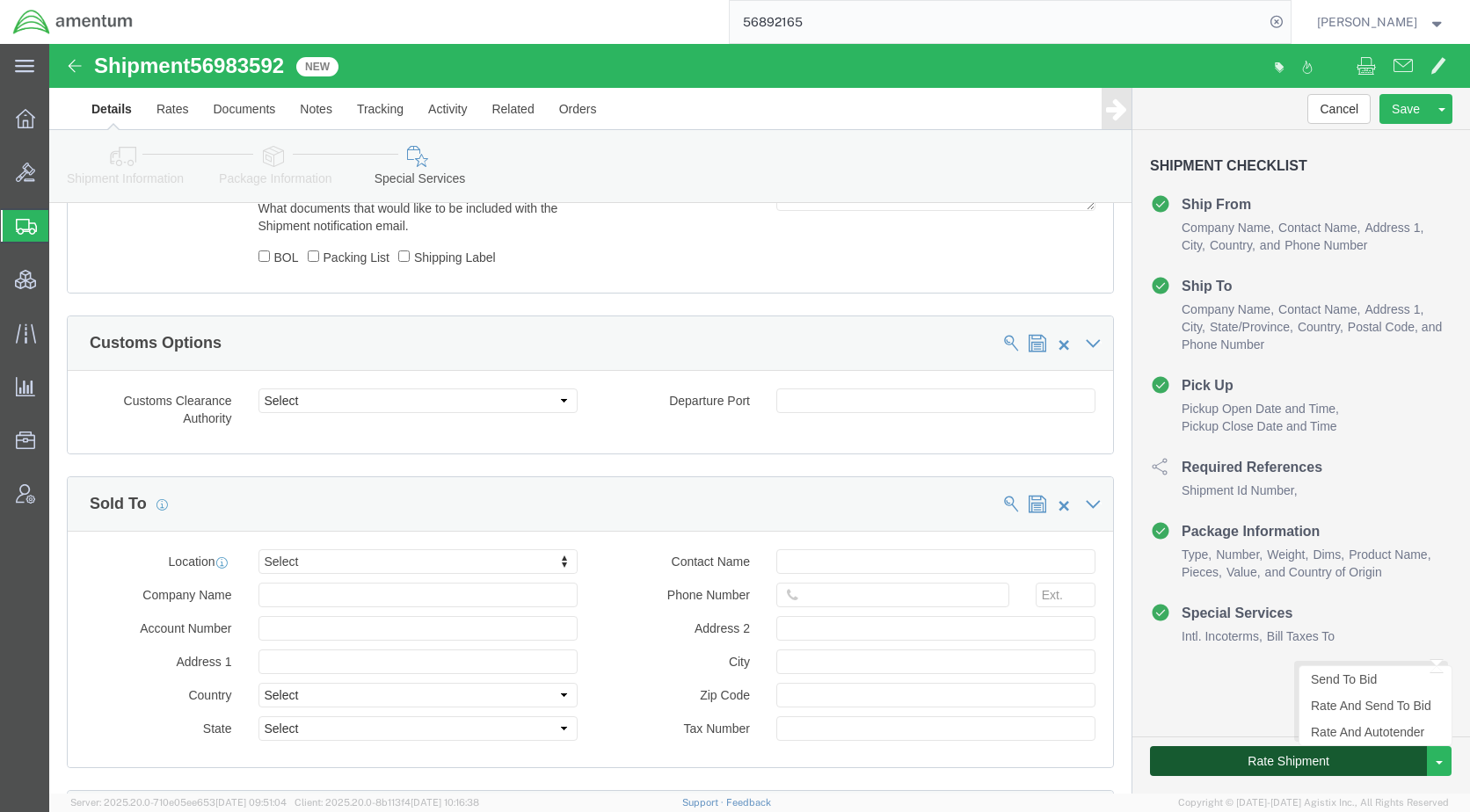
click button "Rate Shipment"
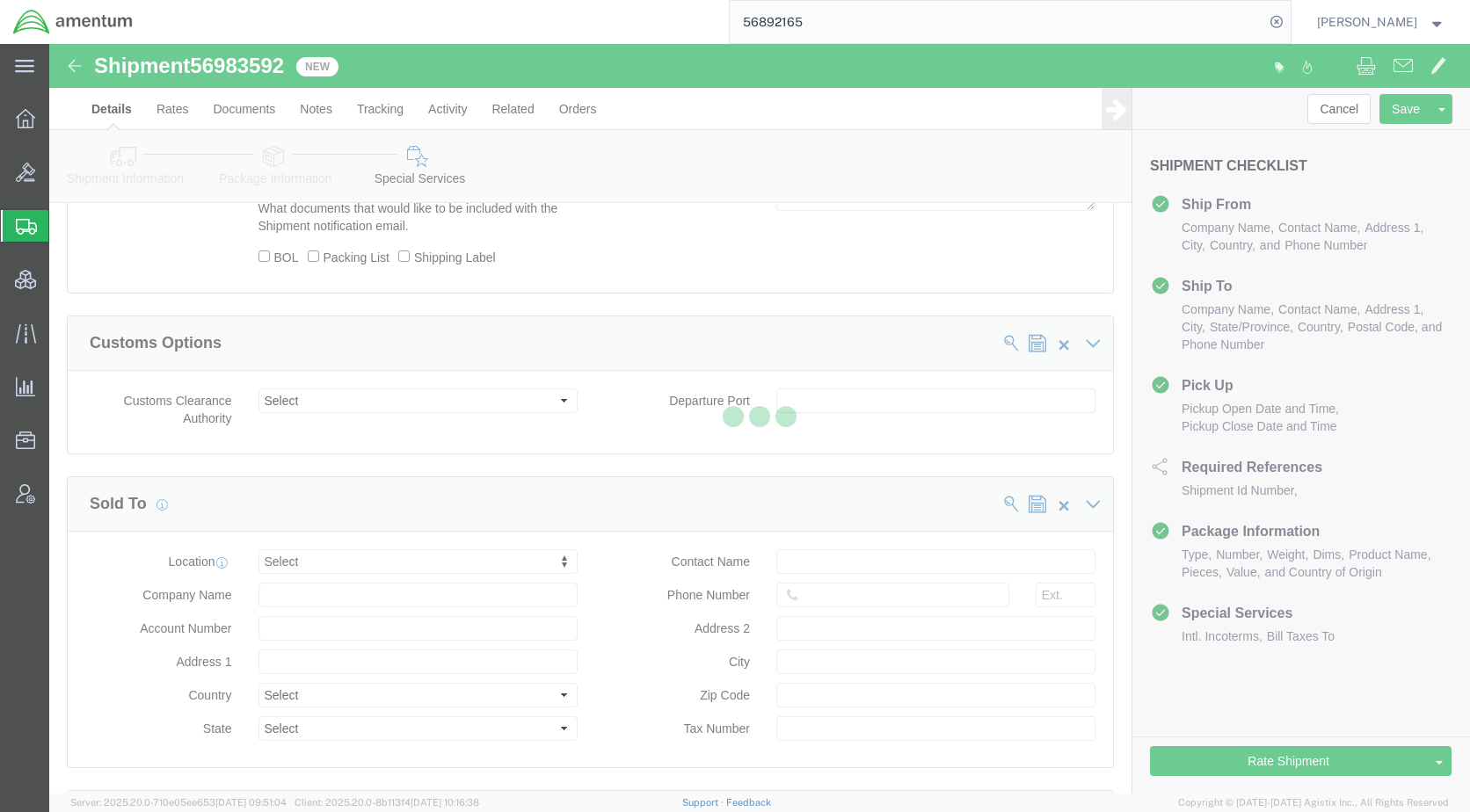
scroll to position [0, 0]
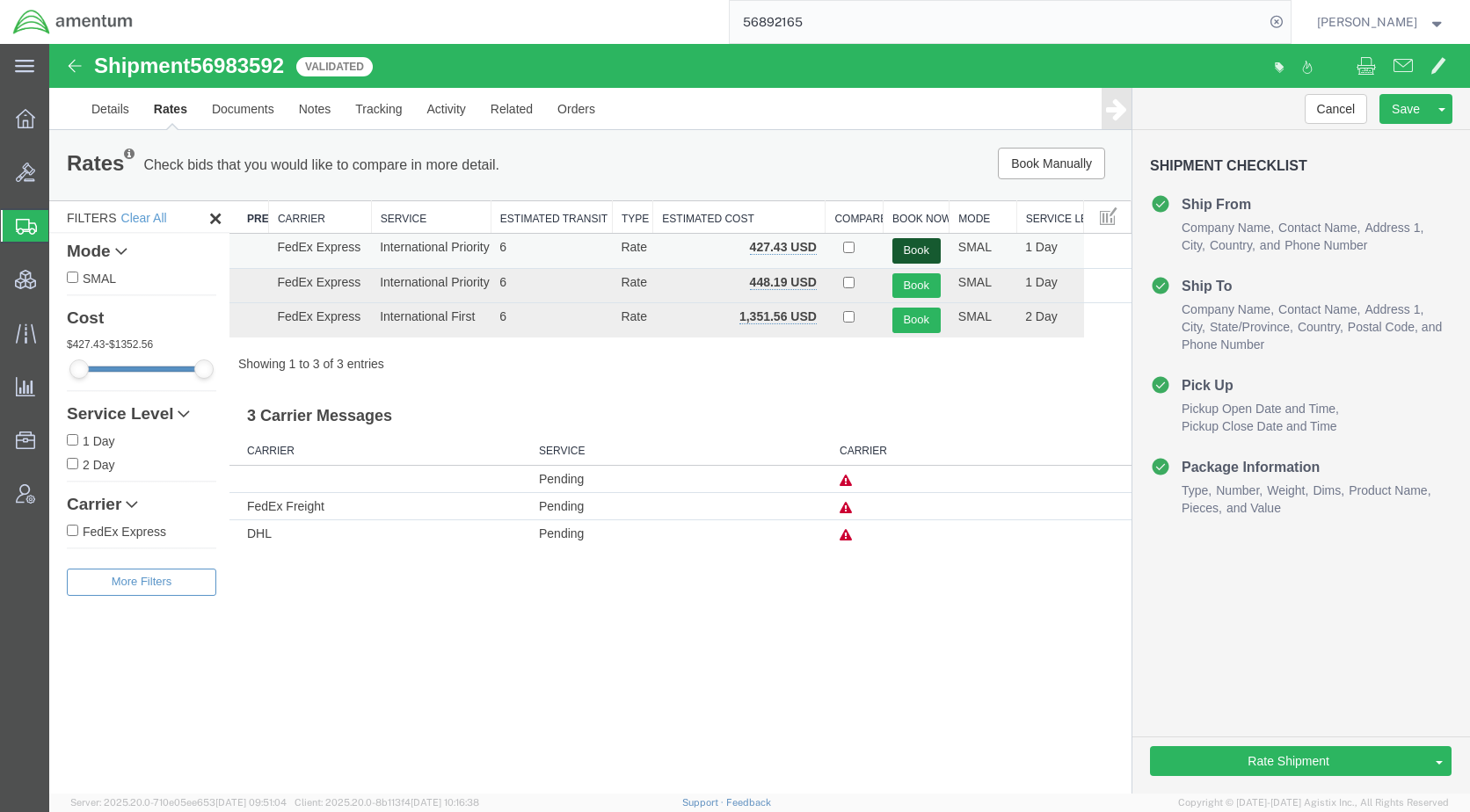
click at [907, 248] on button "Book" at bounding box center [916, 250] width 48 height 26
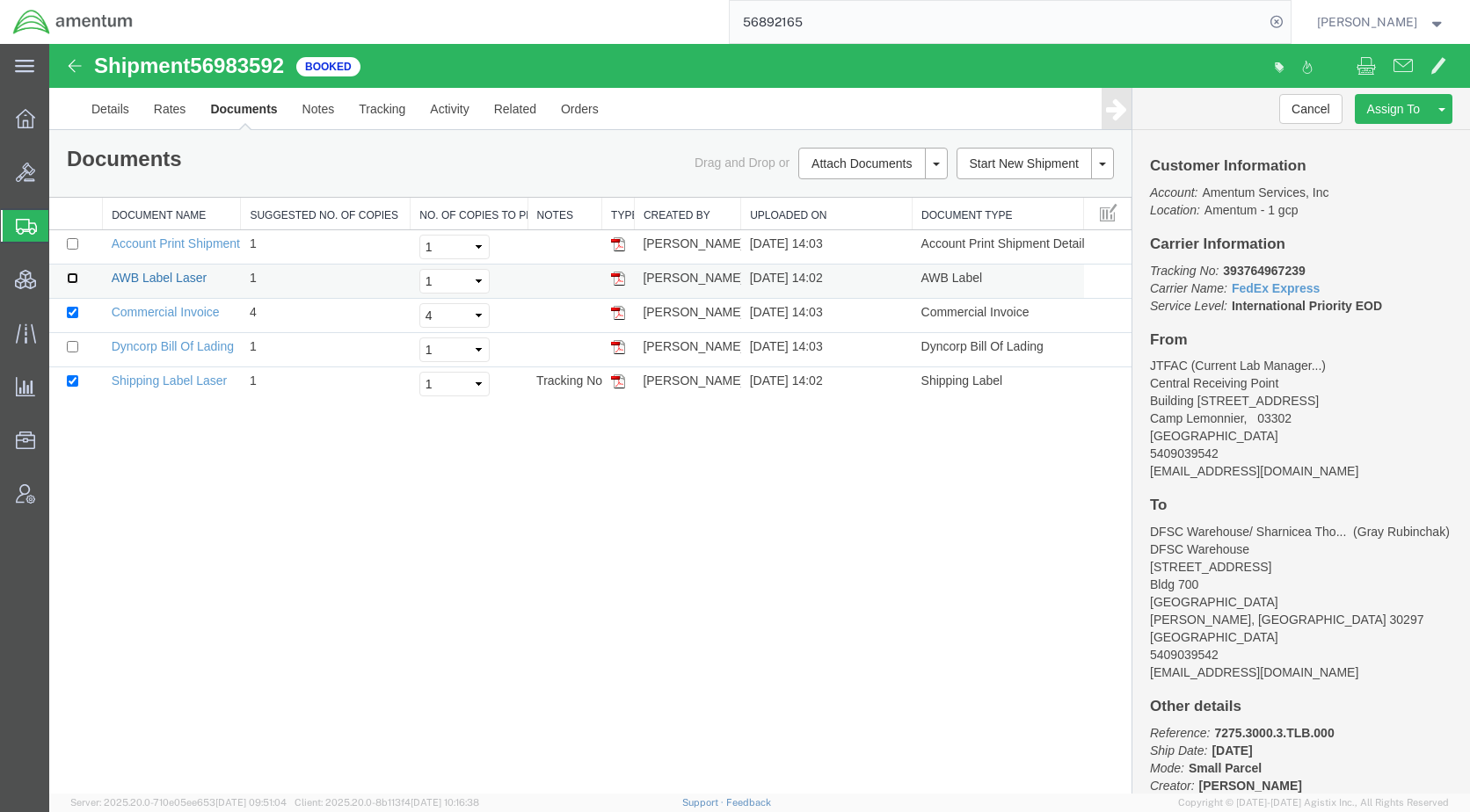
drag, startPoint x: 72, startPoint y: 276, endPoint x: 126, endPoint y: 277, distance: 54.0
click at [72, 276] on input "checkbox" at bounding box center [72, 278] width 12 height 12
checkbox input "true"
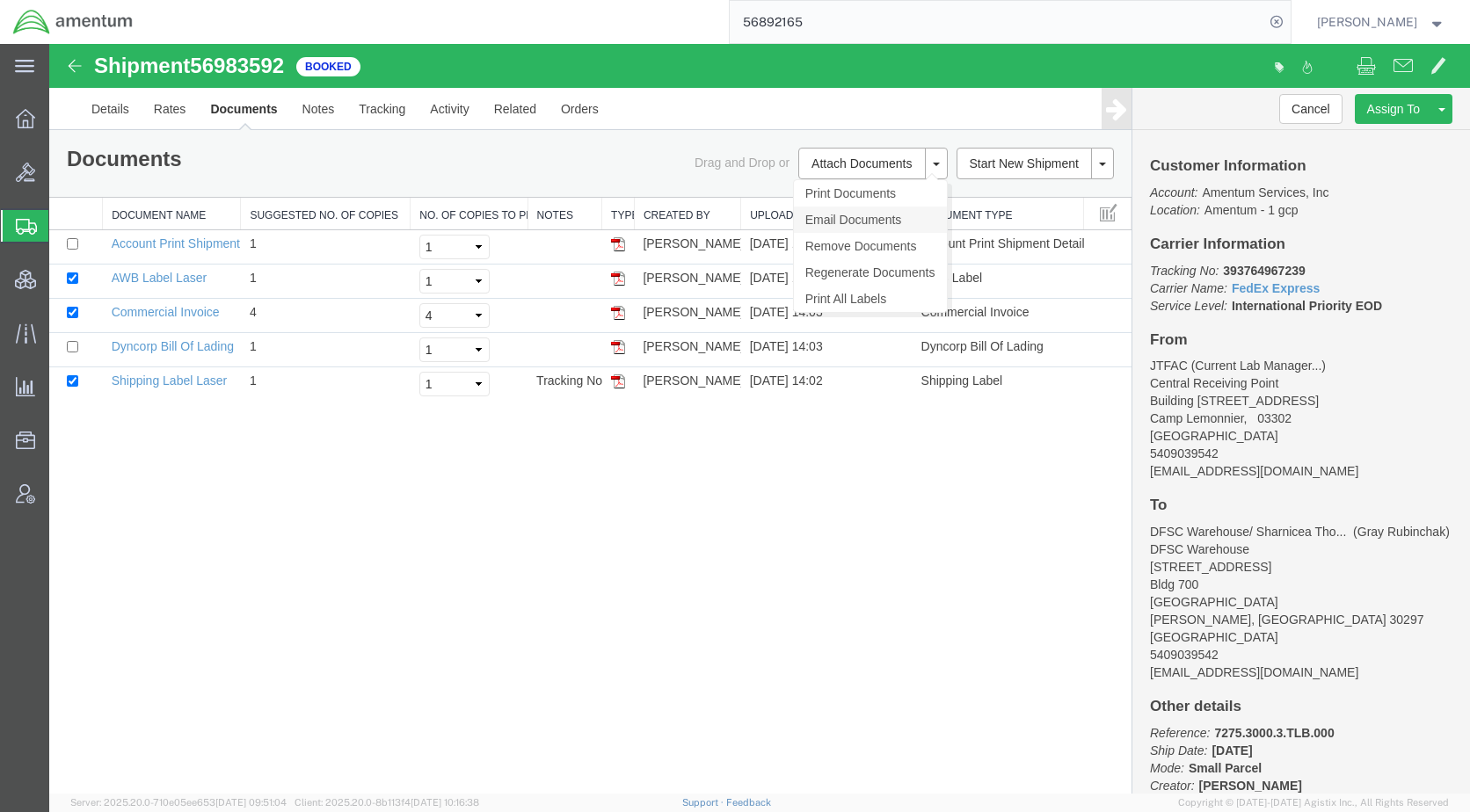
click at [863, 223] on link "Email Documents" at bounding box center [870, 220] width 153 height 27
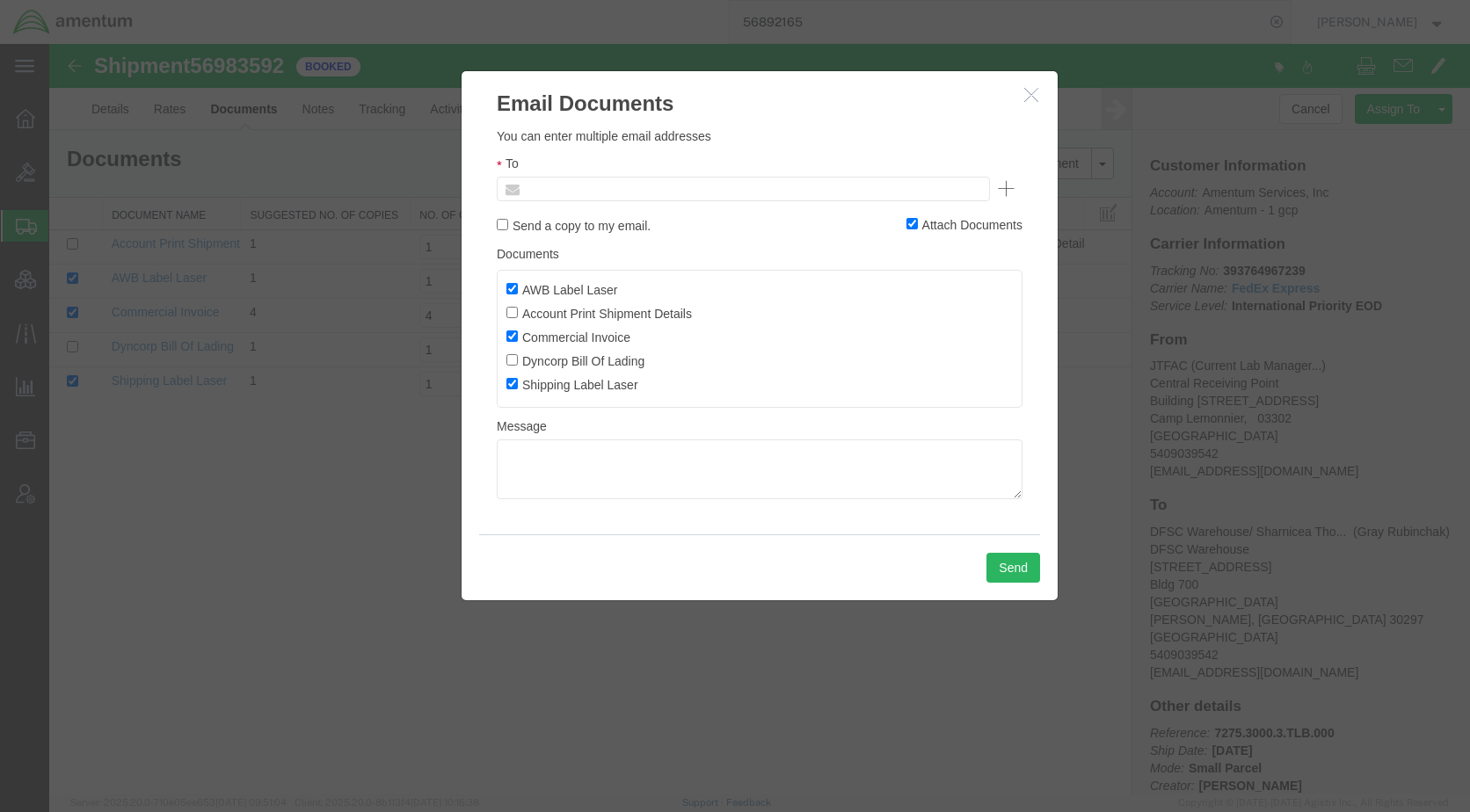
click at [676, 191] on input "text" at bounding box center [624, 189] width 206 height 23
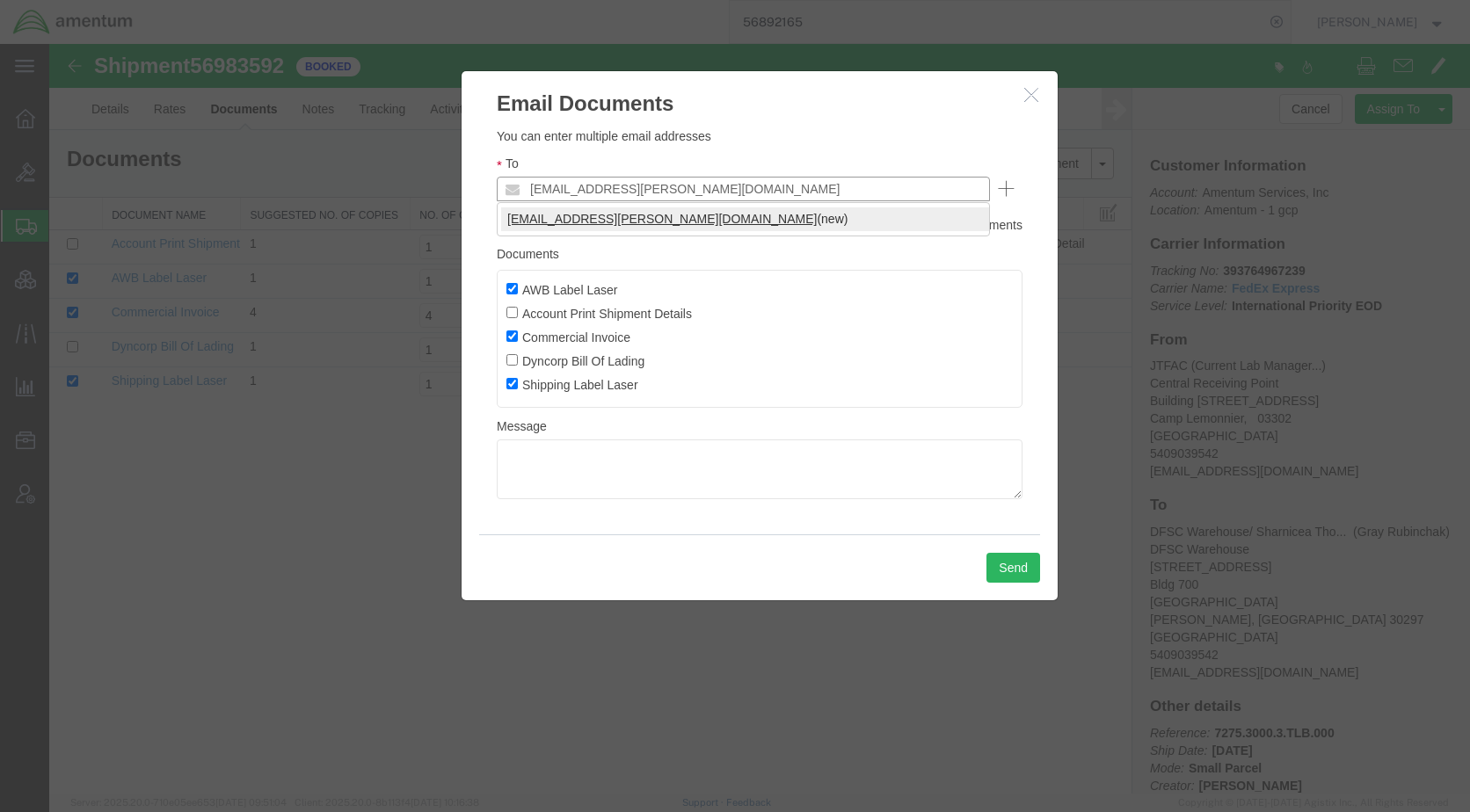
type input "[EMAIL_ADDRESS][PERSON_NAME][DOMAIN_NAME]"
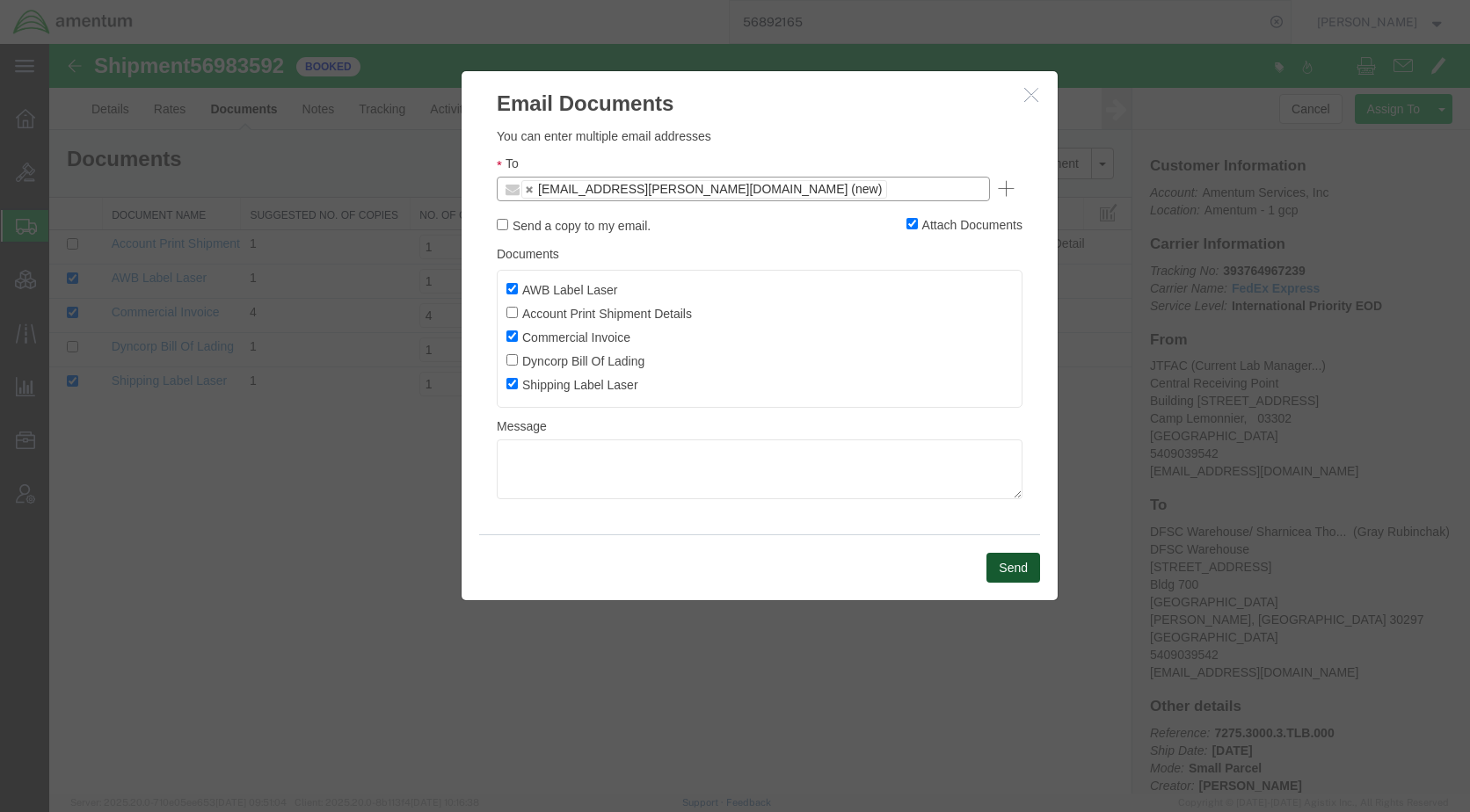
click at [1020, 568] on button "Send" at bounding box center [1013, 568] width 53 height 30
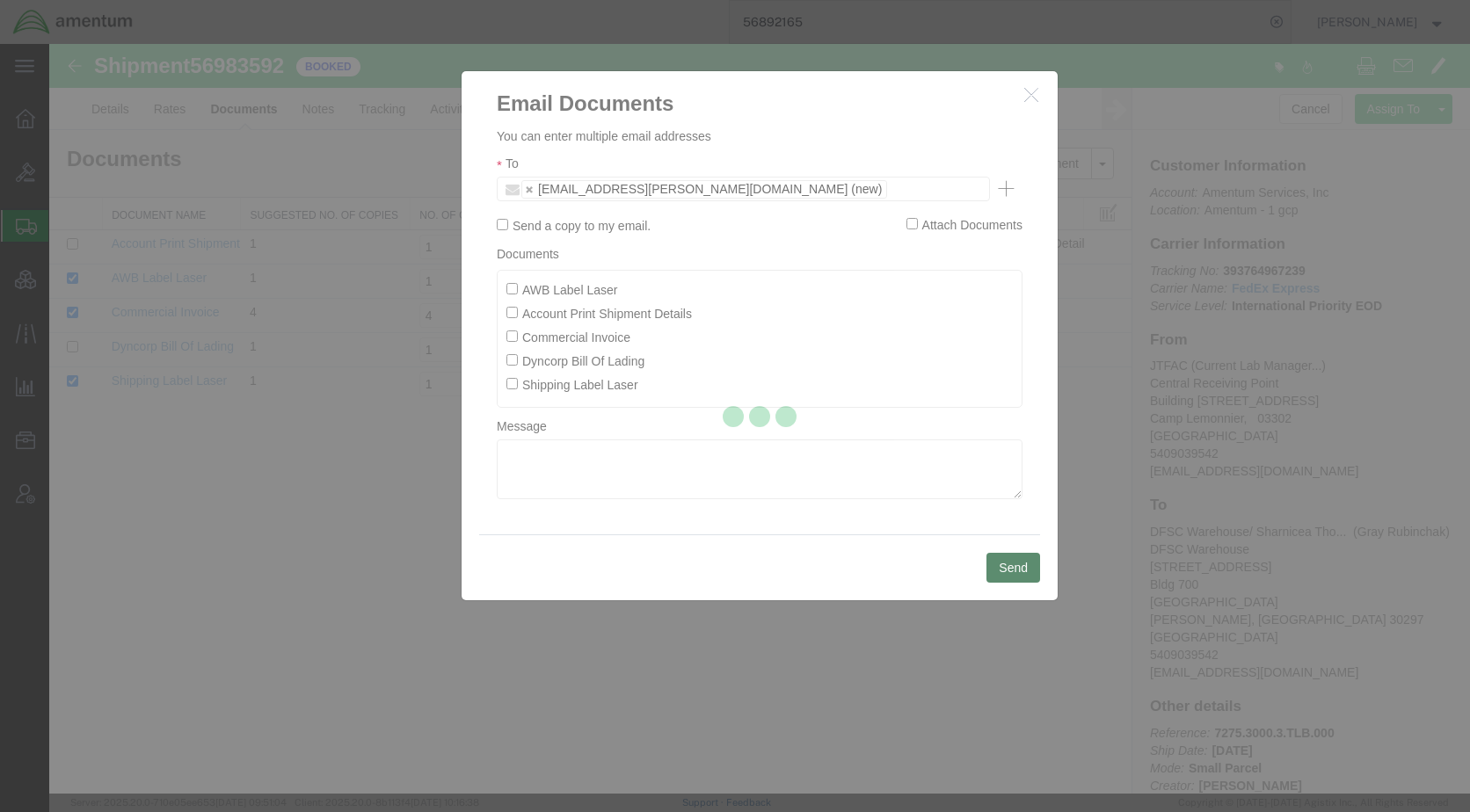
checkbox input "false"
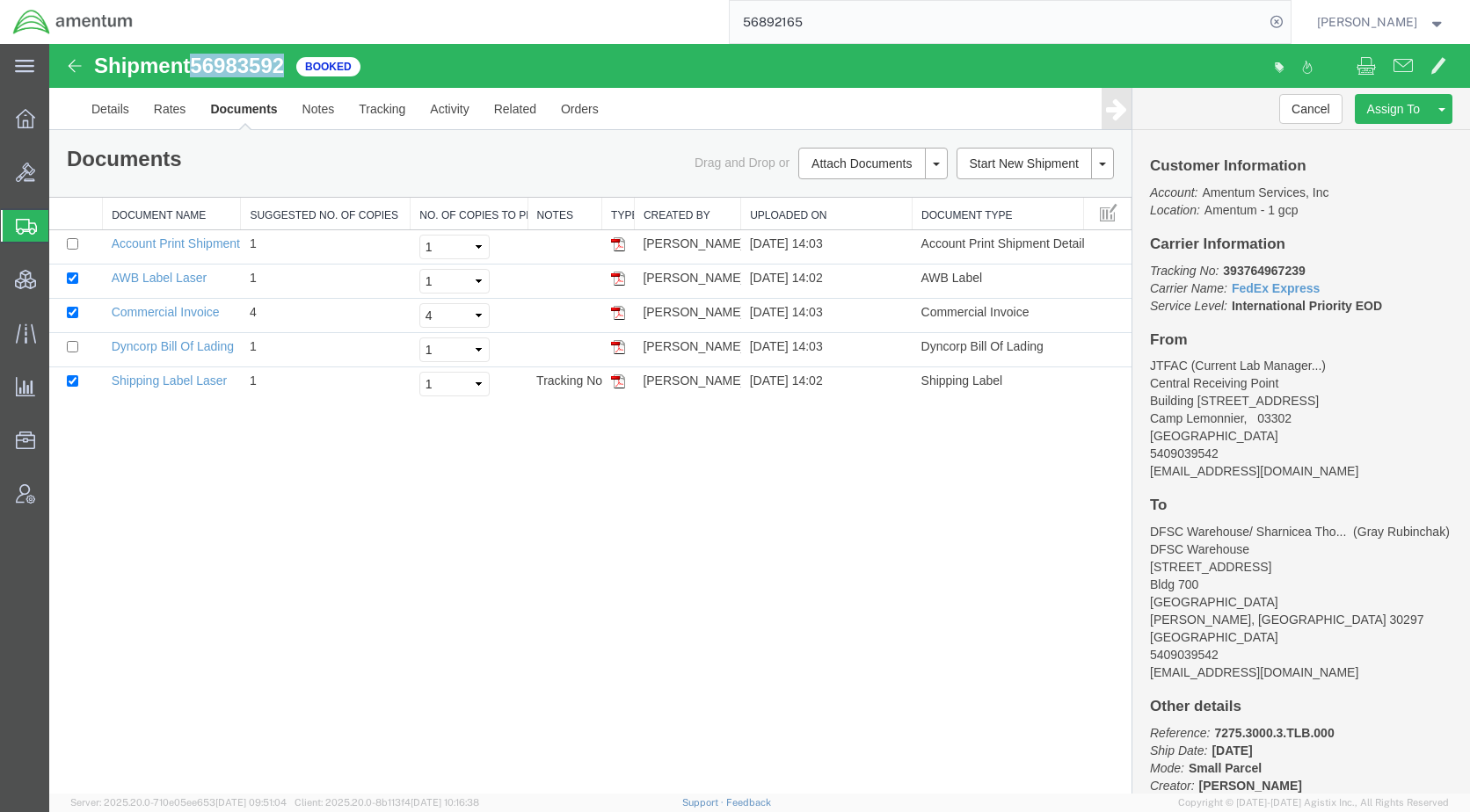
drag, startPoint x: 295, startPoint y: 67, endPoint x: 201, endPoint y: 75, distance: 94.3
click at [201, 75] on div "Shipment 56983592 5 of 5 Booked" at bounding box center [405, 71] width 708 height 34
copy span "56983592"
